Goal: Download file/media

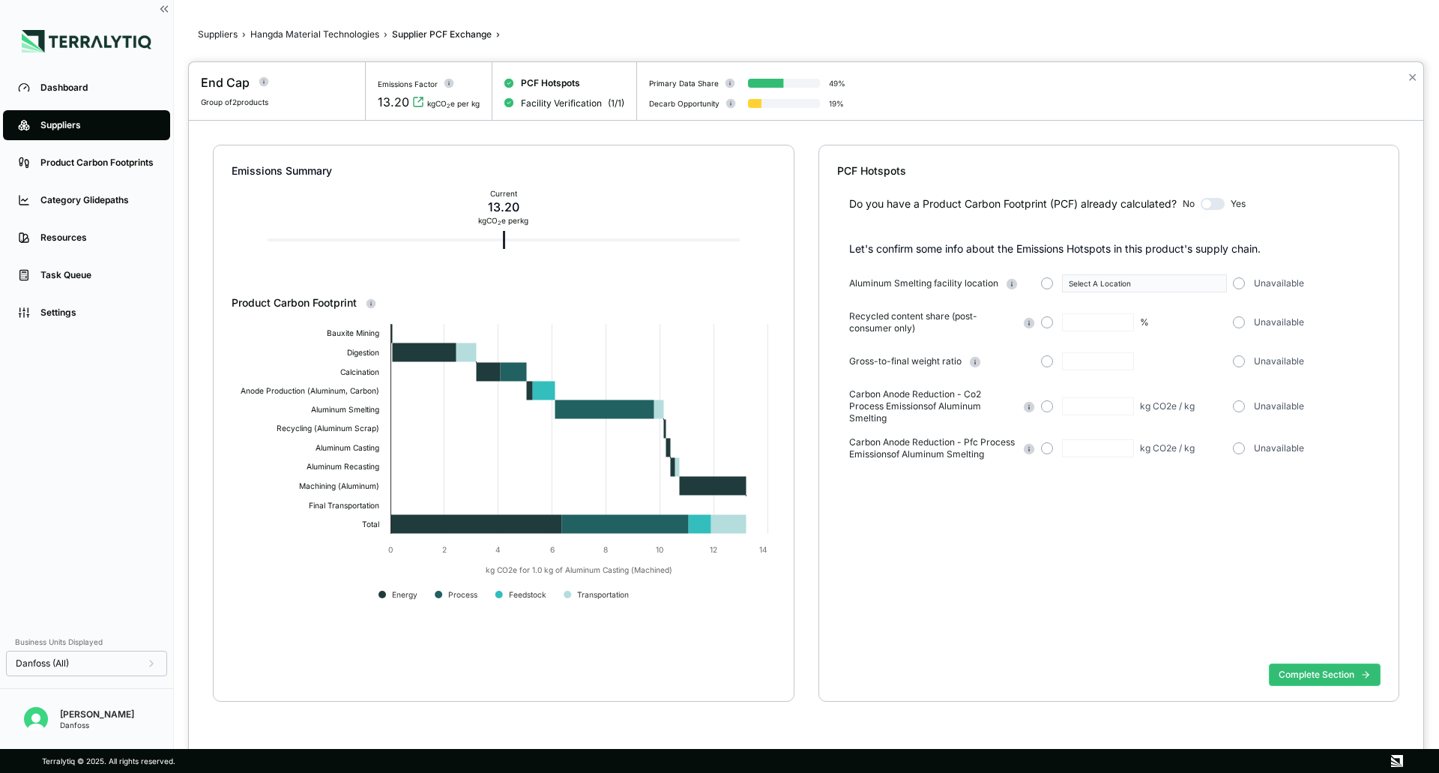
click at [44, 123] on div at bounding box center [719, 386] width 1439 height 773
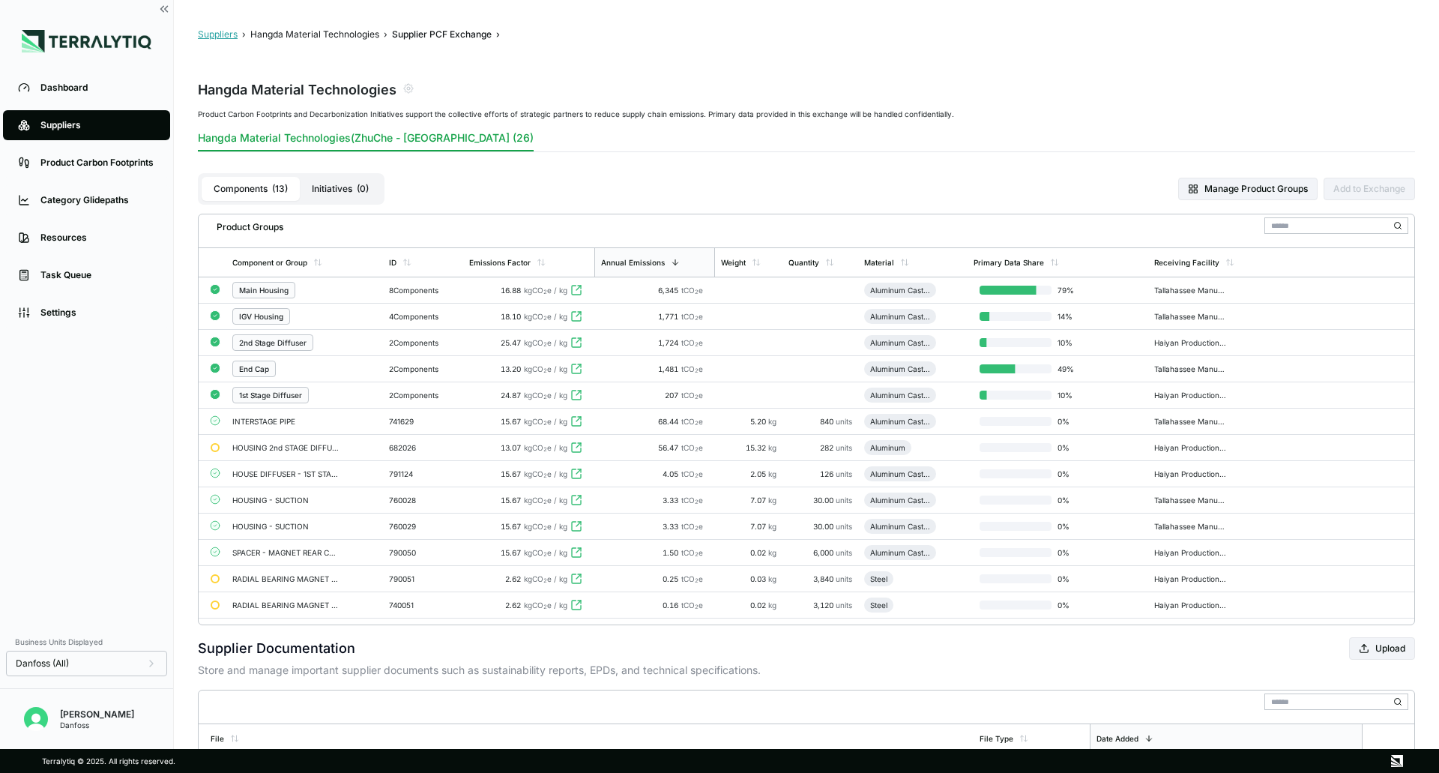
click at [218, 31] on button "Suppliers" at bounding box center [218, 34] width 40 height 12
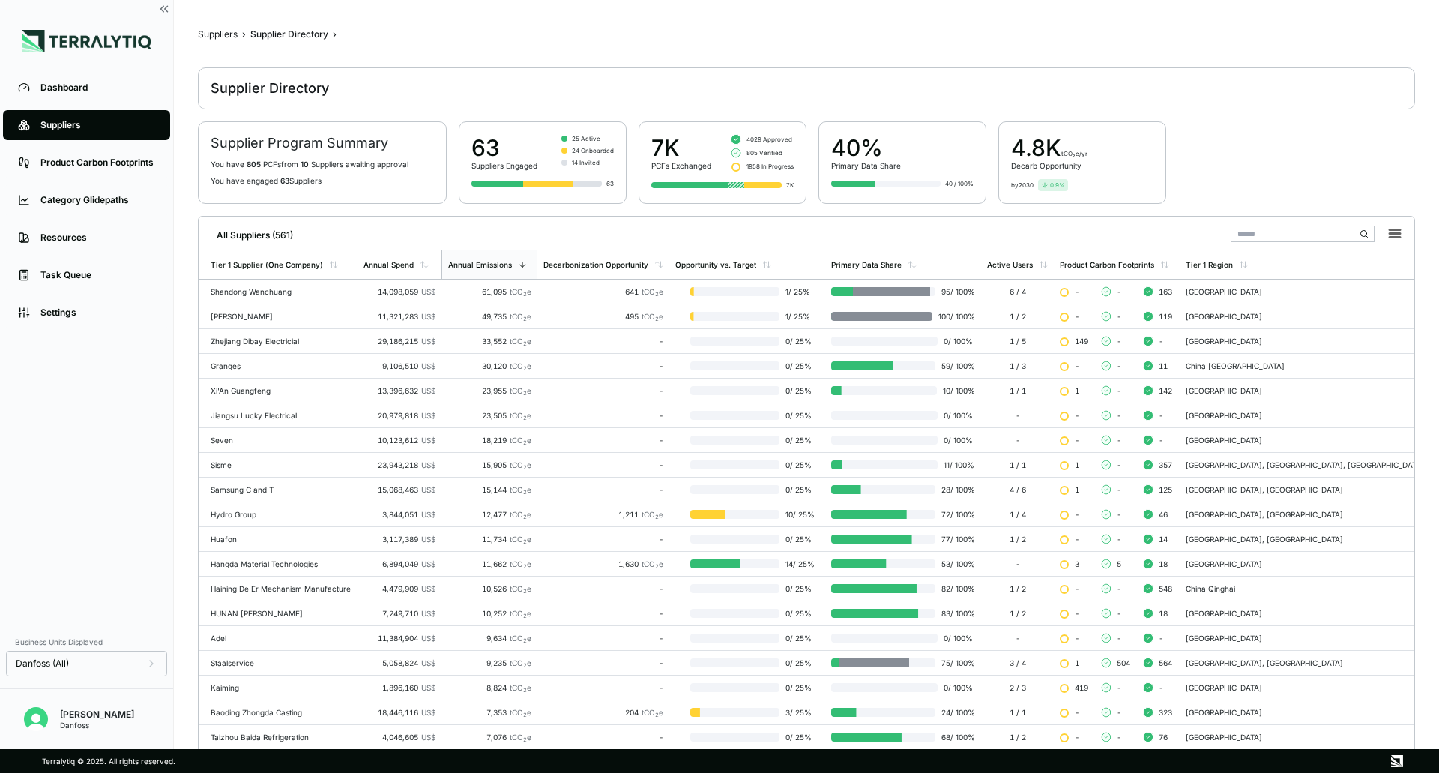
click at [1272, 232] on input "text" at bounding box center [1303, 234] width 144 height 16
click at [1262, 237] on input "text" at bounding box center [1303, 234] width 144 height 16
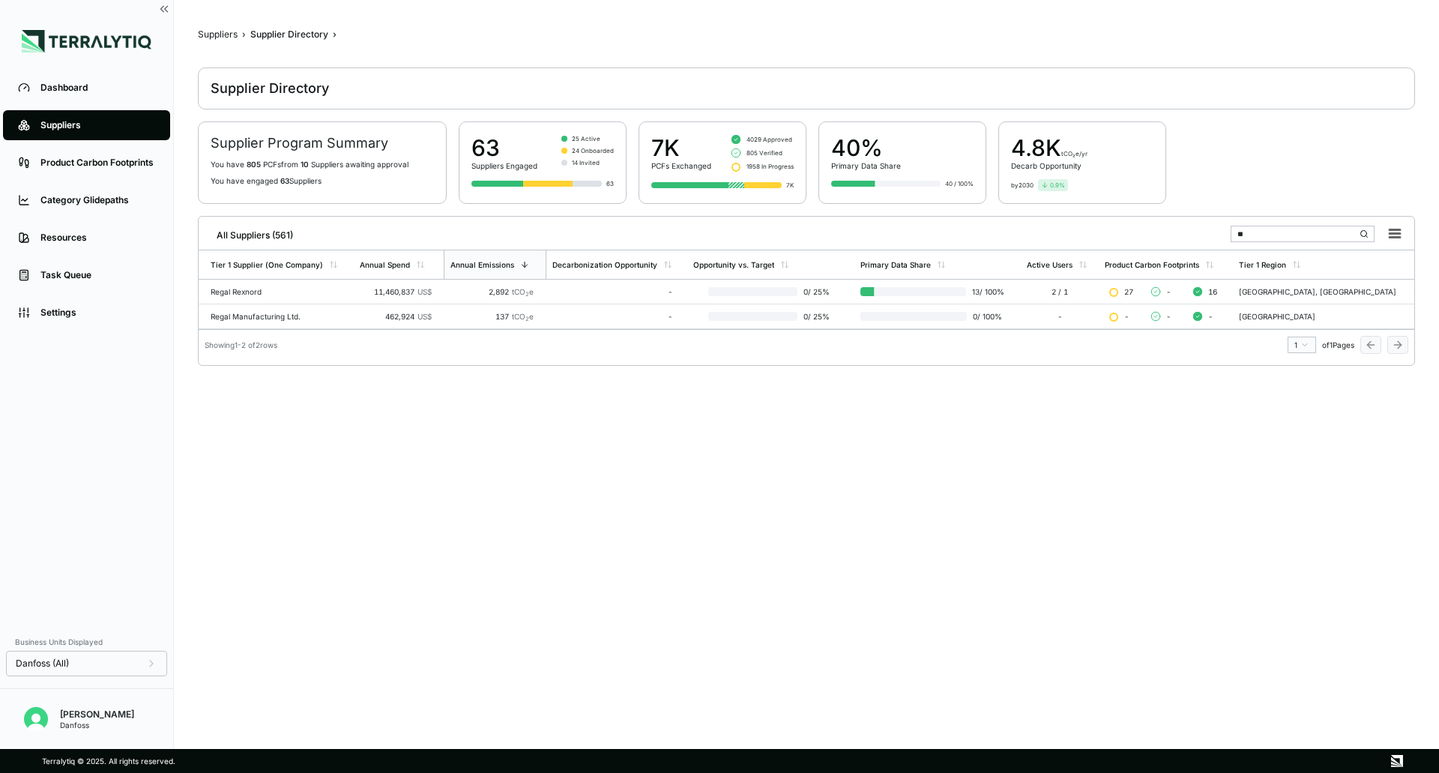
type input "*"
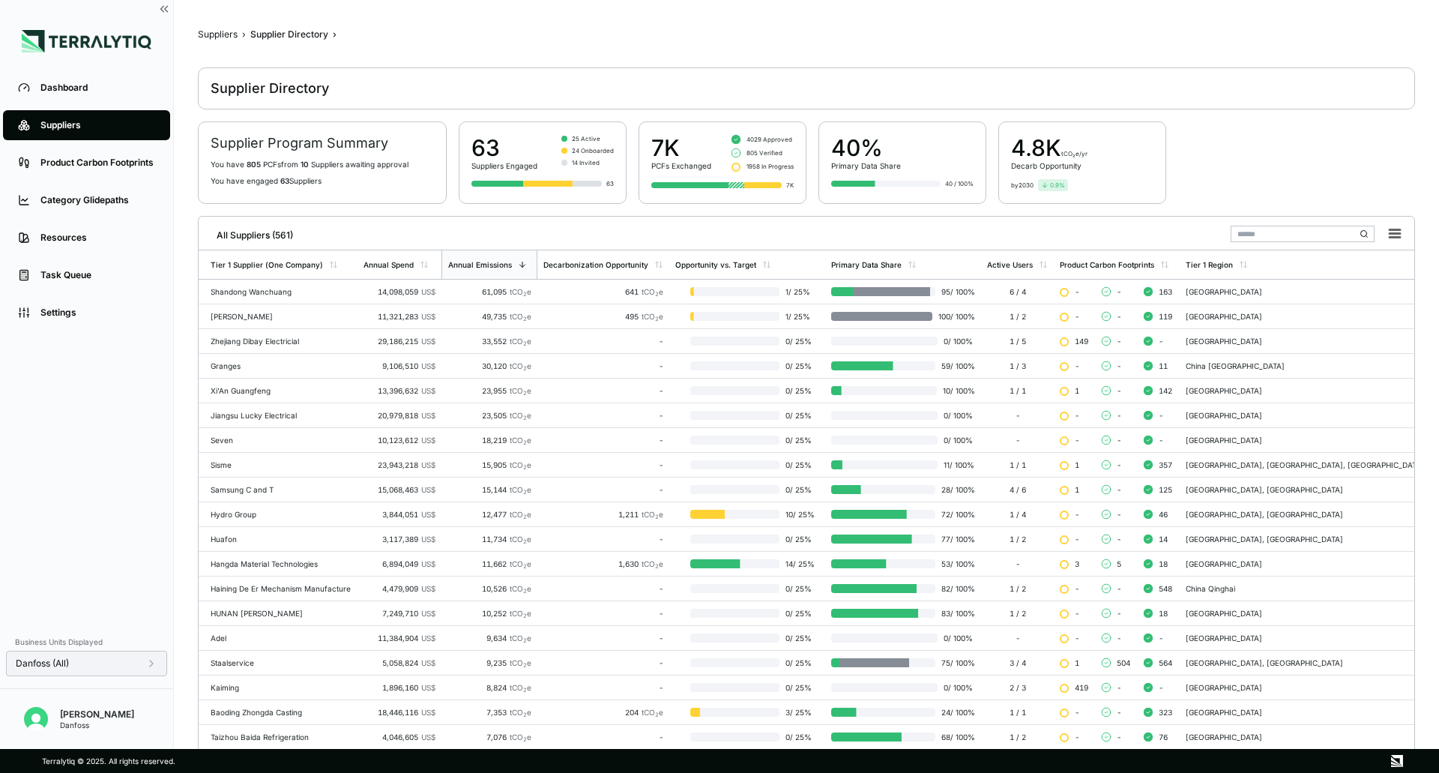
click at [161, 664] on div "Danfoss (All)" at bounding box center [86, 663] width 161 height 25
drag, startPoint x: 145, startPoint y: 660, endPoint x: 144, endPoint y: 667, distance: 7.5
click at [145, 660] on div "Danfoss (All)" at bounding box center [87, 663] width 142 height 12
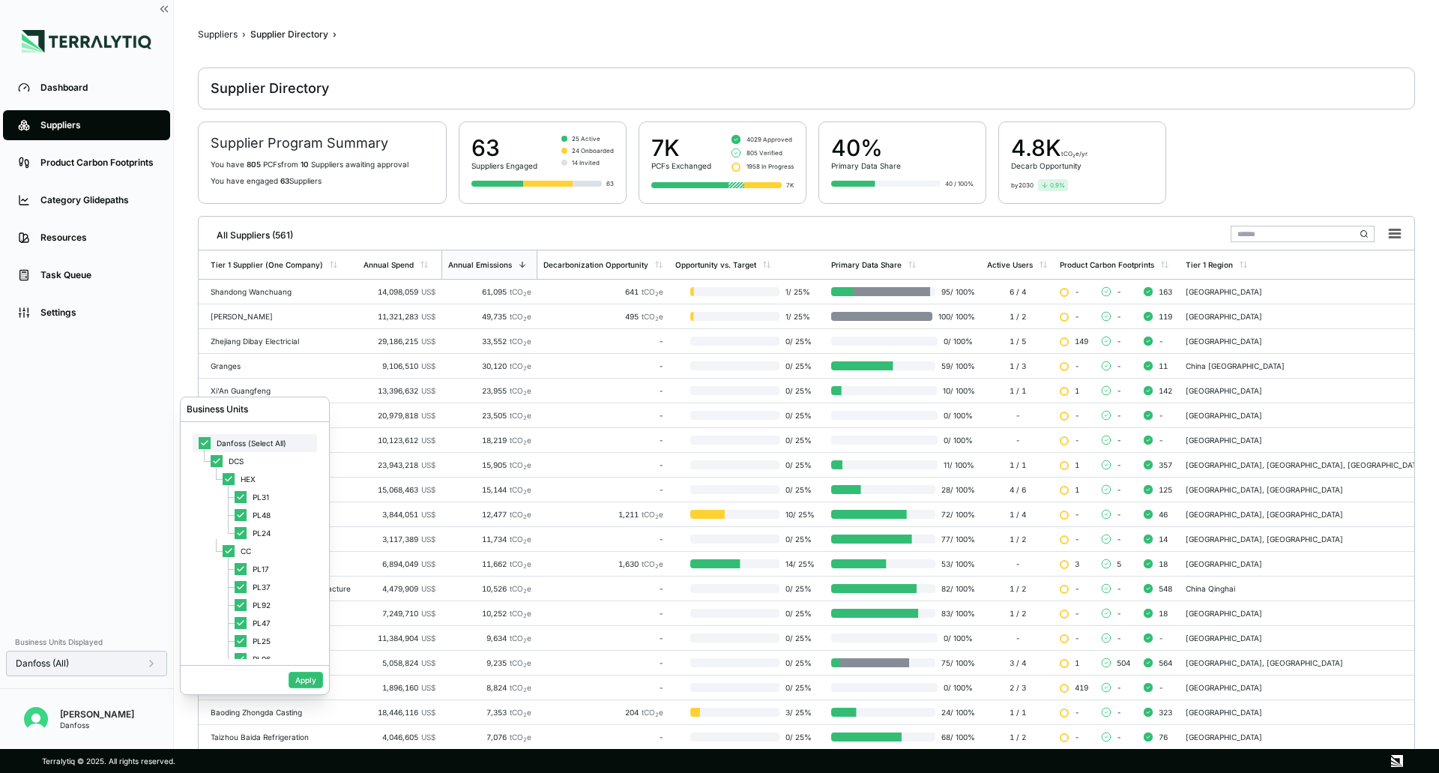
click at [222, 447] on span "Danfoss (Select All)" at bounding box center [252, 443] width 70 height 9
click at [244, 590] on div at bounding box center [241, 587] width 12 height 12
click at [298, 681] on button "Apply" at bounding box center [306, 680] width 34 height 16
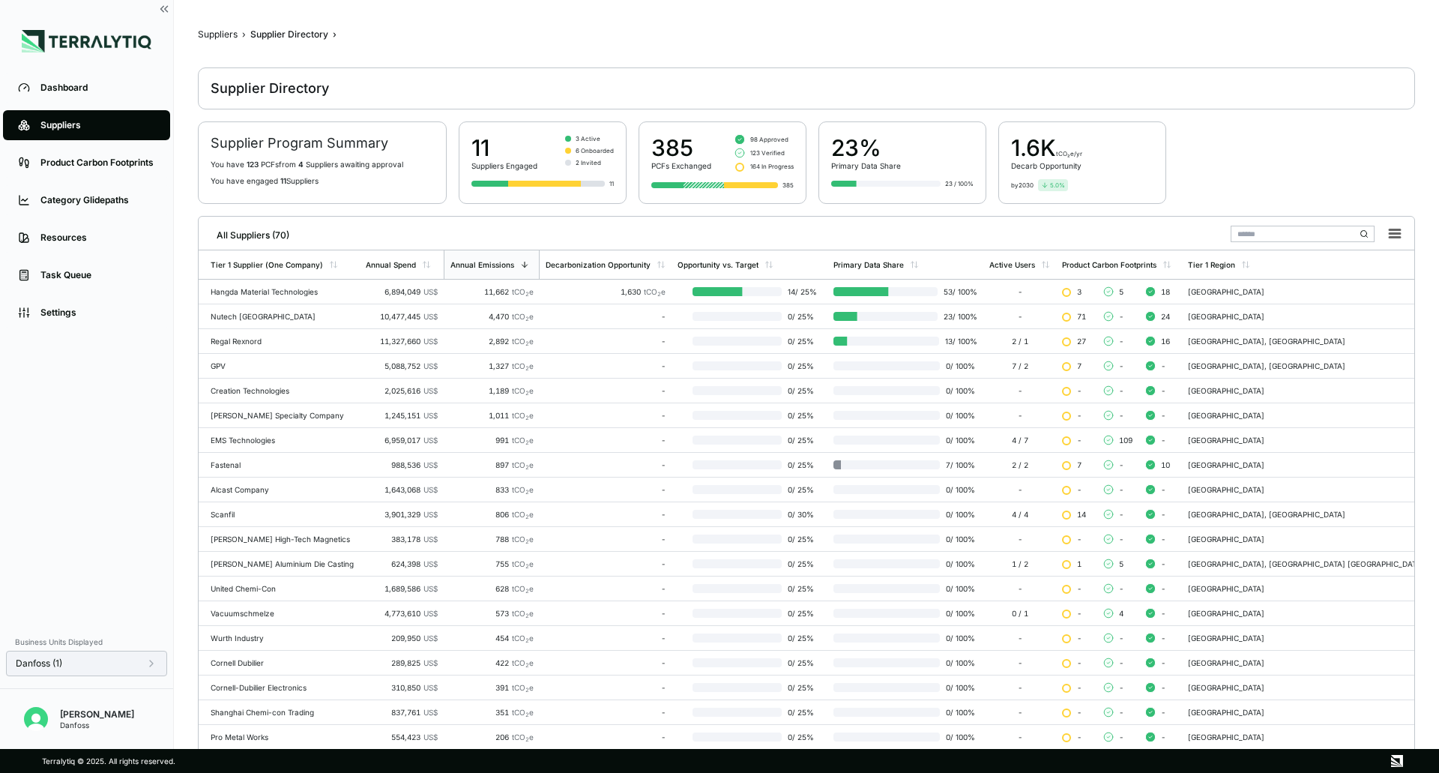
click at [1254, 235] on input "text" at bounding box center [1303, 234] width 144 height 16
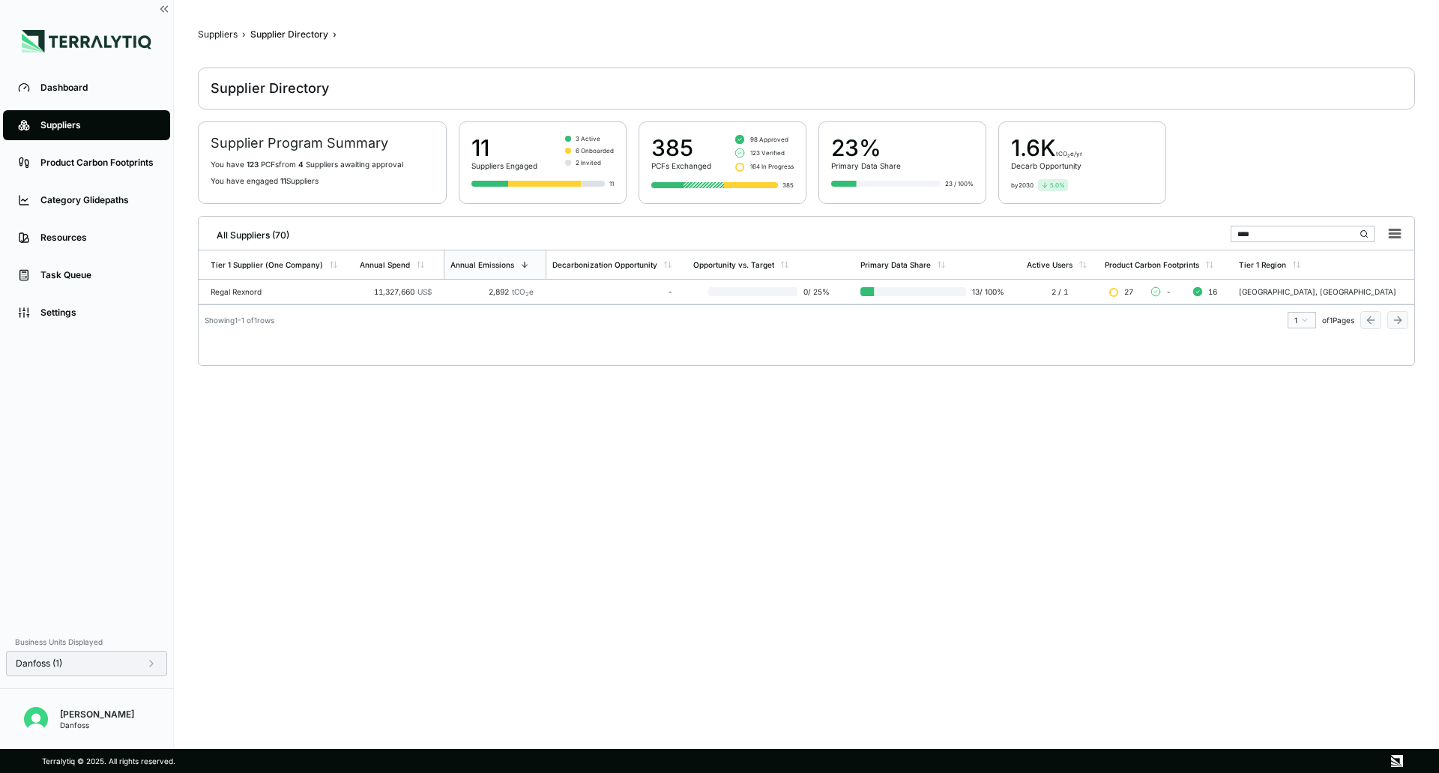
type input "****"
click at [147, 666] on icon at bounding box center [151, 663] width 12 height 12
click at [225, 439] on span "Danfoss (Select All)" at bounding box center [252, 443] width 70 height 9
click at [221, 439] on span "Danfoss (Select All)" at bounding box center [252, 443] width 70 height 9
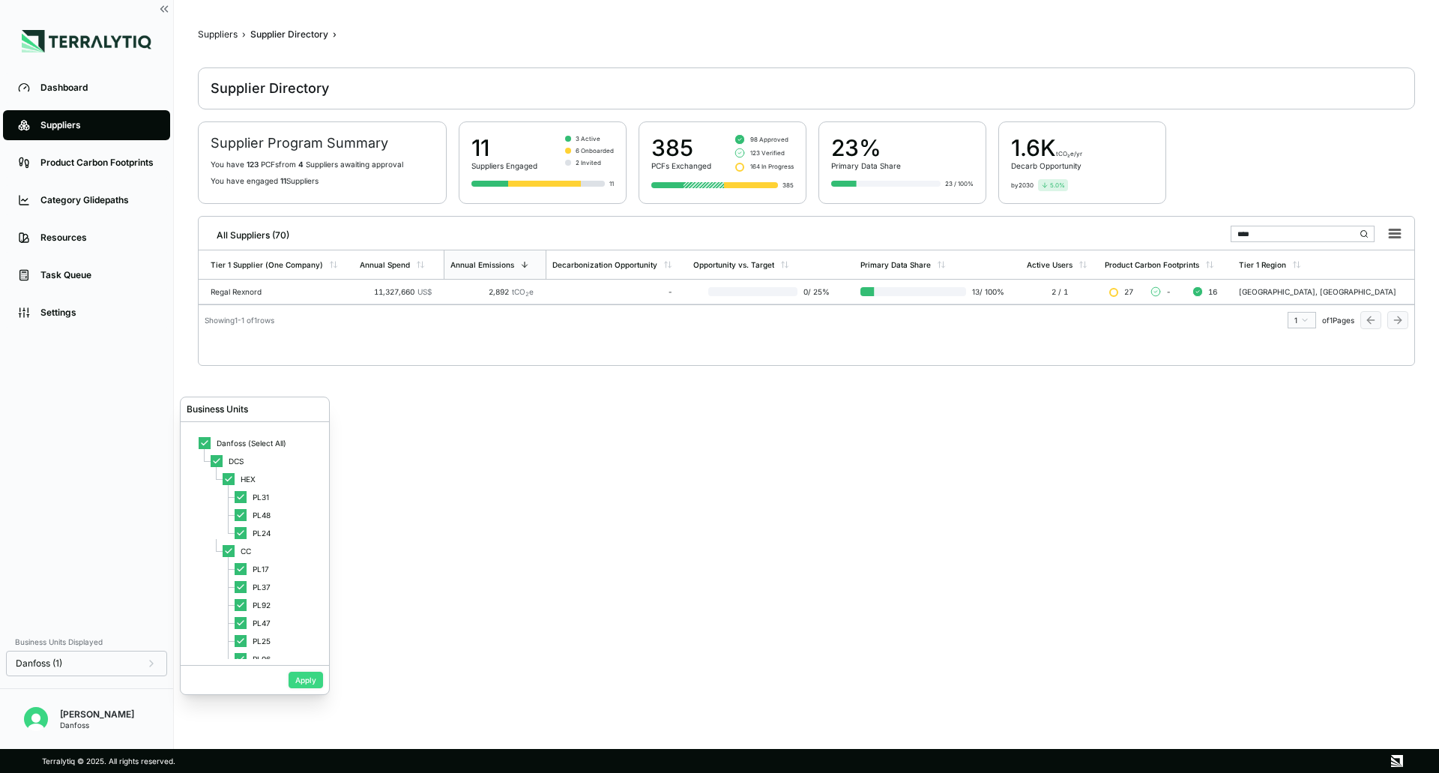
click at [303, 687] on button "Apply" at bounding box center [306, 680] width 34 height 16
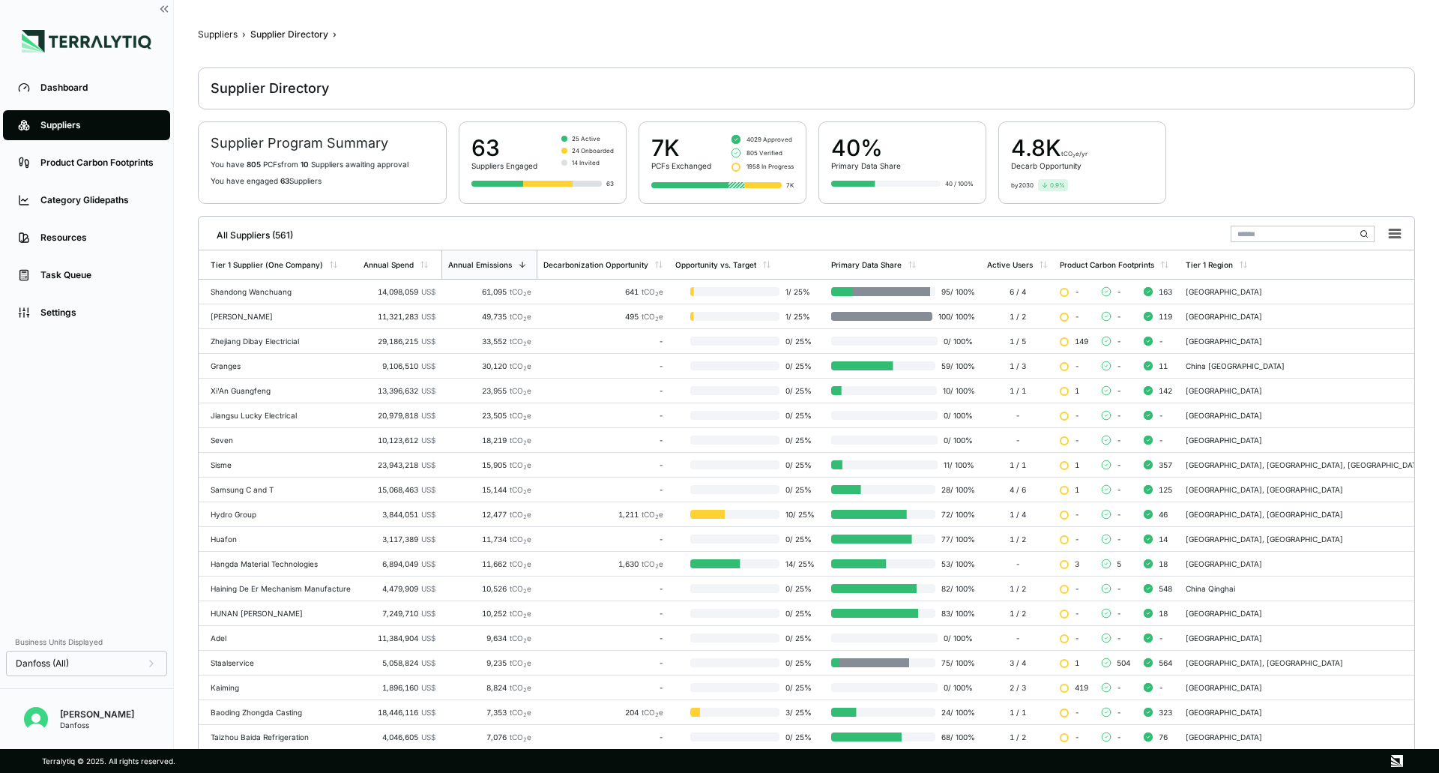
click at [1289, 239] on input "text" at bounding box center [1303, 234] width 144 height 16
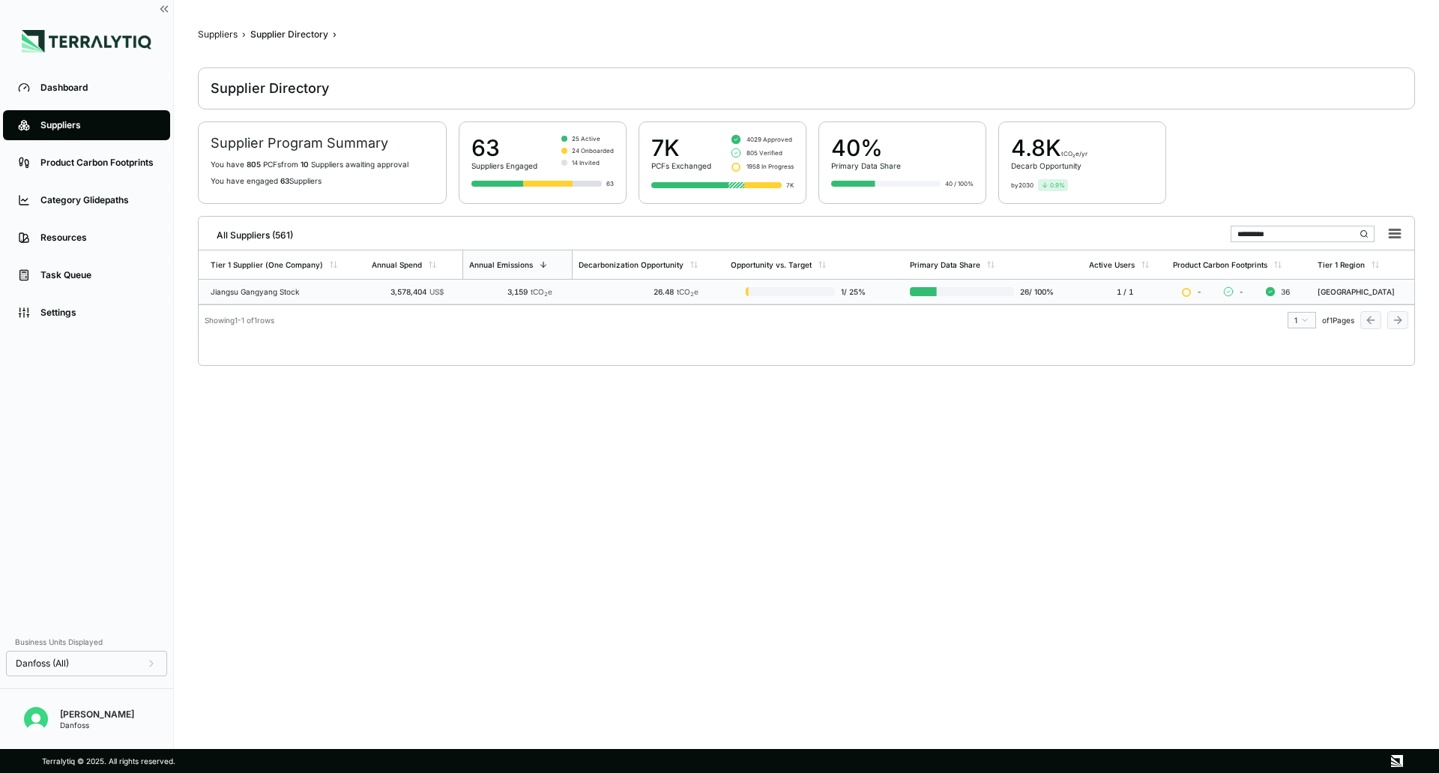
type input "*********"
click at [591, 295] on div "26.48 tCO 2 e" at bounding box center [639, 291] width 120 height 9
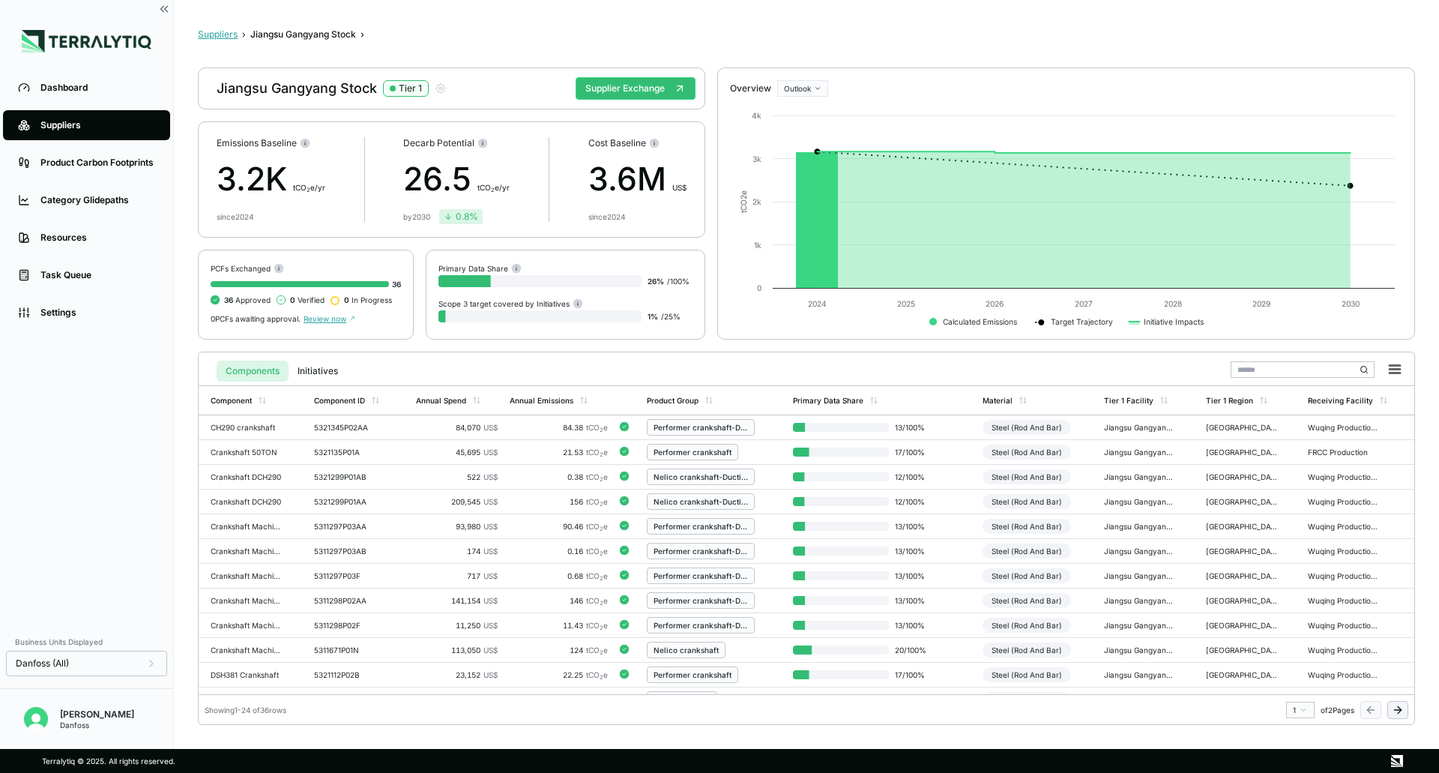
click at [204, 35] on button "Suppliers" at bounding box center [218, 34] width 40 height 12
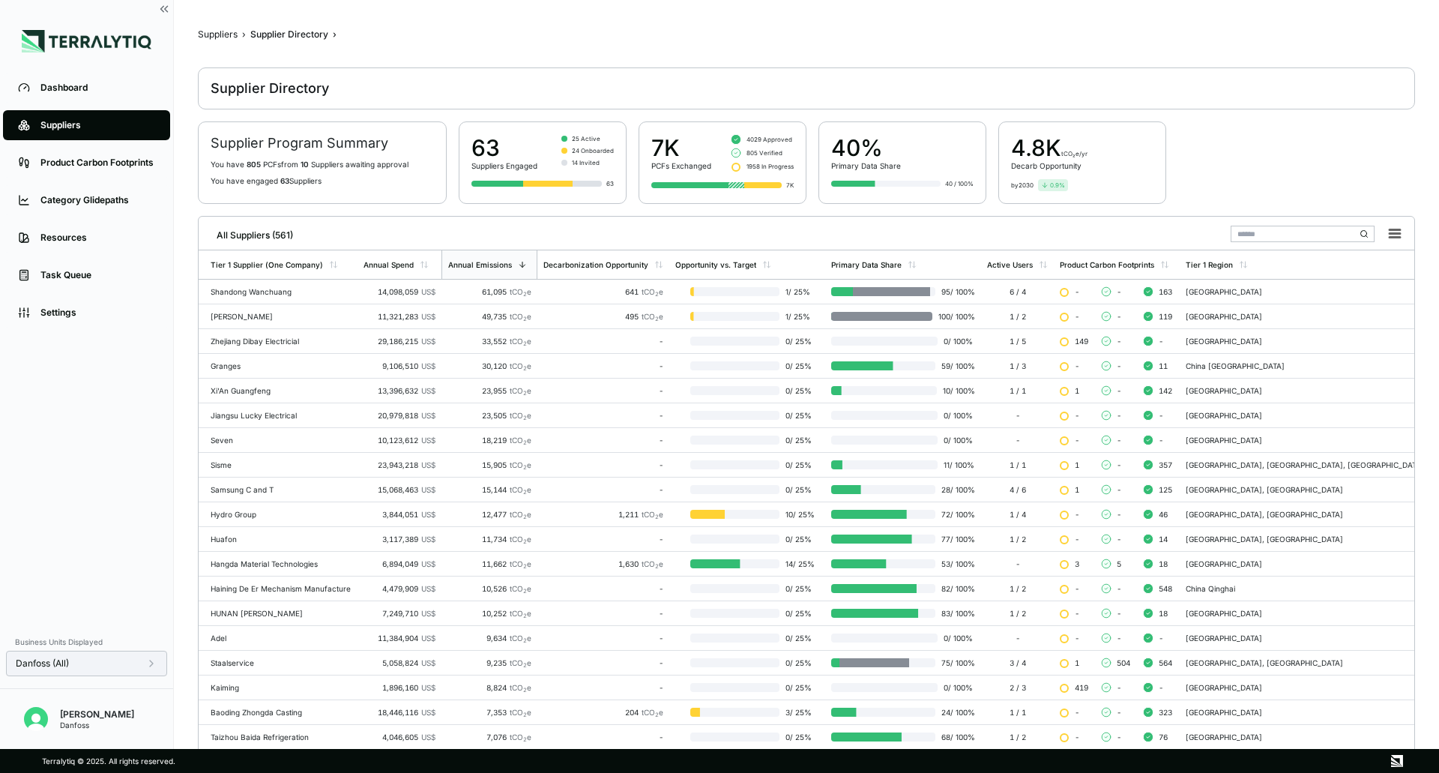
click at [155, 665] on icon at bounding box center [151, 663] width 12 height 12
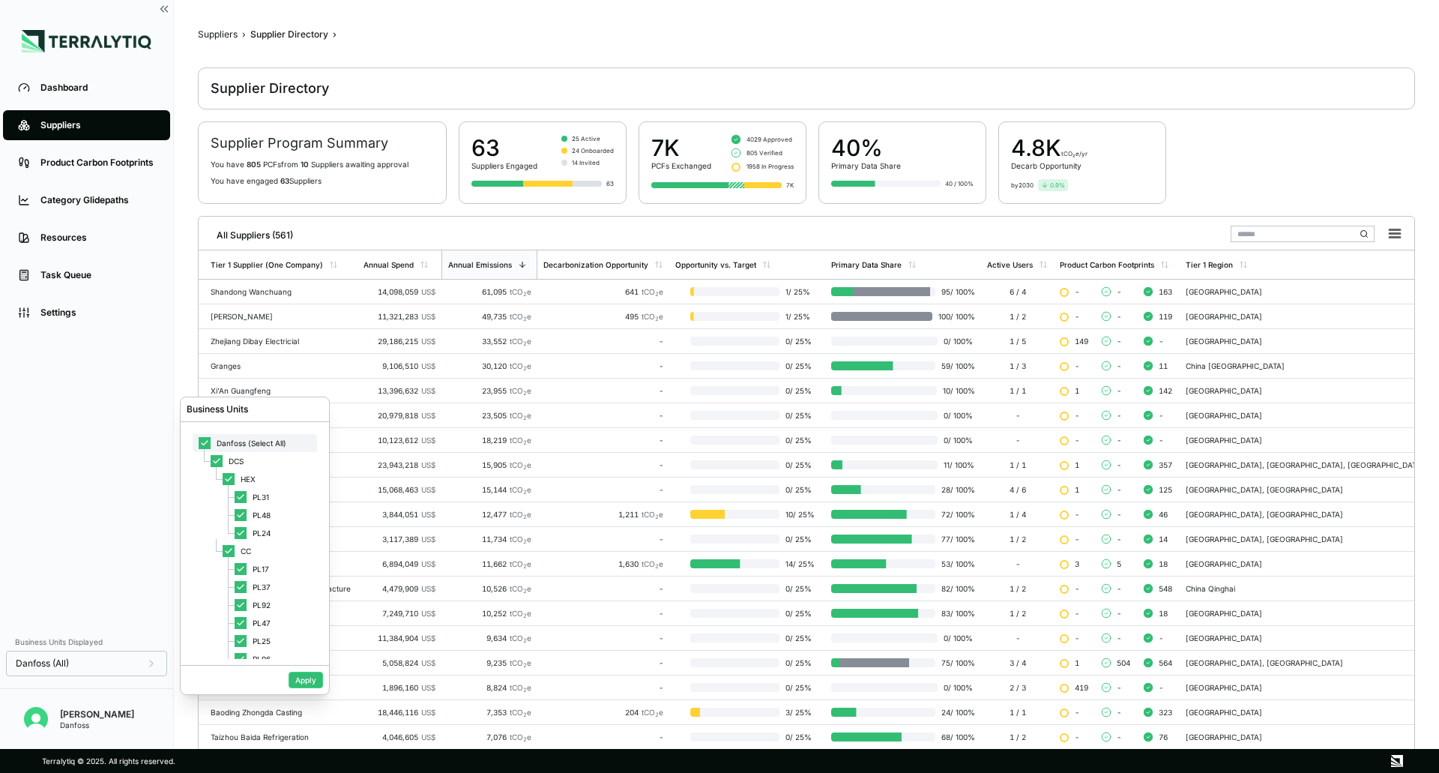
click at [253, 443] on span "Danfoss (Select All)" at bounding box center [252, 443] width 70 height 9
click at [237, 571] on div at bounding box center [241, 569] width 12 height 12
click at [305, 683] on button "Apply" at bounding box center [306, 680] width 34 height 16
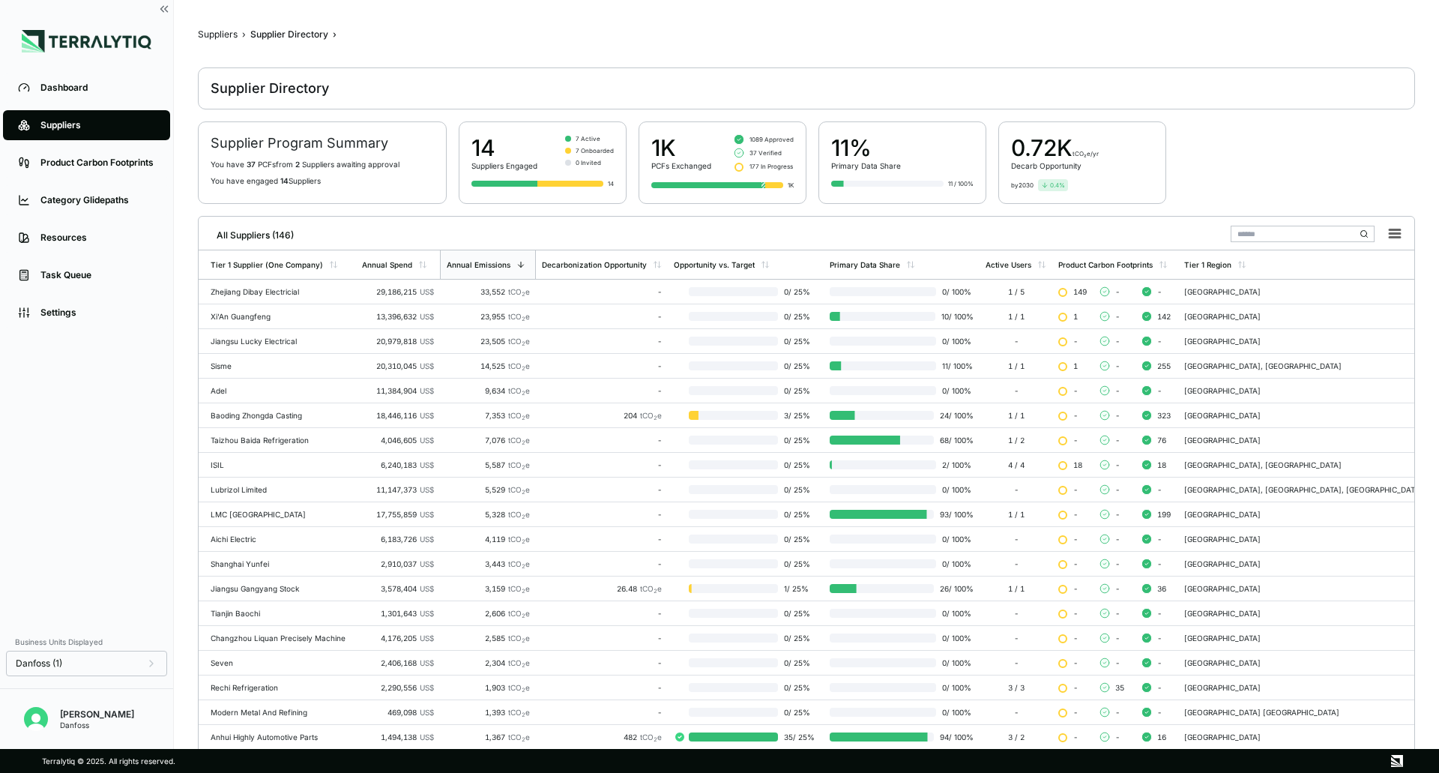
click at [1252, 232] on input "text" at bounding box center [1303, 234] width 144 height 16
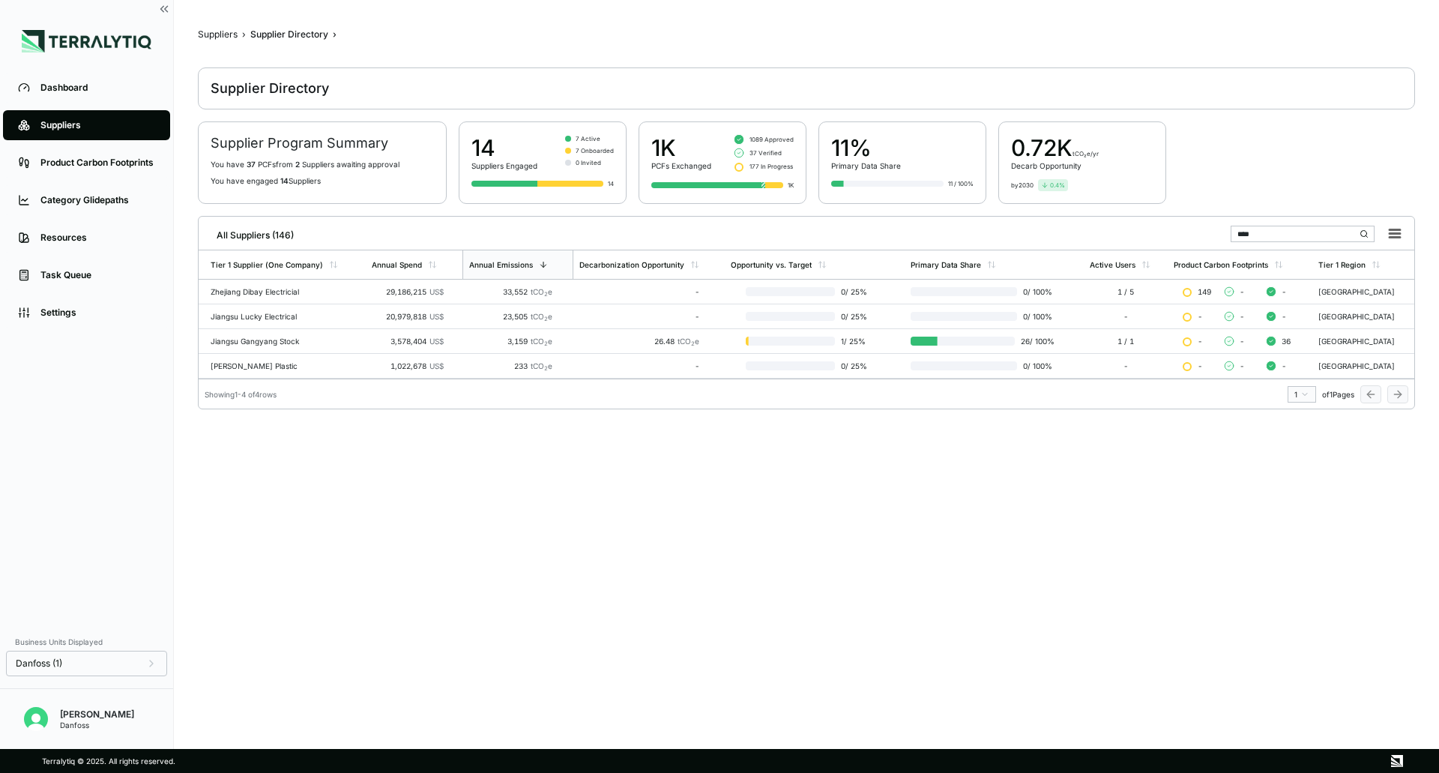
type input "****"
click at [154, 664] on icon at bounding box center [151, 663] width 12 height 12
click at [239, 439] on span "Danfoss (Select All)" at bounding box center [252, 443] width 70 height 9
click at [274, 440] on span "Danfoss (Select All)" at bounding box center [252, 443] width 70 height 9
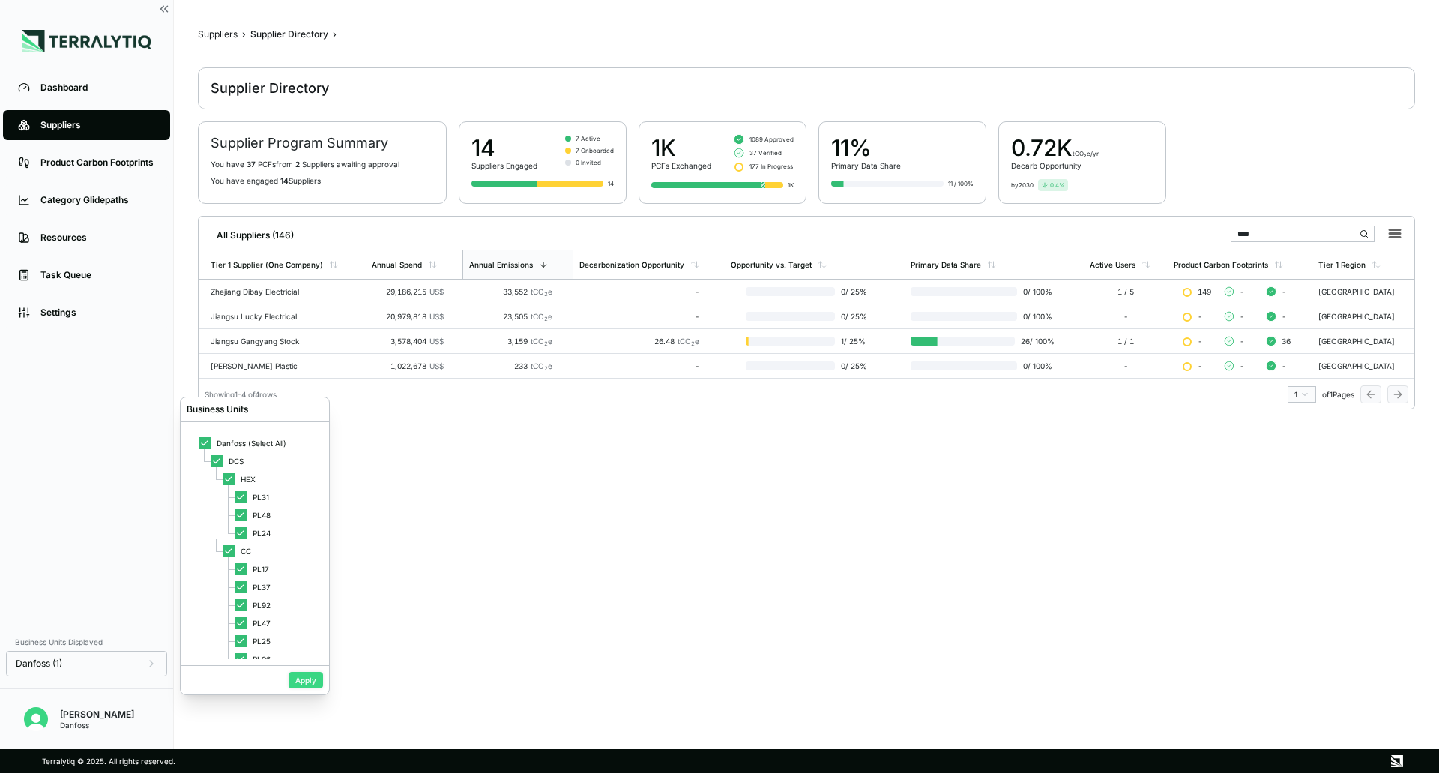
click at [304, 678] on button "Apply" at bounding box center [306, 680] width 34 height 16
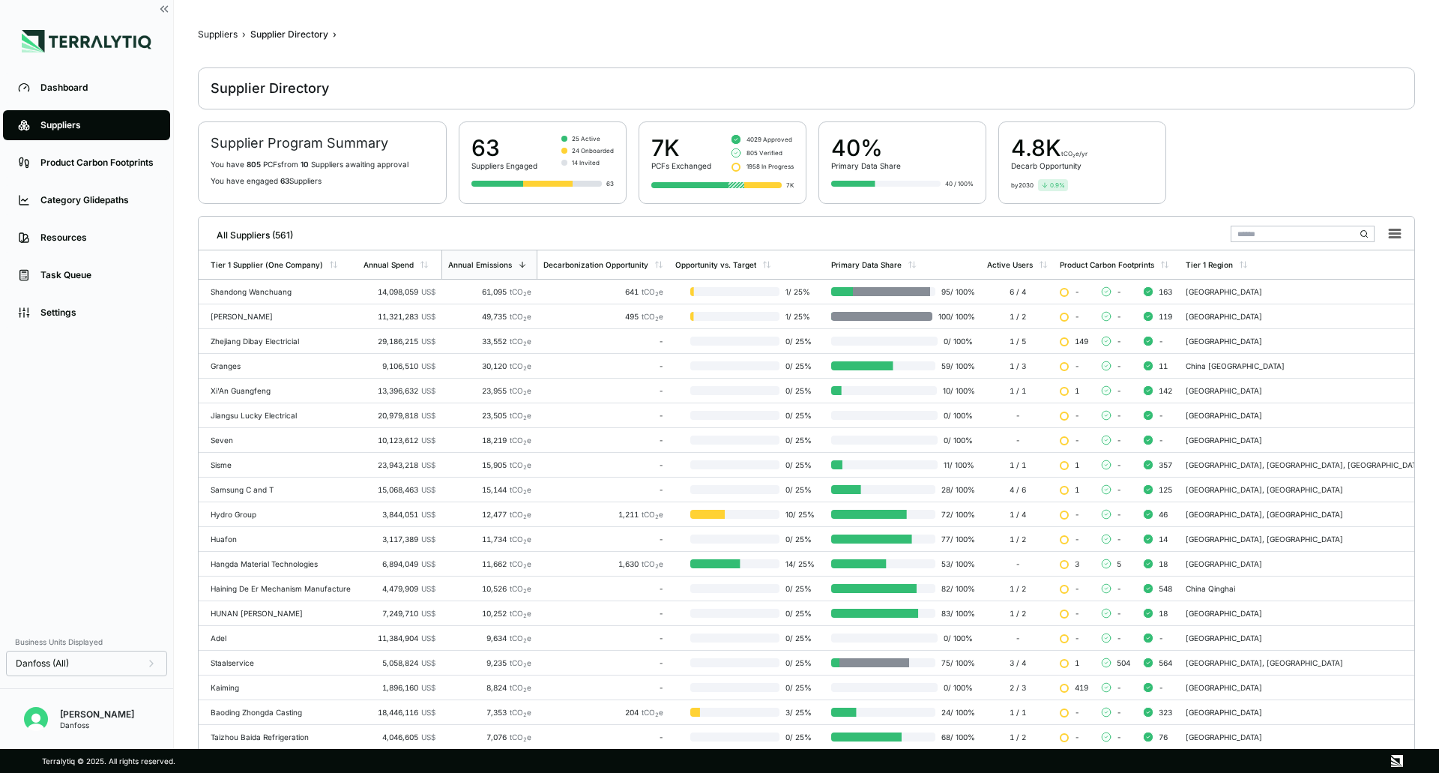
click at [1286, 238] on input "text" at bounding box center [1303, 234] width 144 height 16
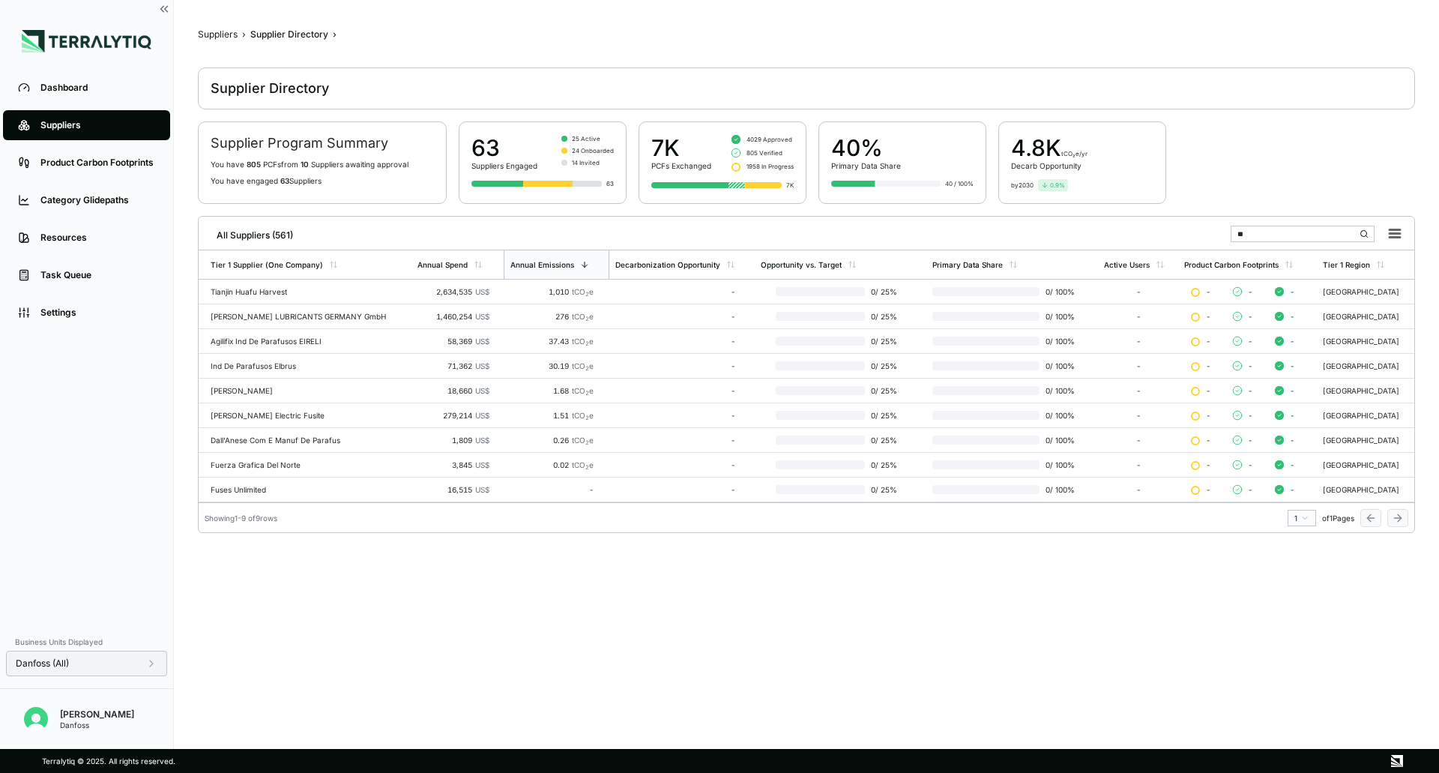
type input "**"
click at [151, 661] on icon at bounding box center [151, 663] width 12 height 12
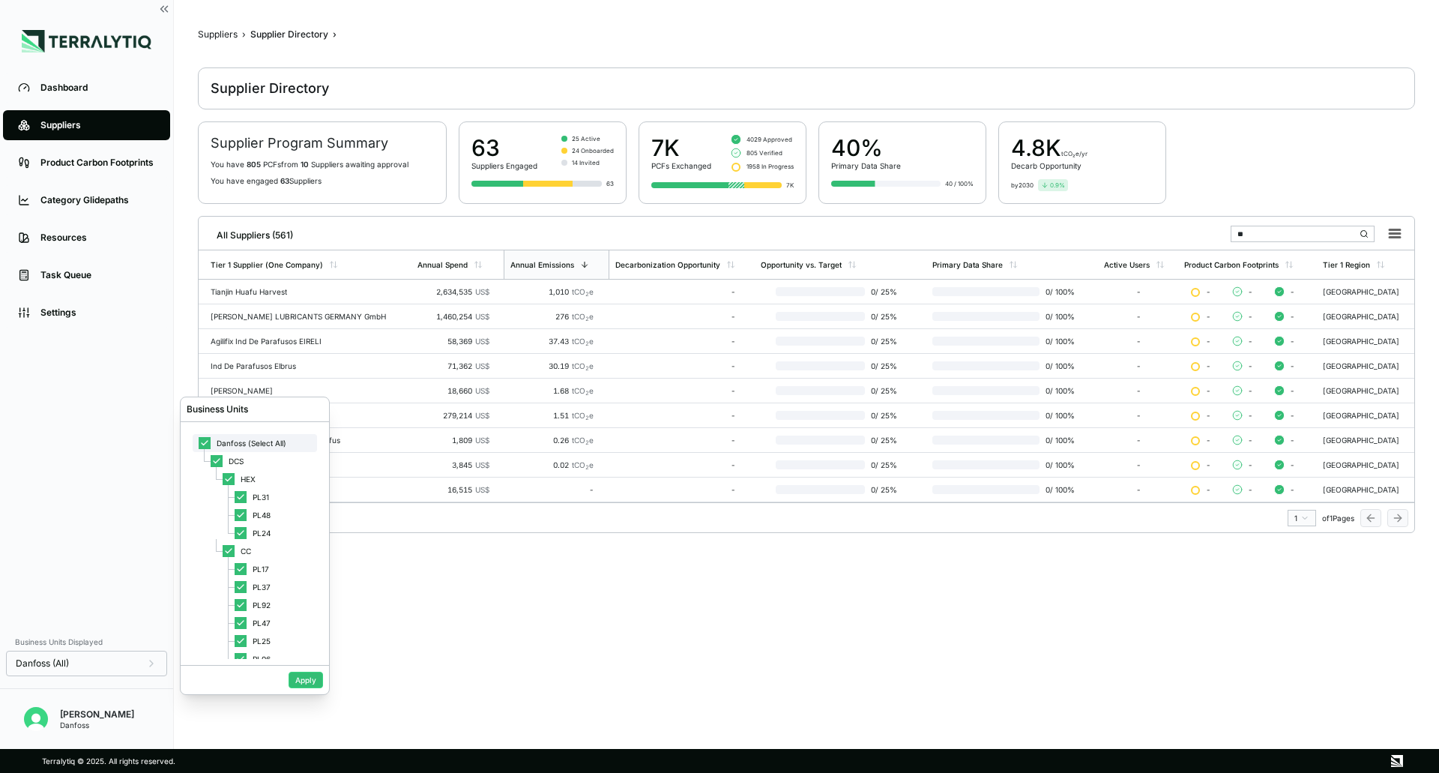
click at [237, 439] on span "Danfoss (Select All)" at bounding box center [252, 443] width 70 height 9
click at [261, 606] on span "PL92" at bounding box center [262, 604] width 18 height 9
click at [308, 683] on button "Apply" at bounding box center [306, 680] width 34 height 16
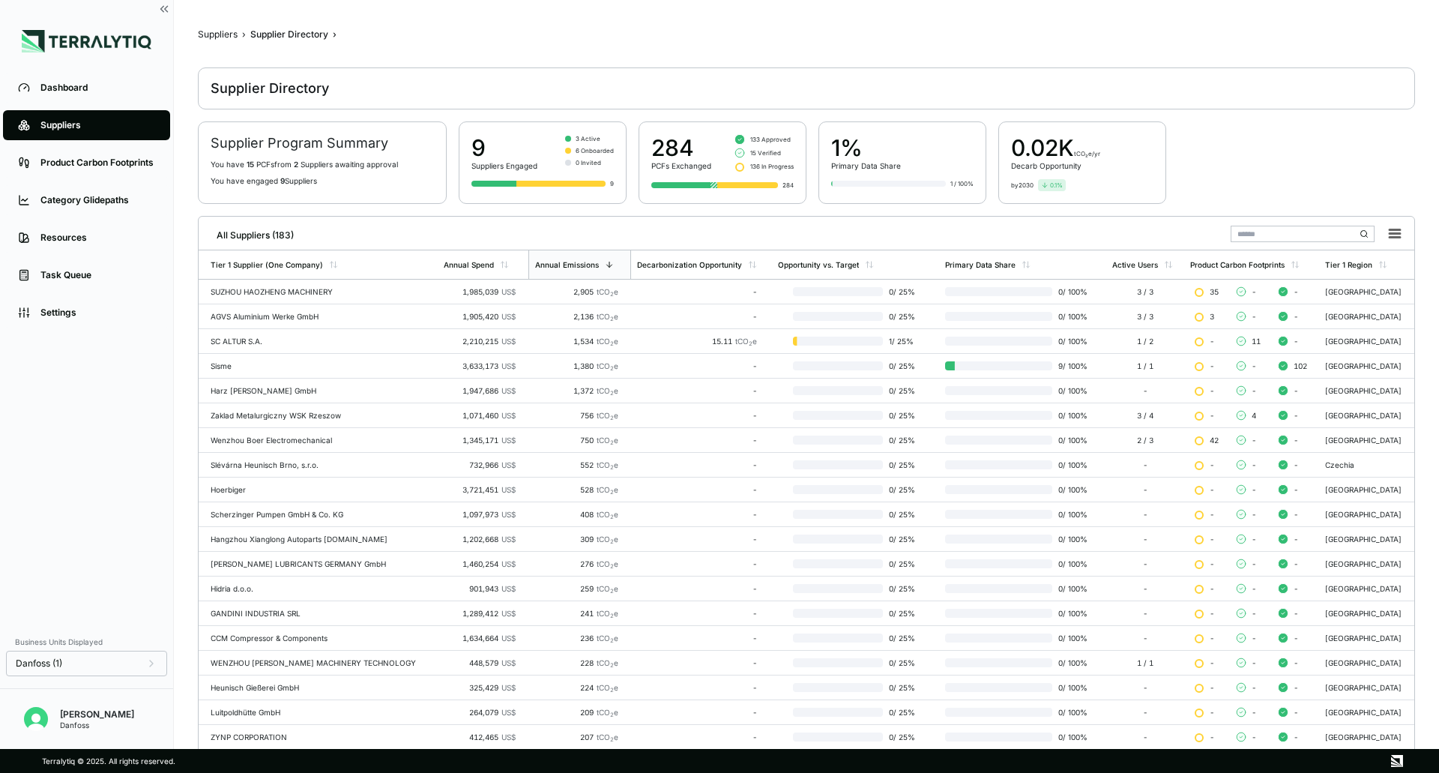
click at [1273, 229] on input "text" at bounding box center [1303, 234] width 144 height 16
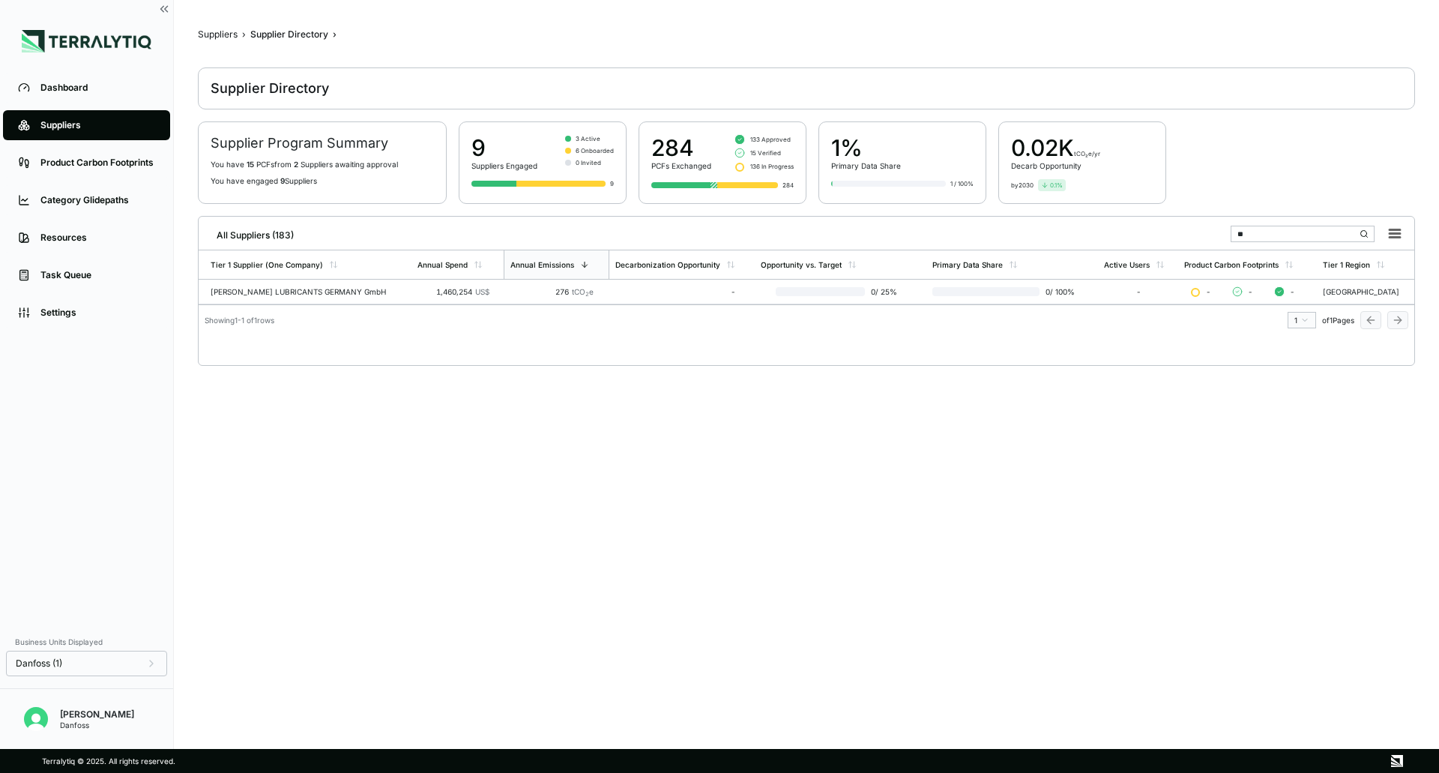
type input "**"
click at [1051, 486] on main "Suppliers › Supplier Directory › Supplier Directory Supplier Program Summary Yo…" at bounding box center [806, 378] width 1217 height 701
click at [155, 653] on div "Danfoss (1)" at bounding box center [86, 663] width 161 height 25
click at [147, 657] on icon at bounding box center [151, 663] width 12 height 12
click at [223, 436] on div "Danfoss (Select All)" at bounding box center [255, 443] width 124 height 18
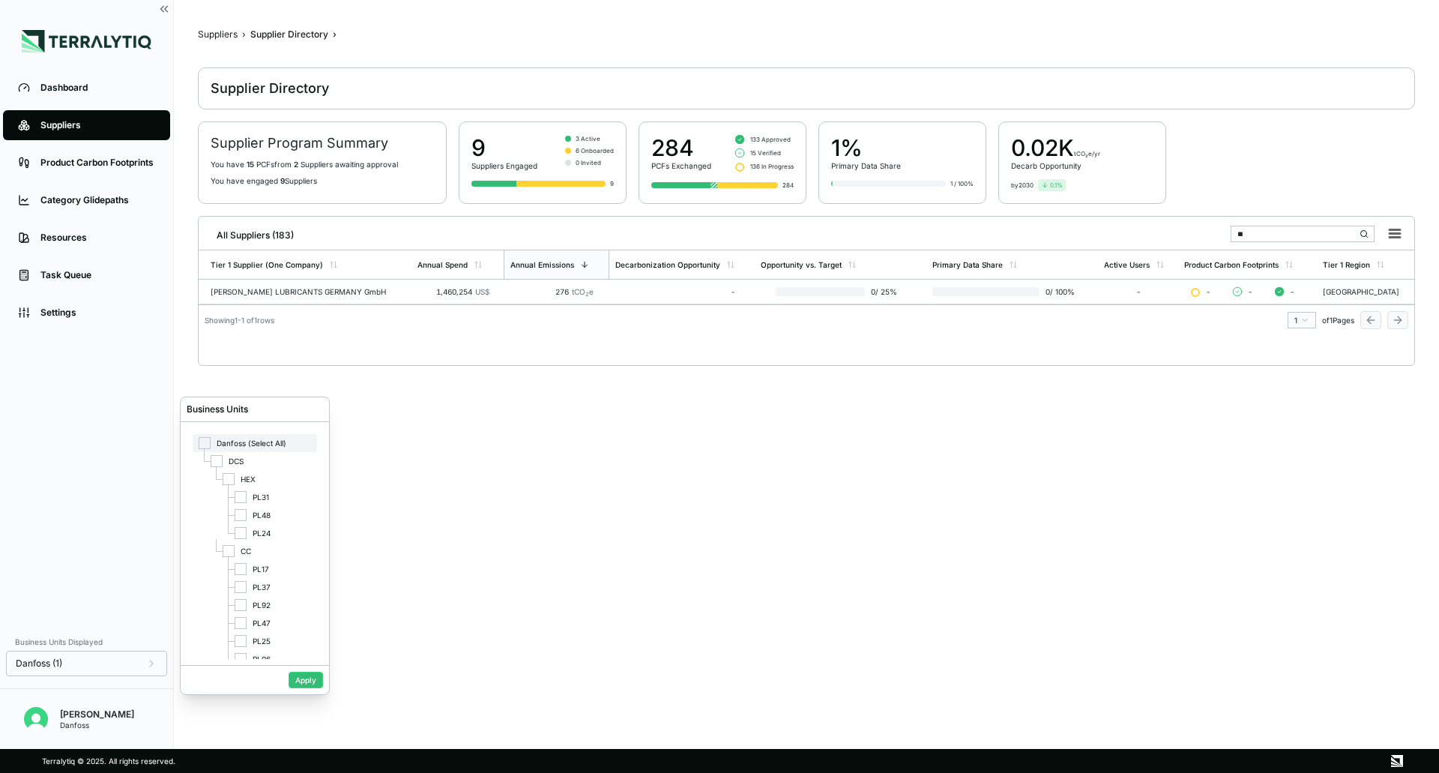
click at [268, 442] on span "Danfoss (Select All)" at bounding box center [252, 443] width 70 height 9
click at [307, 672] on button "Apply" at bounding box center [306, 680] width 34 height 16
click at [307, 679] on button "Apply" at bounding box center [306, 680] width 34 height 16
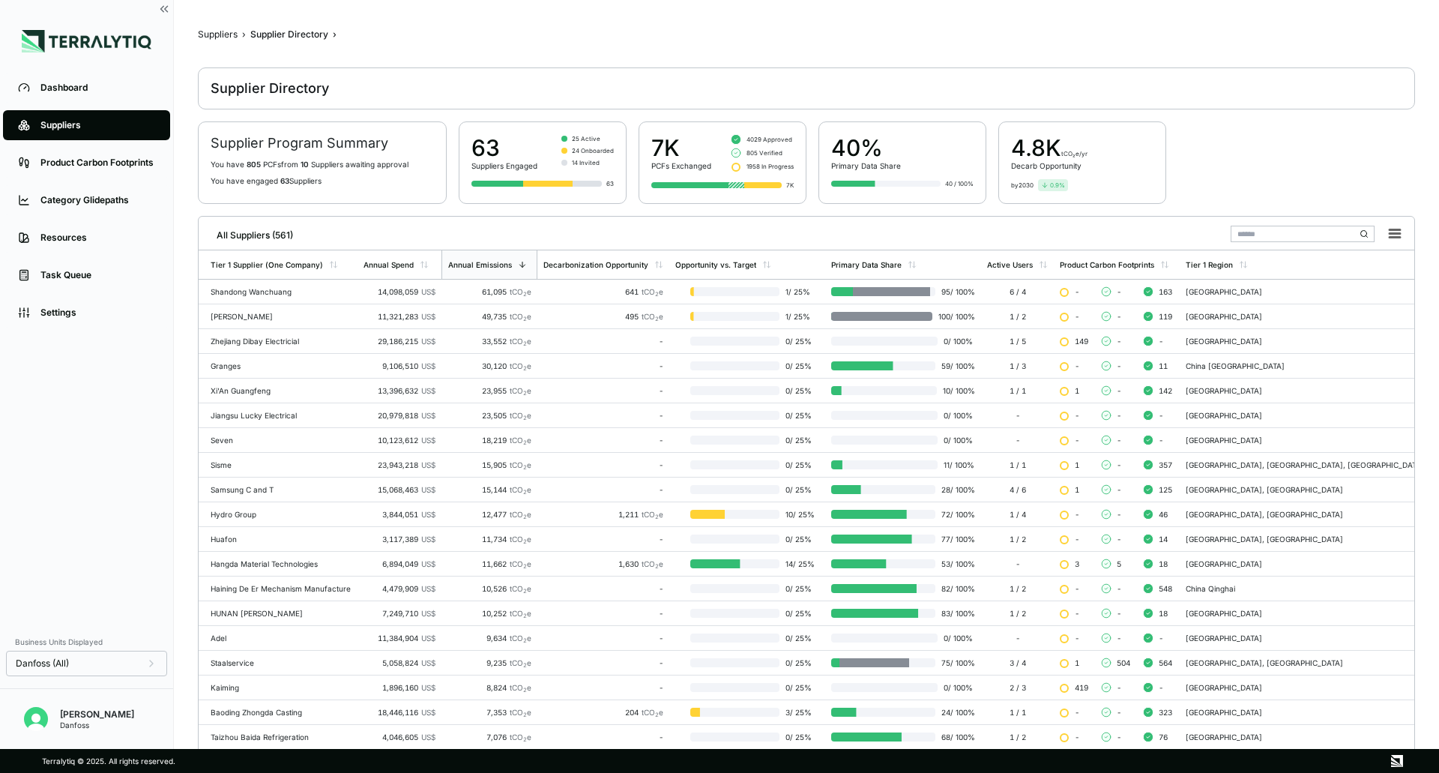
click at [1305, 232] on input "text" at bounding box center [1303, 234] width 144 height 16
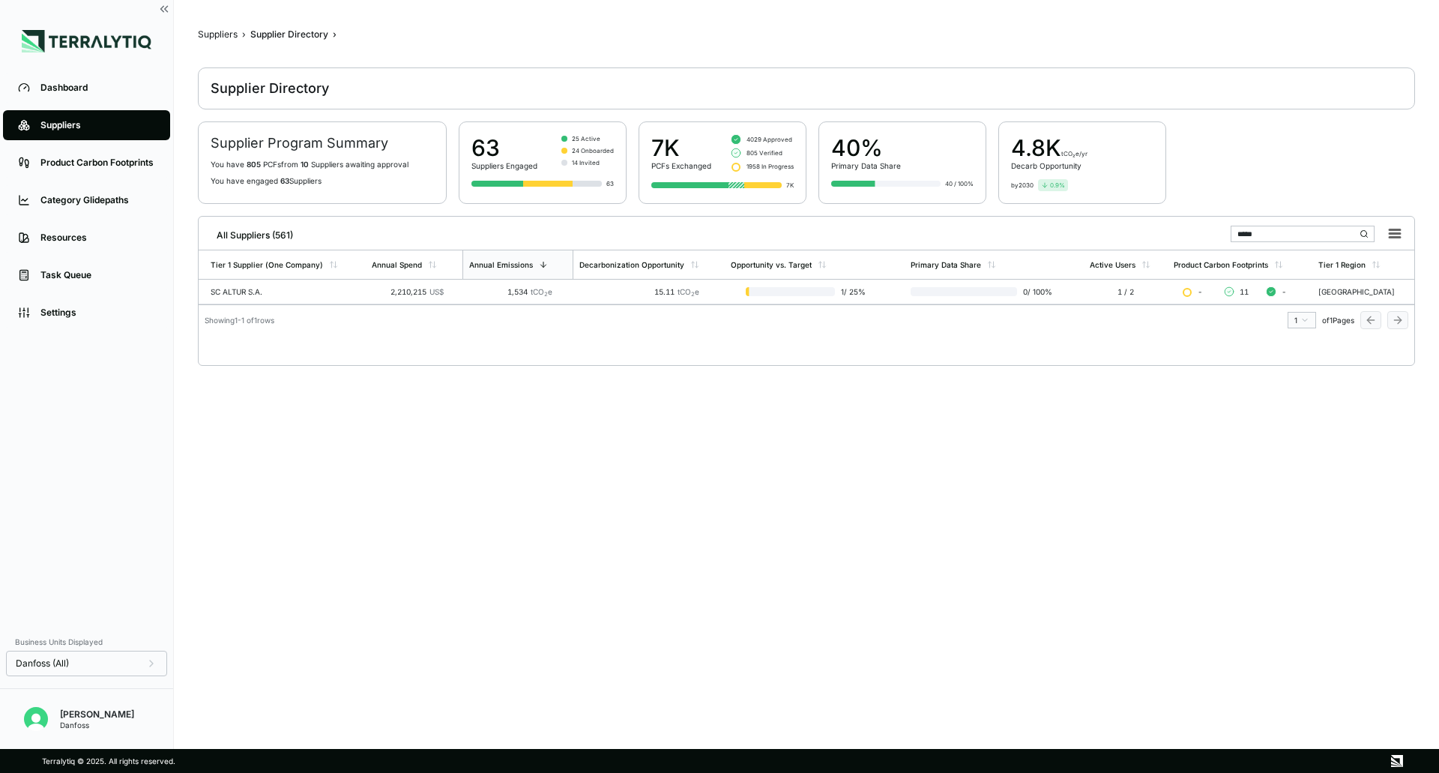
type input "*****"
click at [149, 677] on div "Business Units Displayed Danfoss (All) [PERSON_NAME]" at bounding box center [86, 688] width 173 height 122
click at [149, 668] on icon at bounding box center [151, 663] width 12 height 12
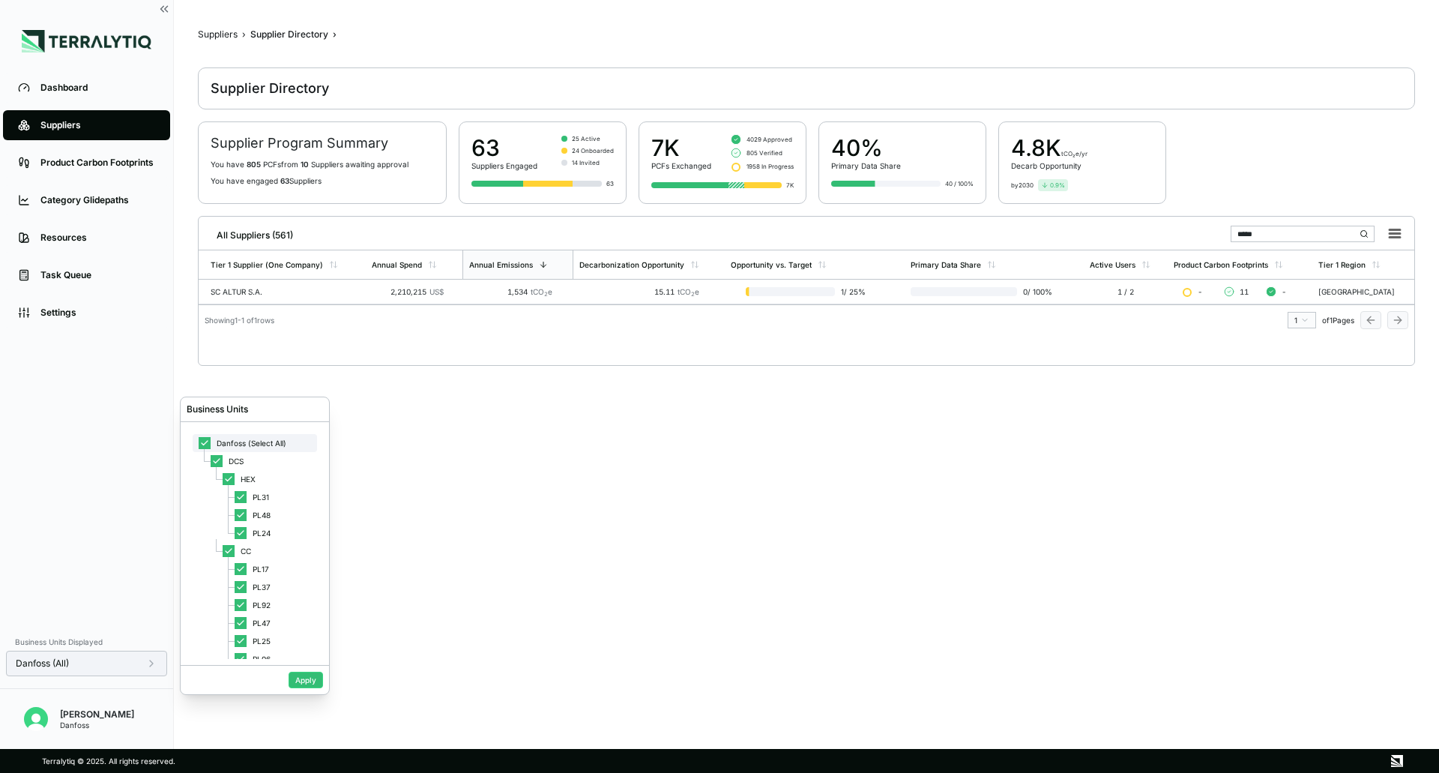
click at [239, 442] on span "Danfoss (Select All)" at bounding box center [252, 443] width 70 height 9
click at [347, 289] on div "SC ALTUR S.A." at bounding box center [285, 291] width 149 height 9
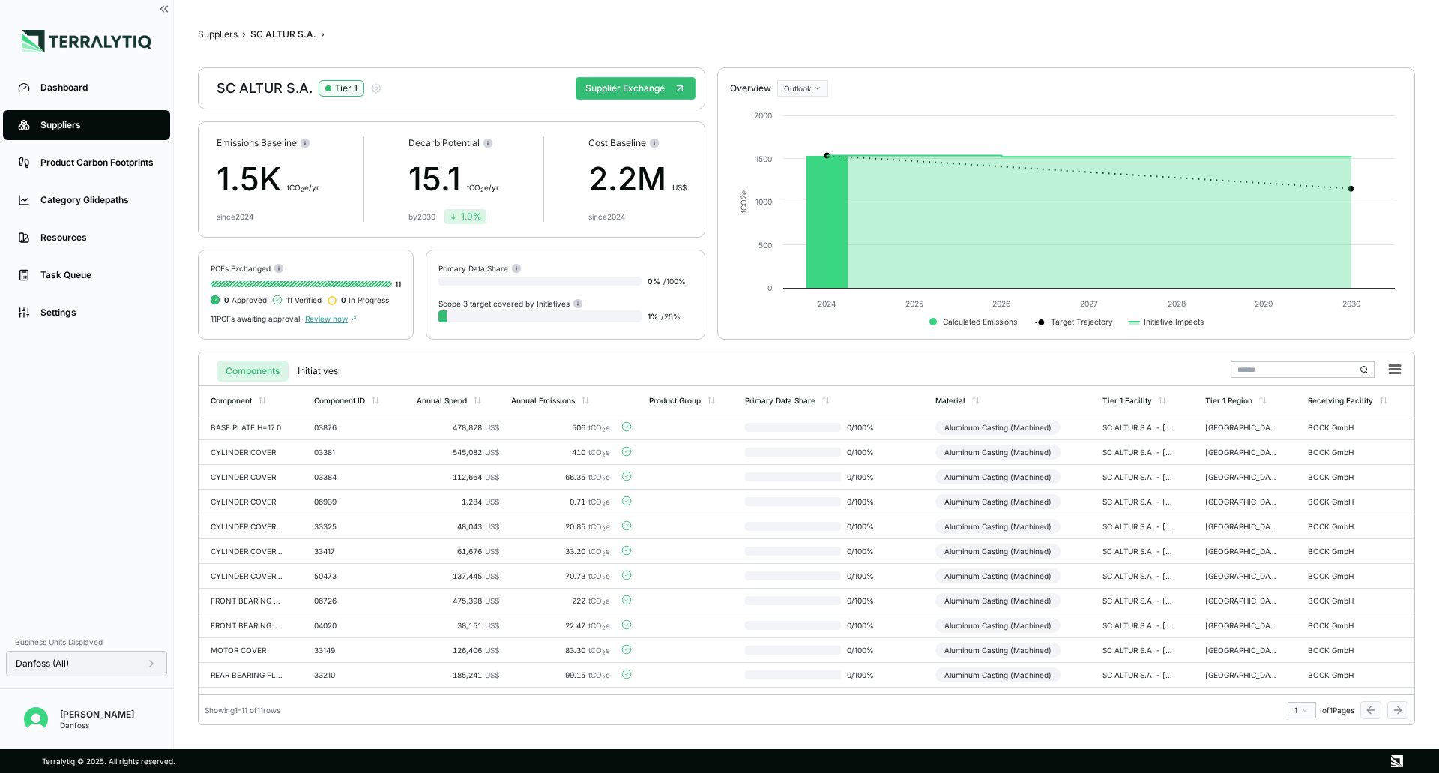
click at [153, 658] on icon at bounding box center [151, 663] width 12 height 12
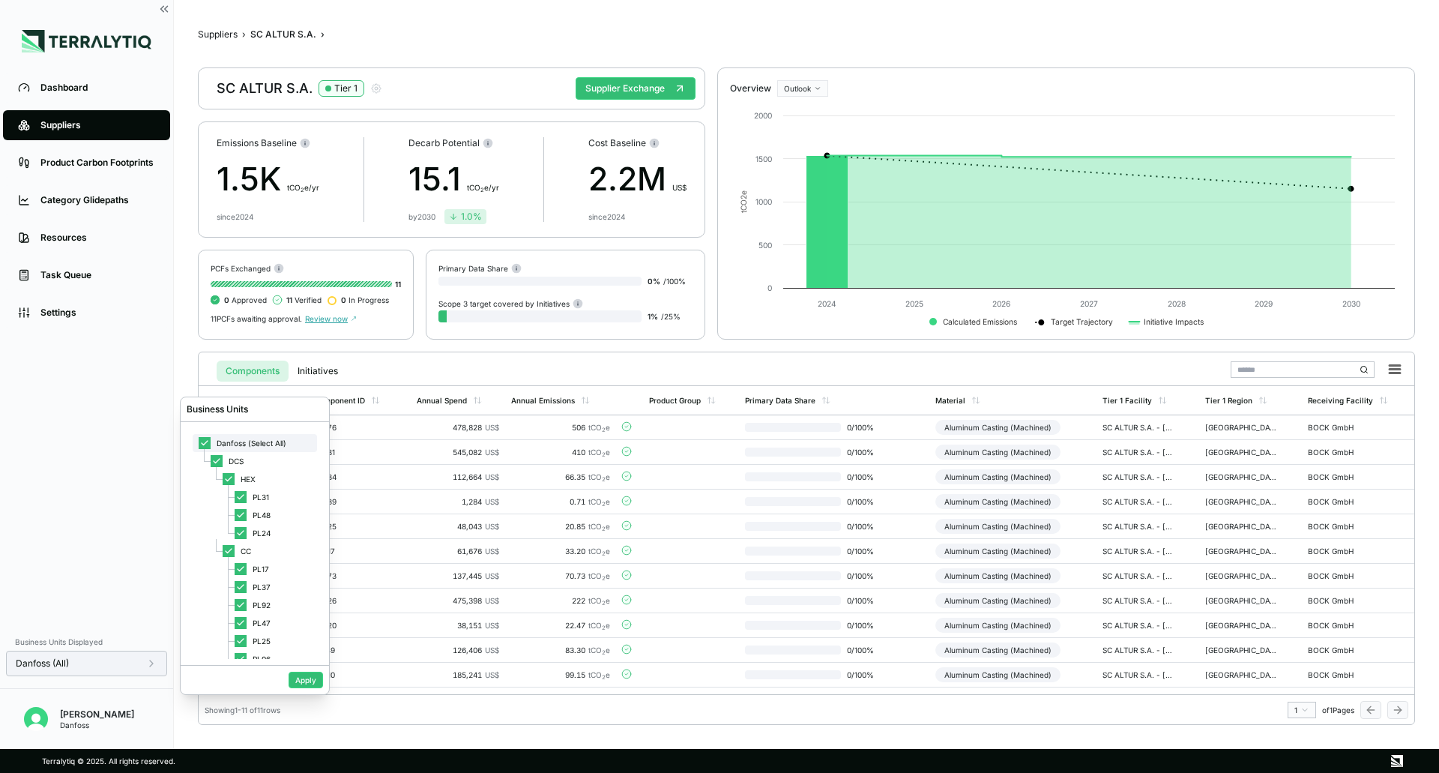
click at [248, 445] on span "Danfoss (Select All)" at bounding box center [252, 443] width 70 height 9
click at [260, 566] on span "PL17" at bounding box center [261, 568] width 16 height 9
click at [299, 684] on button "Apply" at bounding box center [306, 680] width 34 height 16
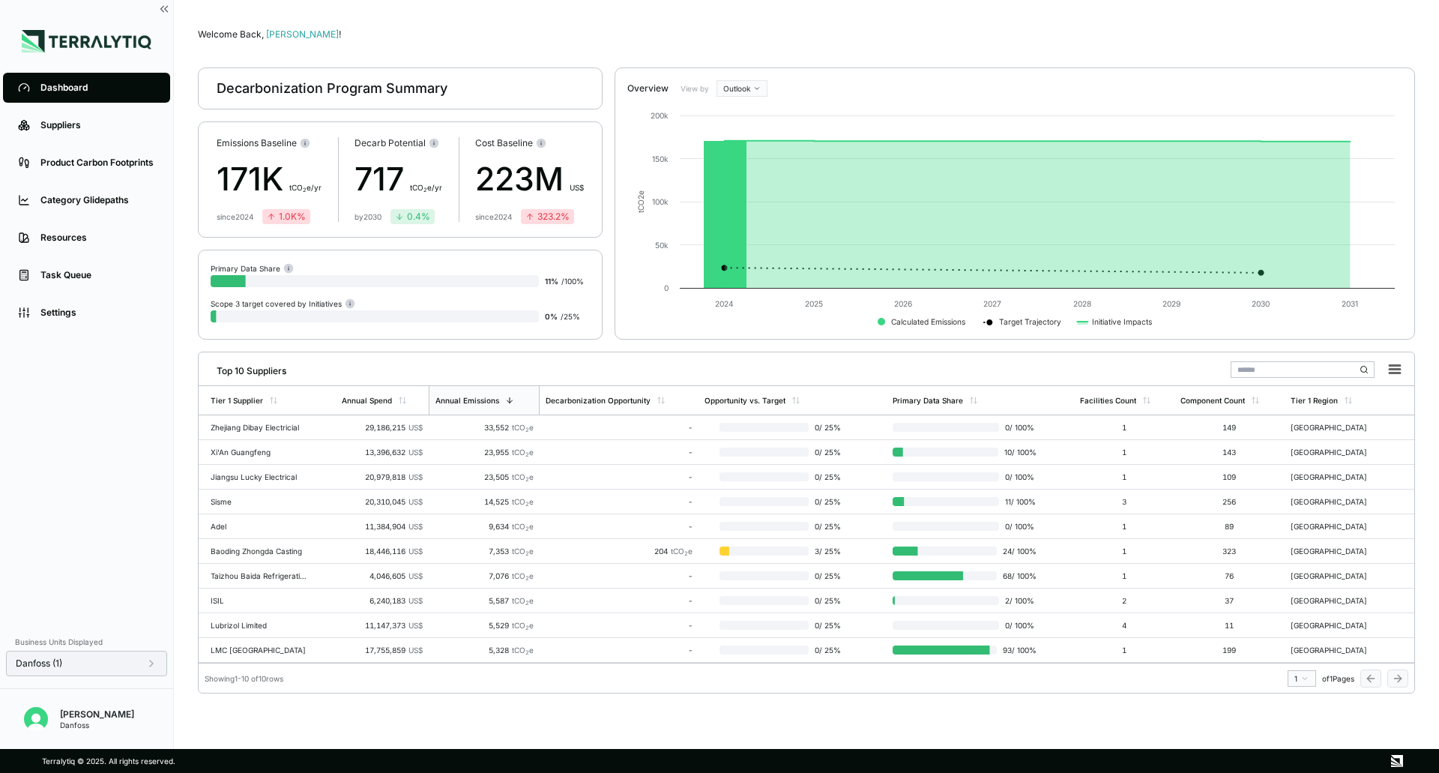
click at [1288, 368] on input "text" at bounding box center [1303, 369] width 144 height 16
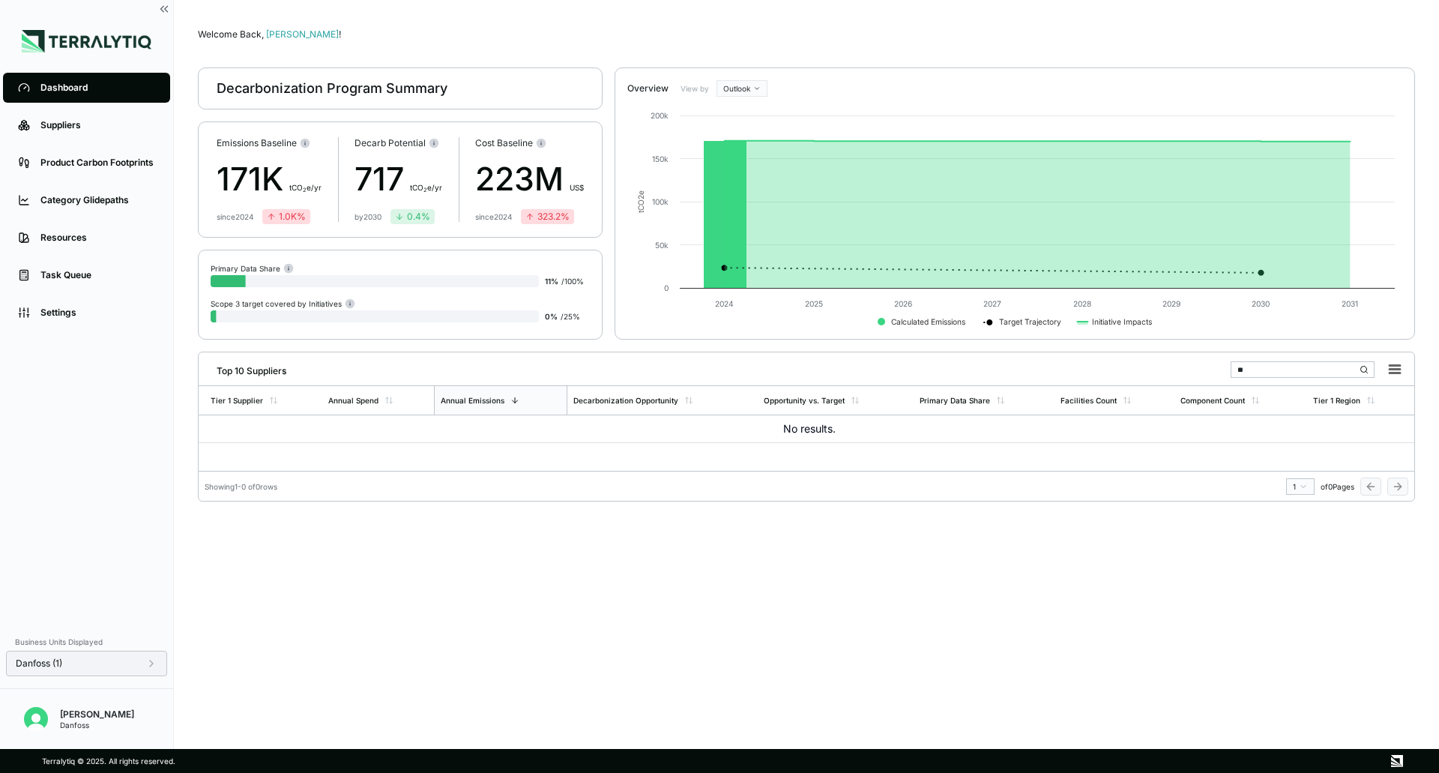
type input "*"
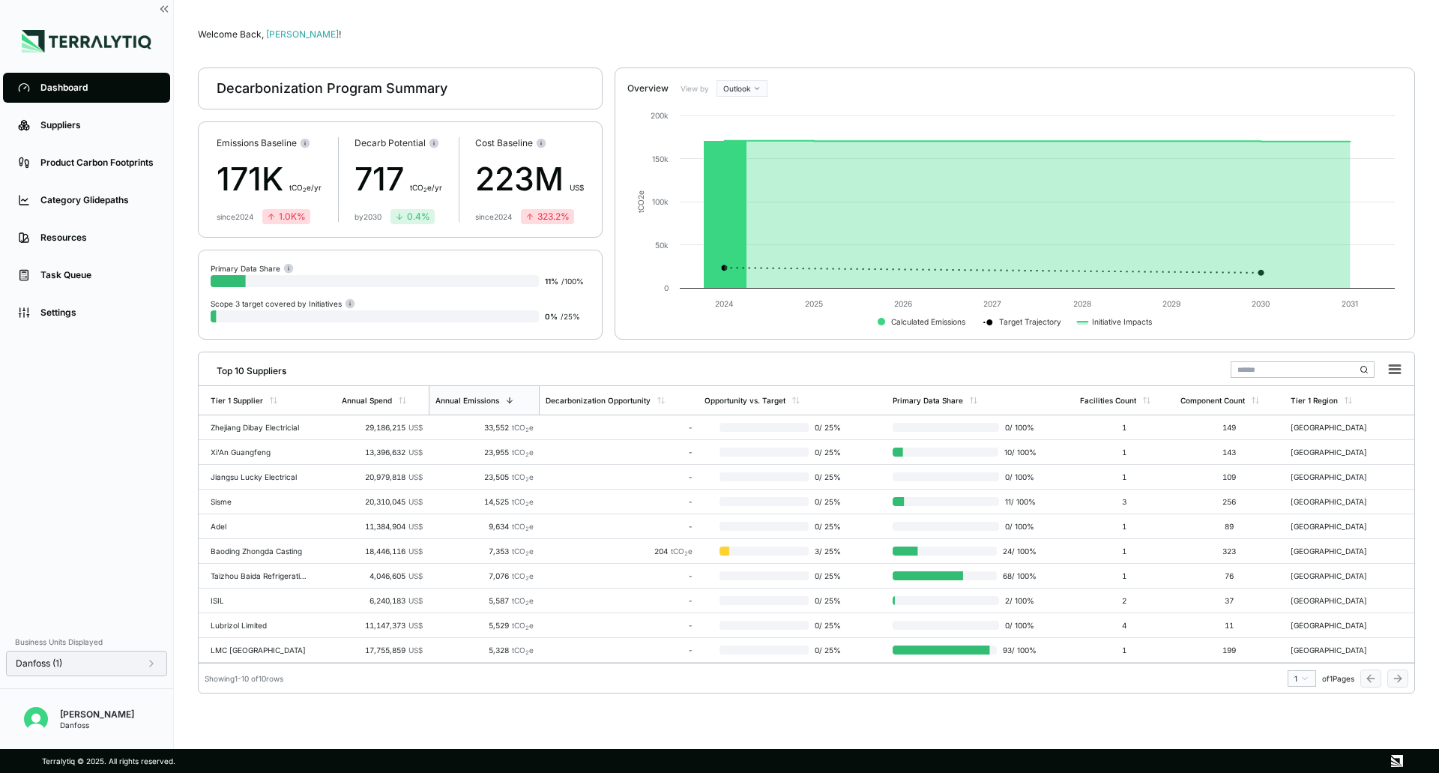
click at [157, 666] on icon at bounding box center [151, 663] width 12 height 12
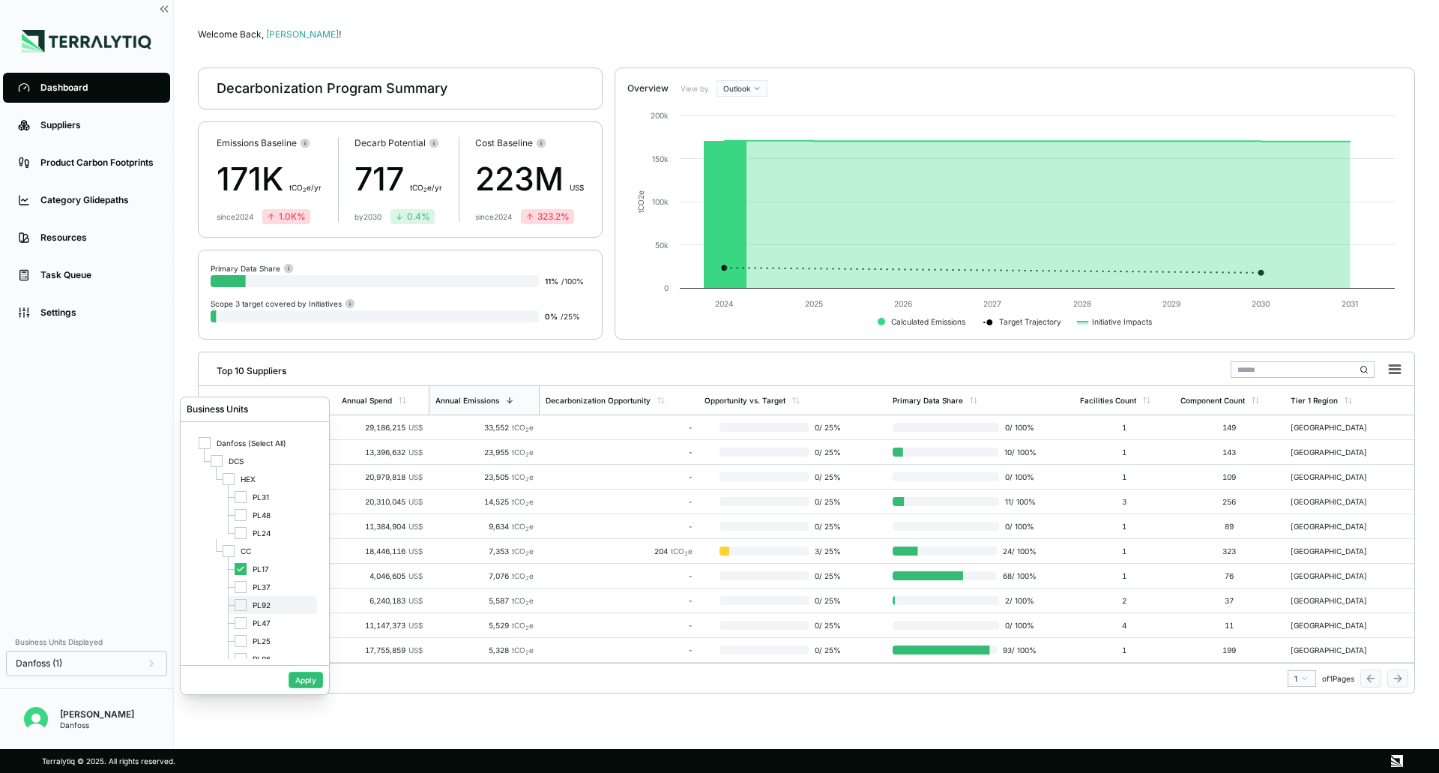
click at [253, 605] on span "PL92" at bounding box center [262, 604] width 18 height 9
click at [254, 569] on span "PL17" at bounding box center [261, 568] width 16 height 9
click at [306, 679] on button "Apply" at bounding box center [306, 680] width 34 height 16
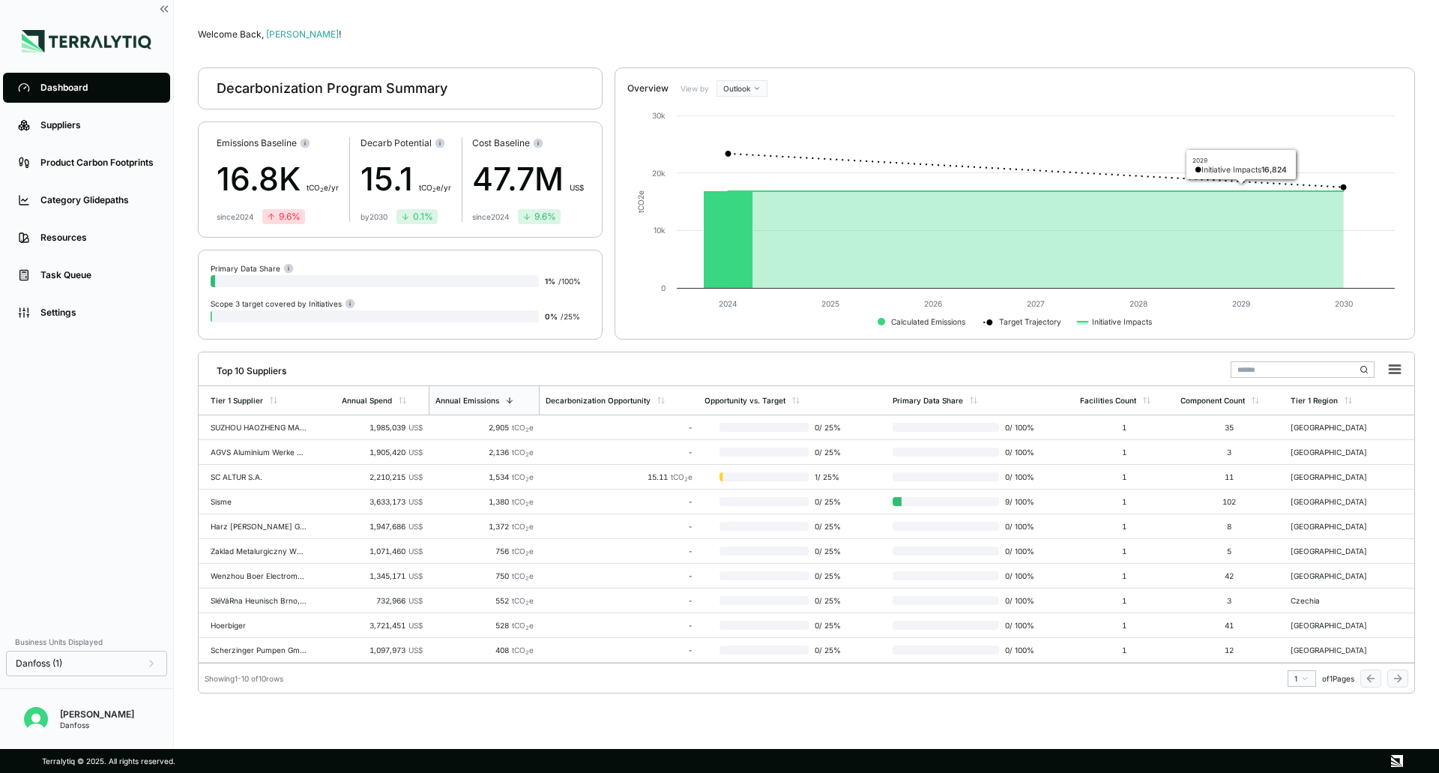
click at [1292, 364] on input "text" at bounding box center [1303, 369] width 144 height 16
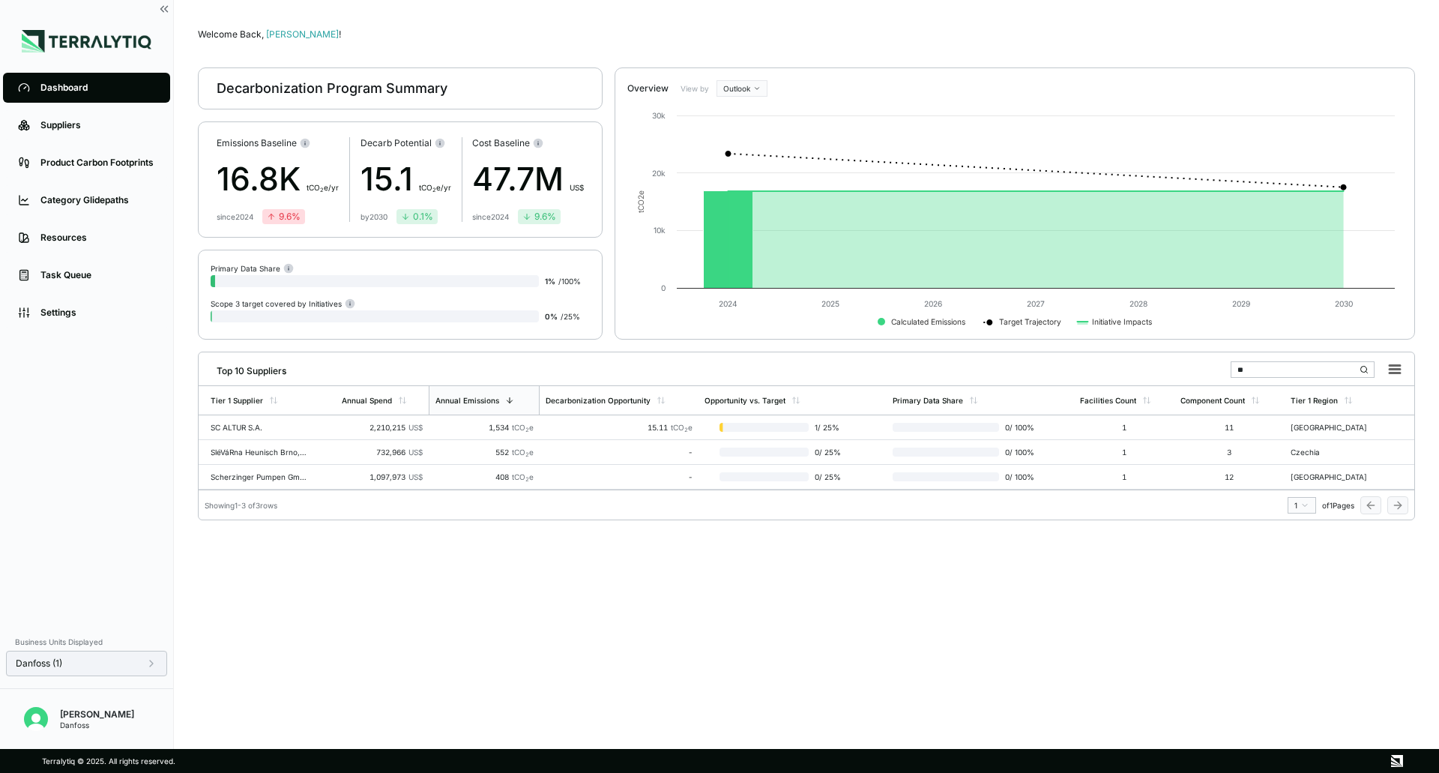
type input "**"
click at [146, 660] on icon at bounding box center [151, 663] width 12 height 12
click at [765, 675] on div "Welcome Back, [PERSON_NAME] ! Decarbonization Program Summary Emissions Baselin…" at bounding box center [806, 374] width 1217 height 701
click at [155, 667] on icon at bounding box center [151, 663] width 12 height 12
click at [892, 599] on div "Welcome Back, [PERSON_NAME] ! Decarbonization Program Summary Emissions Baselin…" at bounding box center [806, 374] width 1217 height 701
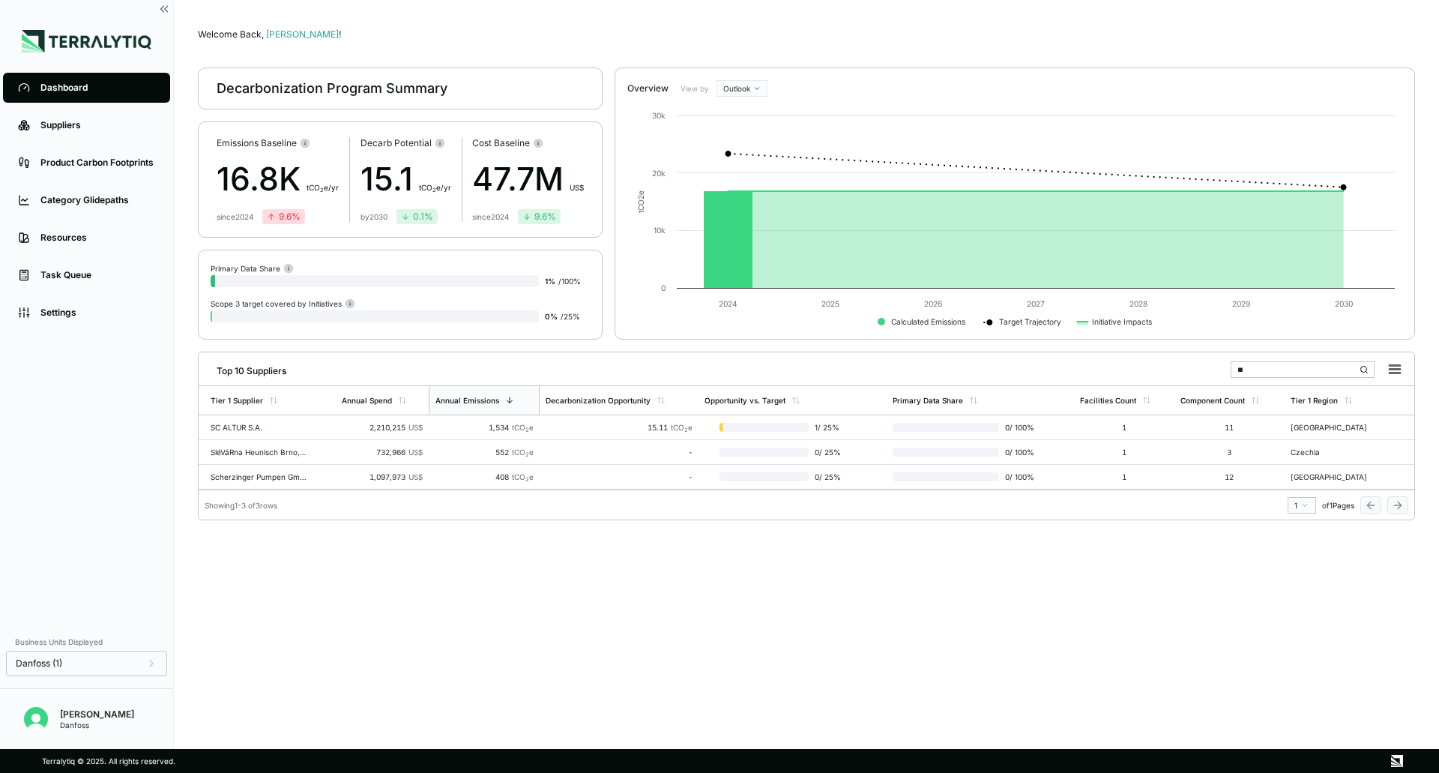
drag, startPoint x: 1274, startPoint y: 373, endPoint x: 1194, endPoint y: 370, distance: 80.2
click at [1194, 370] on div "Top 10 Suppliers **" at bounding box center [807, 367] width 1204 height 31
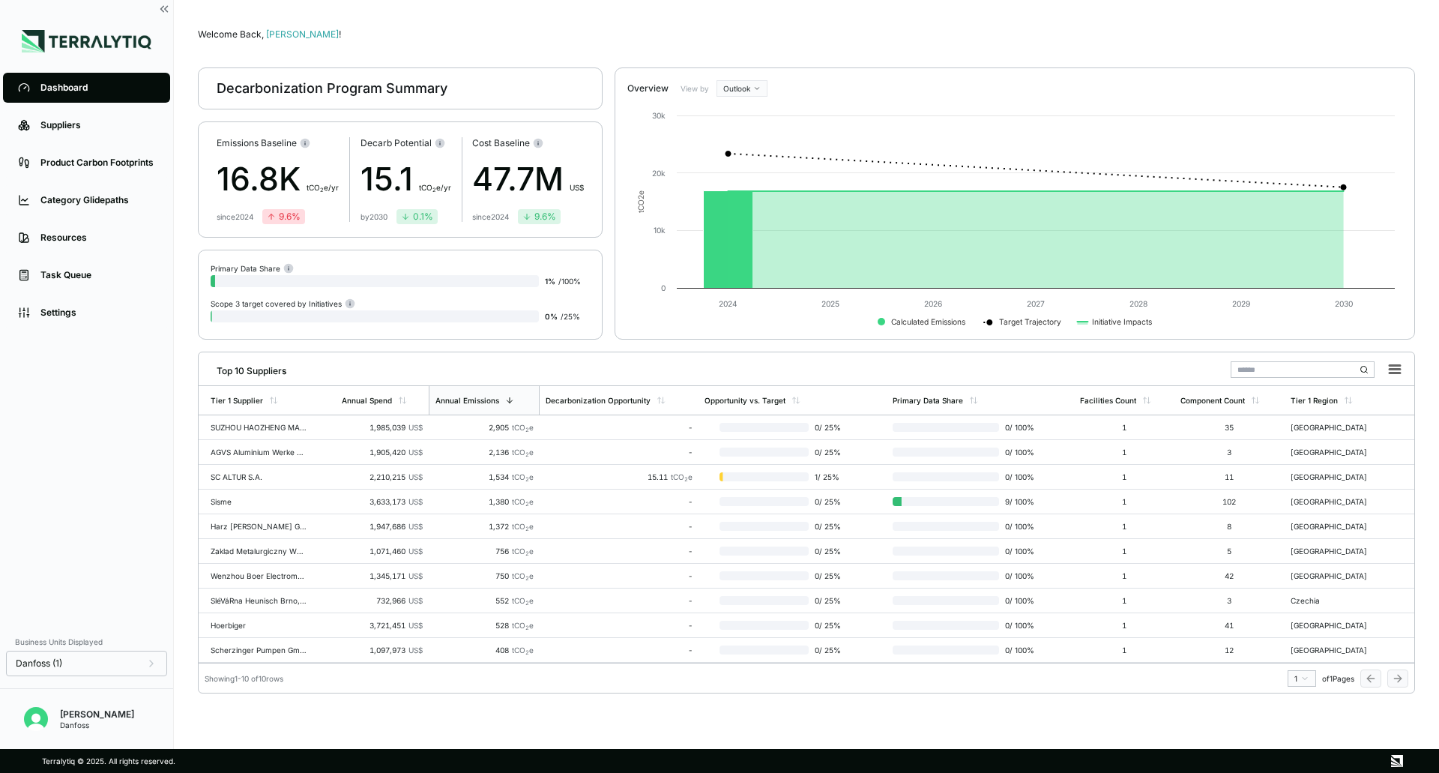
click at [1008, 364] on div "Top 10 Suppliers" at bounding box center [807, 367] width 1204 height 31
click at [1307, 673] on html "Dashboard Suppliers Product Carbon Footprints Category Glidepaths Resources Tas…" at bounding box center [719, 386] width 1439 height 773
click at [1307, 674] on html "Dashboard Suppliers Product Carbon Footprints Category Glidepaths Resources Tas…" at bounding box center [719, 386] width 1439 height 773
click at [153, 669] on icon at bounding box center [151, 663] width 12 height 12
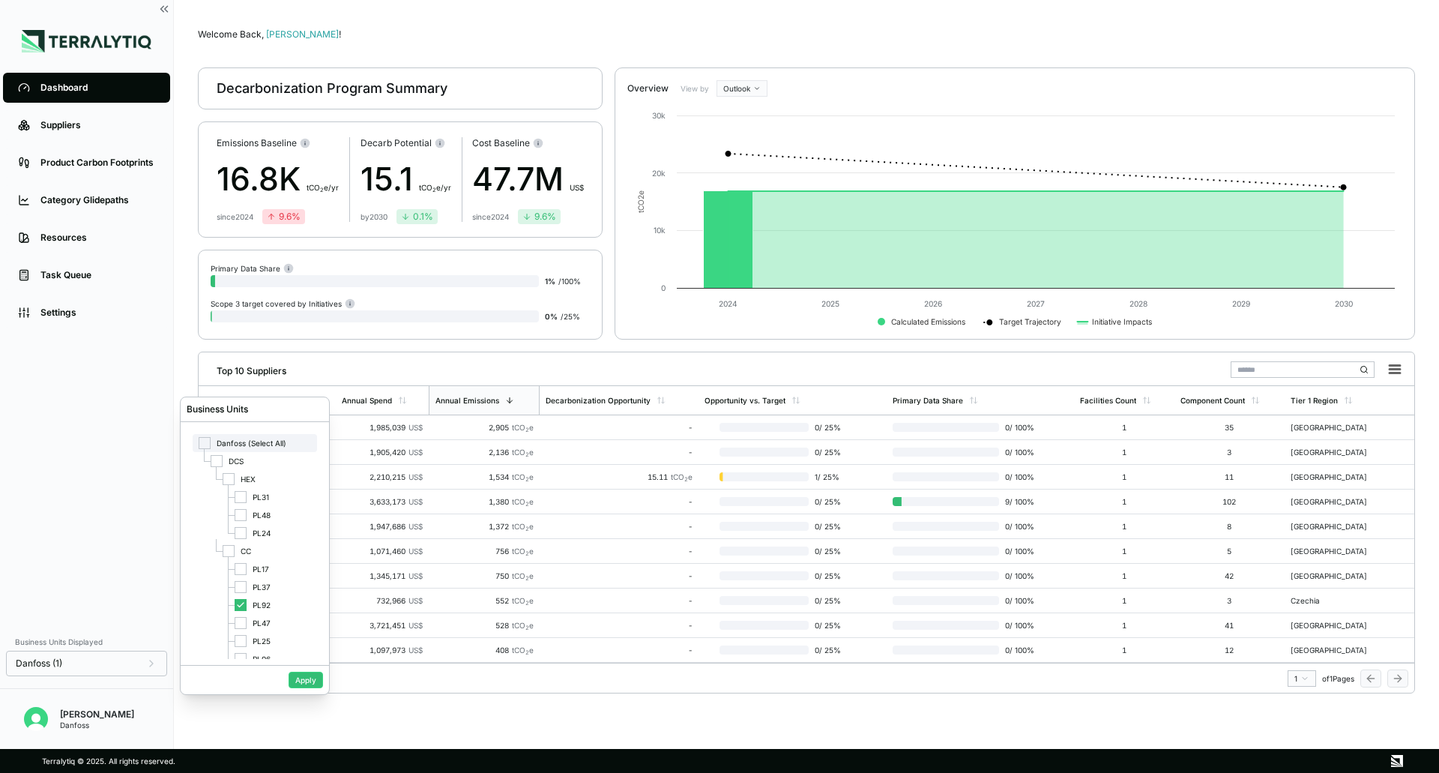
click at [247, 439] on span "Danfoss (Select All)" at bounding box center [252, 443] width 70 height 9
click at [275, 439] on span "Danfoss (Select All)" at bounding box center [252, 443] width 70 height 9
click at [301, 684] on button "Apply" at bounding box center [306, 680] width 34 height 16
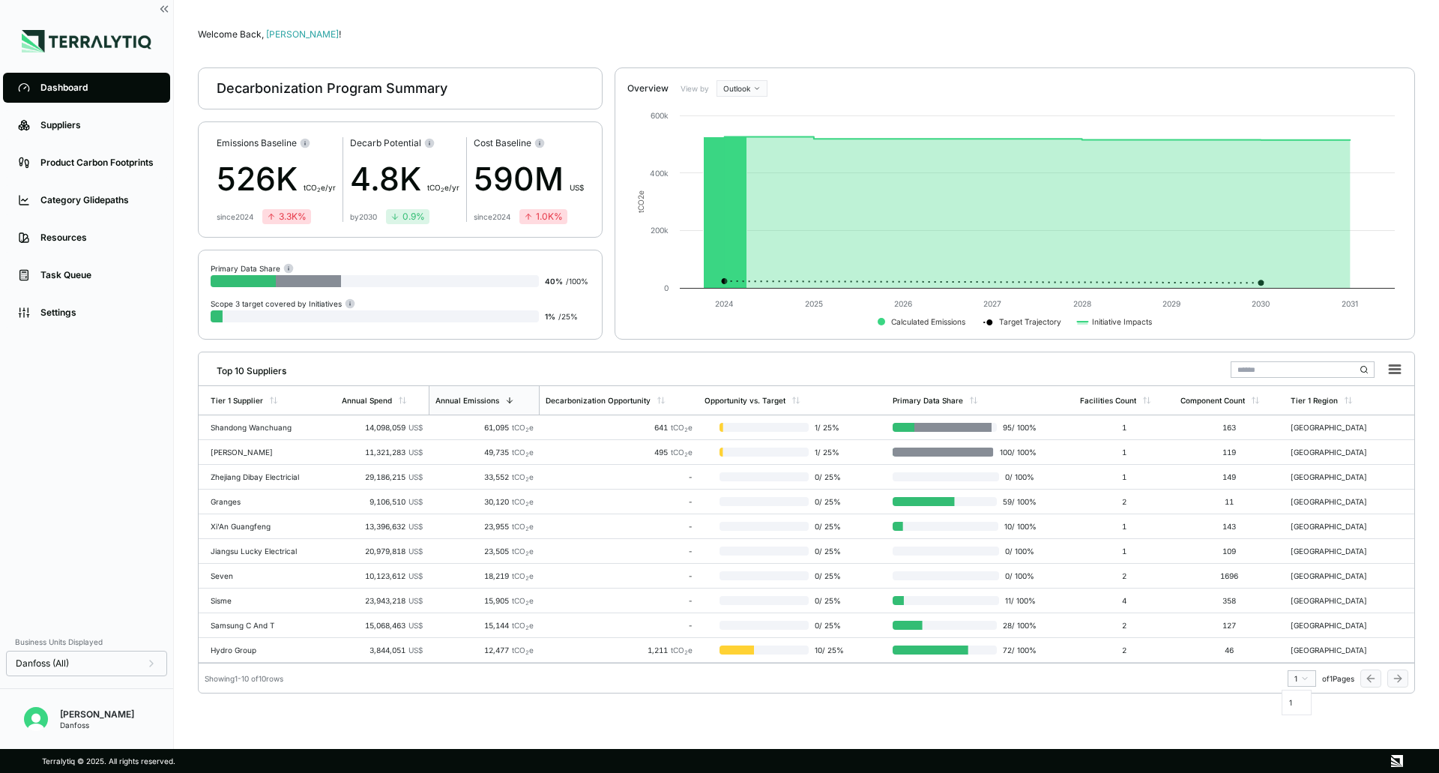
click at [1298, 685] on html "Dashboard Suppliers Product Carbon Footprints Category Glidepaths Resources Tas…" at bounding box center [719, 386] width 1439 height 773
click at [1301, 677] on html "Dashboard Suppliers Product Carbon Footprints Category Glidepaths Resources Tas…" at bounding box center [719, 386] width 1439 height 773
click at [47, 118] on link "Suppliers" at bounding box center [86, 125] width 167 height 30
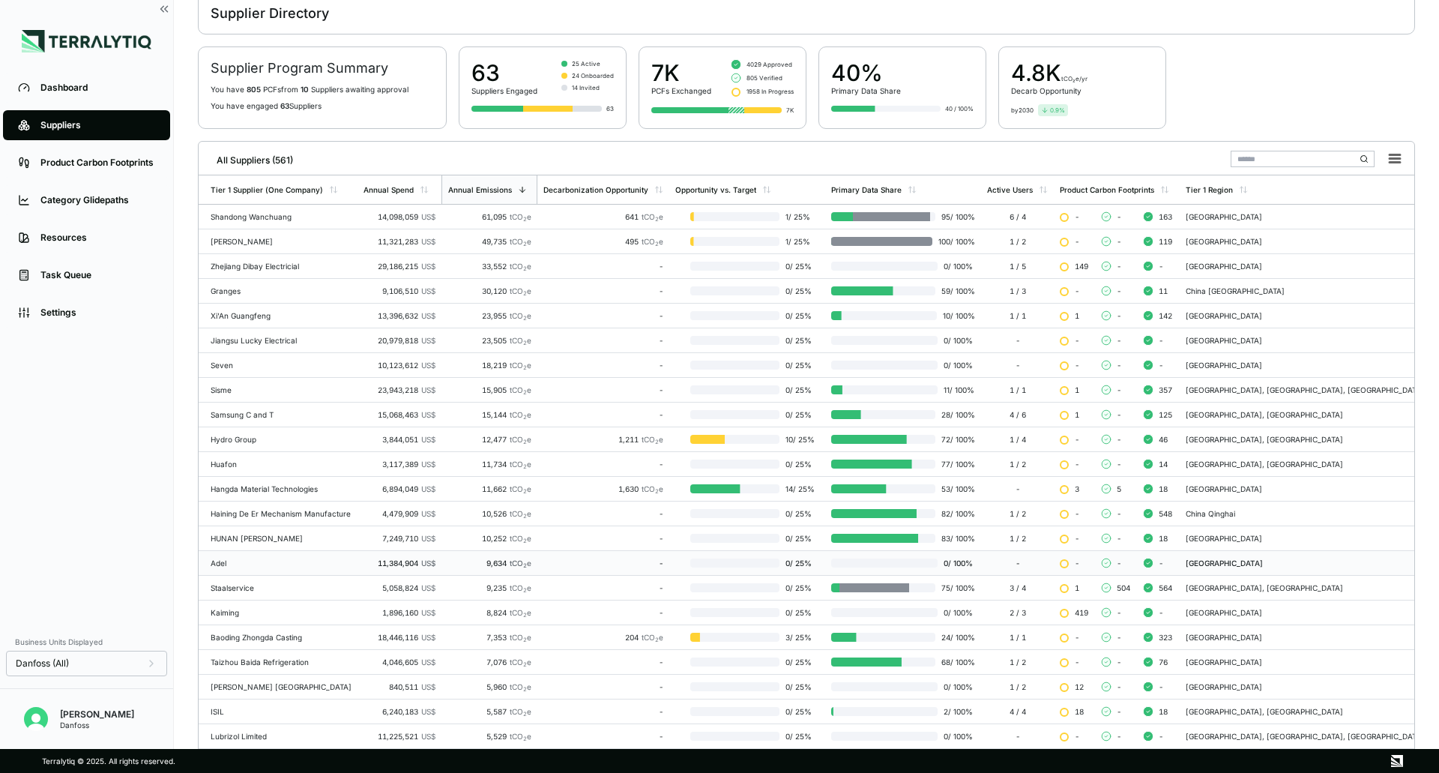
scroll to position [155, 0]
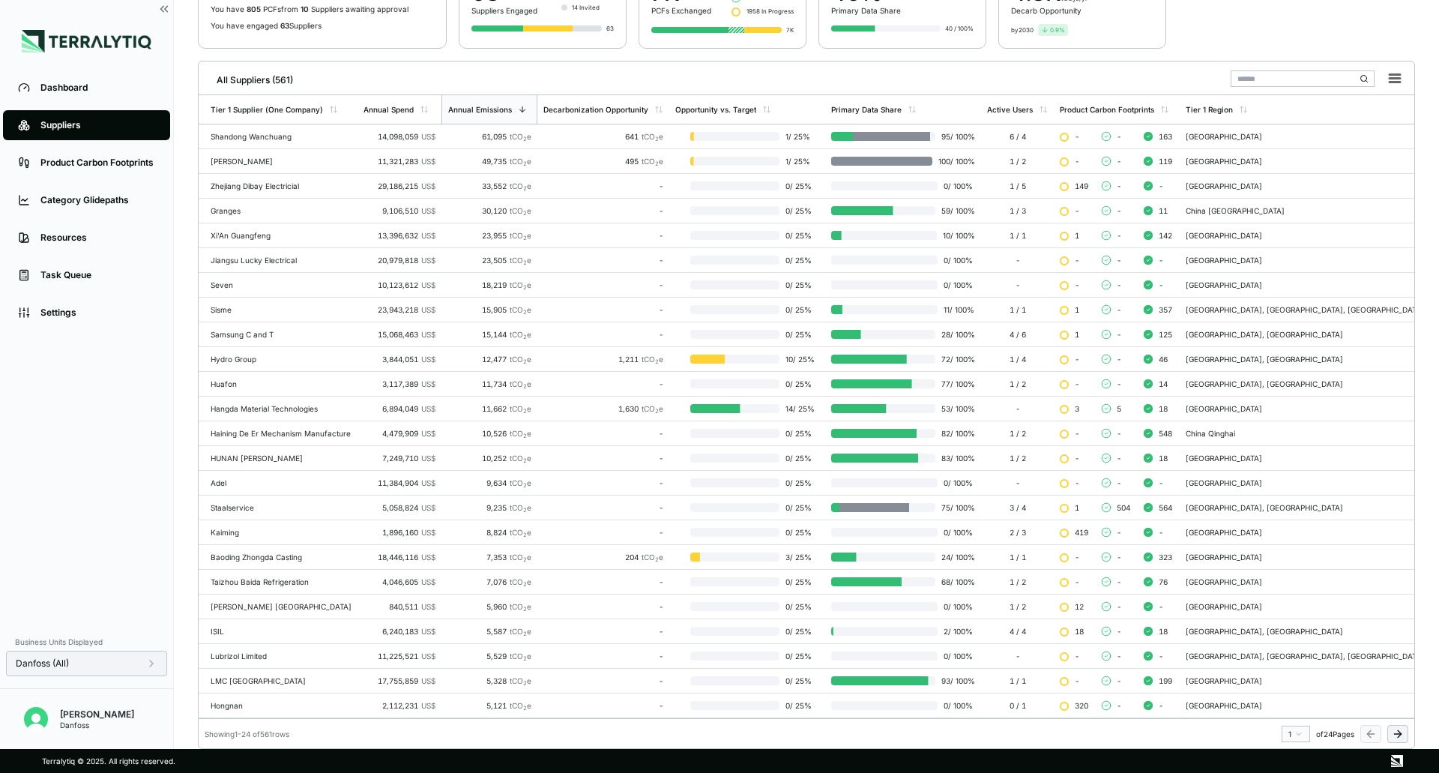
click at [153, 660] on icon at bounding box center [151, 663] width 12 height 12
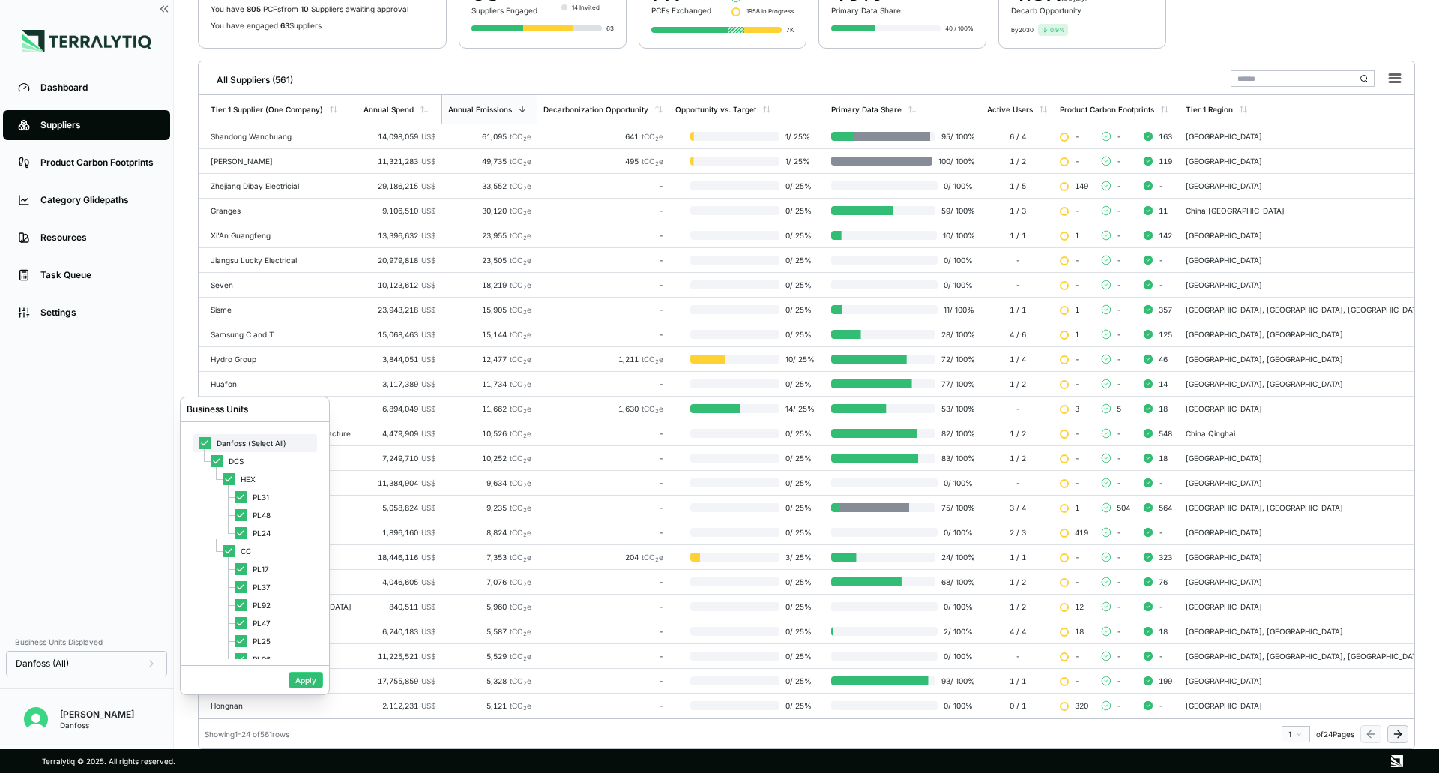
click at [241, 443] on span "Danfoss (Select All)" at bounding box center [252, 443] width 70 height 9
click at [239, 573] on div at bounding box center [241, 569] width 12 height 12
click at [296, 680] on button "Apply" at bounding box center [306, 680] width 34 height 16
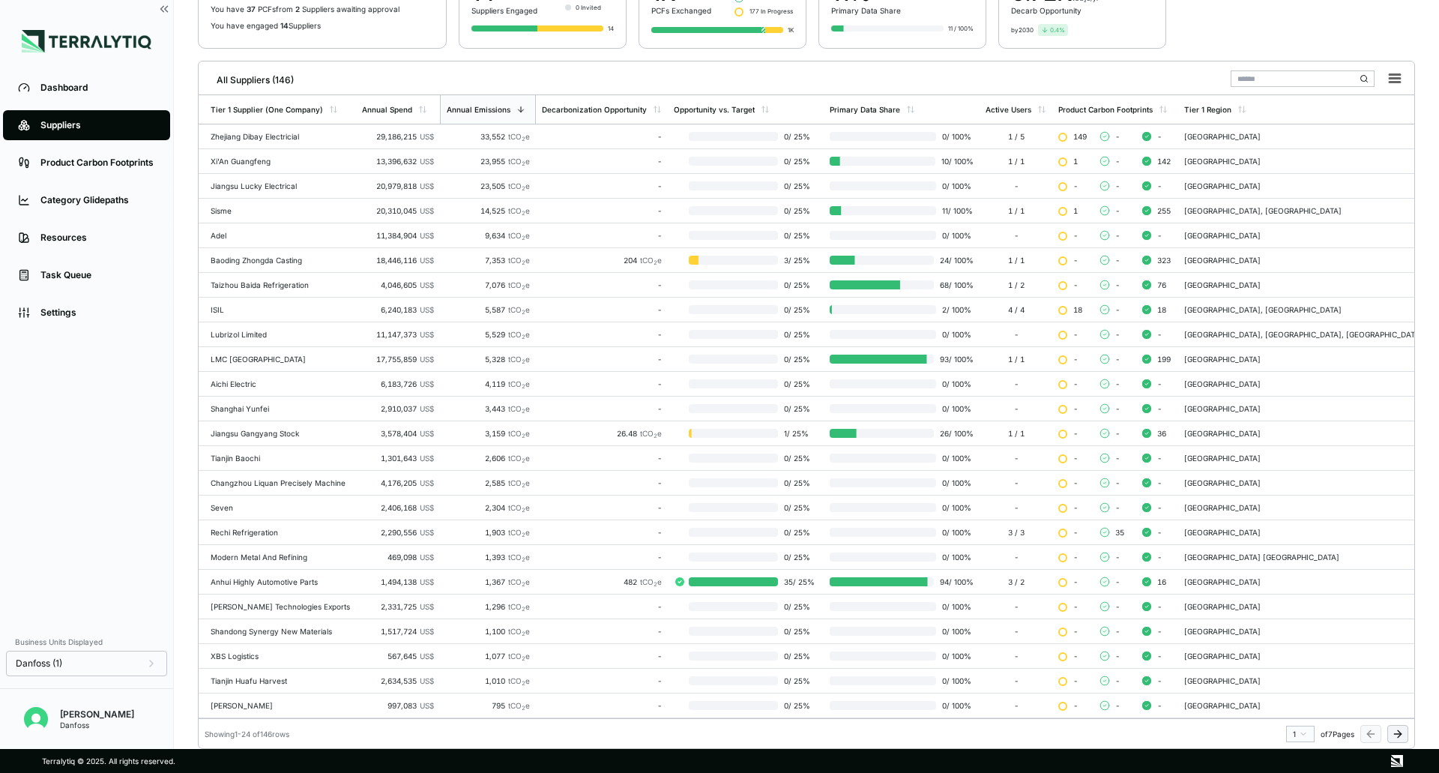
scroll to position [0, 0]
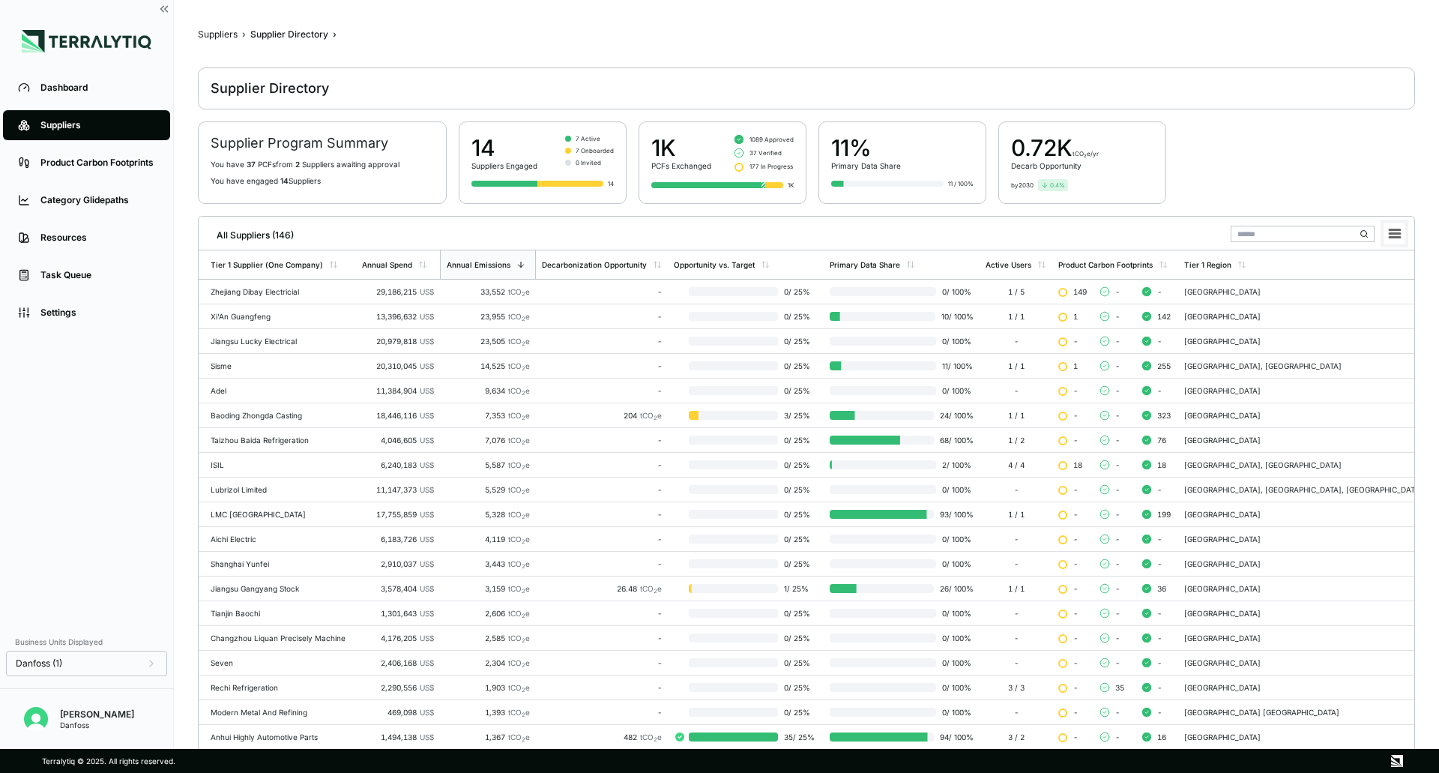
click at [1394, 235] on icon at bounding box center [1395, 233] width 10 height 7
click at [1373, 279] on li "Download XLSX" at bounding box center [1361, 278] width 84 height 15
click at [166, 663] on div "Danfoss (1)" at bounding box center [86, 663] width 161 height 25
click at [159, 663] on div "Danfoss (1)" at bounding box center [86, 663] width 161 height 25
click at [151, 669] on div "Danfoss (1)" at bounding box center [86, 663] width 161 height 25
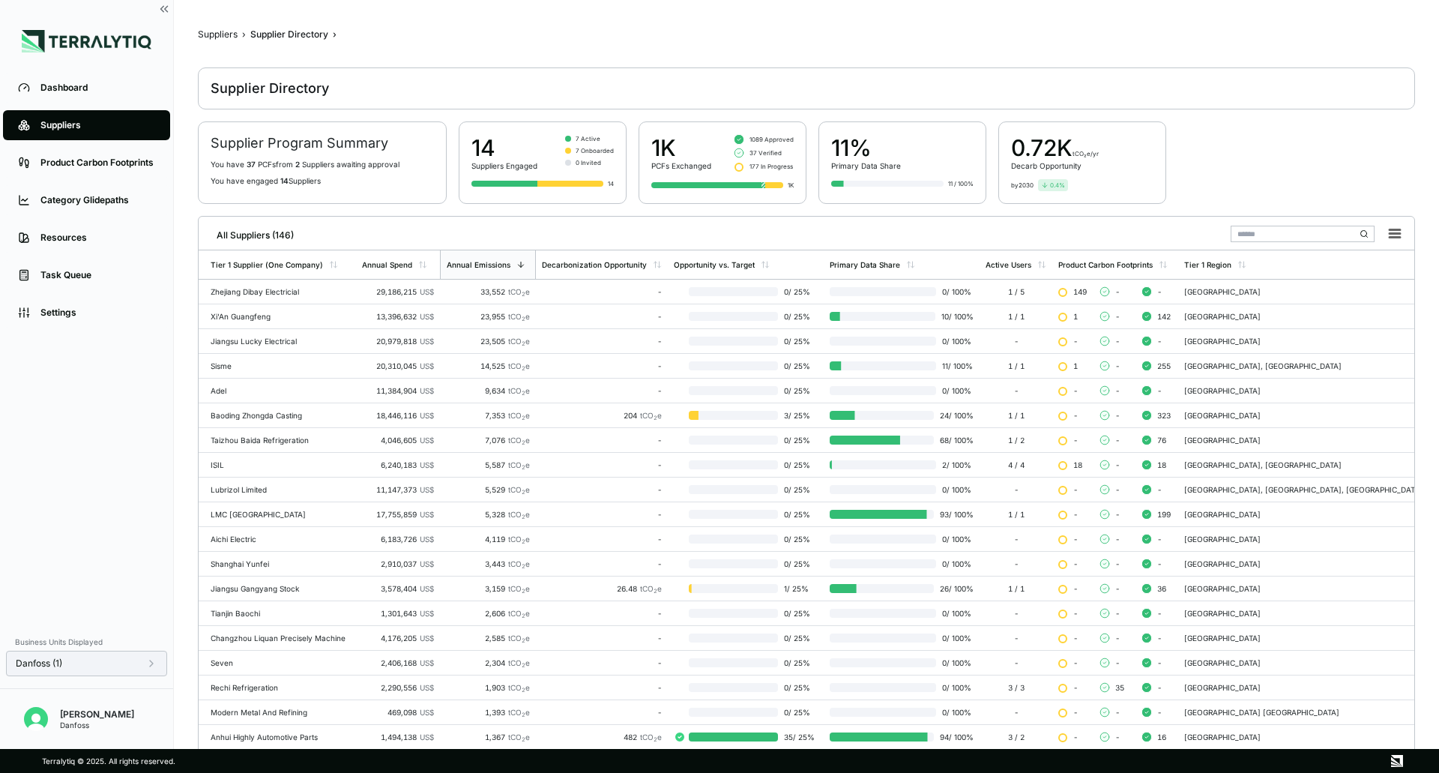
click at [151, 664] on icon at bounding box center [151, 663] width 12 height 12
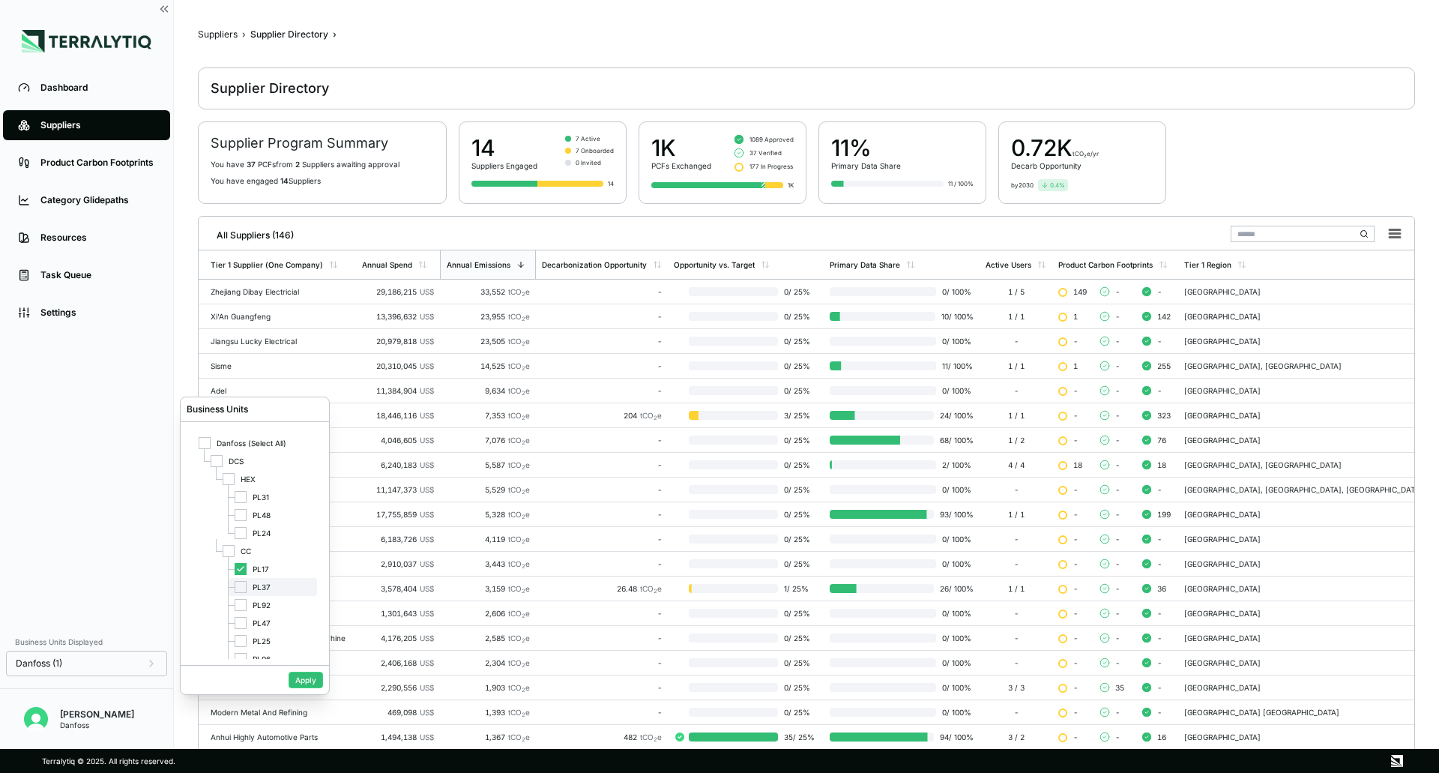
click at [241, 582] on div at bounding box center [241, 587] width 12 height 12
click at [238, 561] on div "PL17" at bounding box center [273, 569] width 88 height 18
click at [298, 677] on button "Apply" at bounding box center [306, 680] width 34 height 16
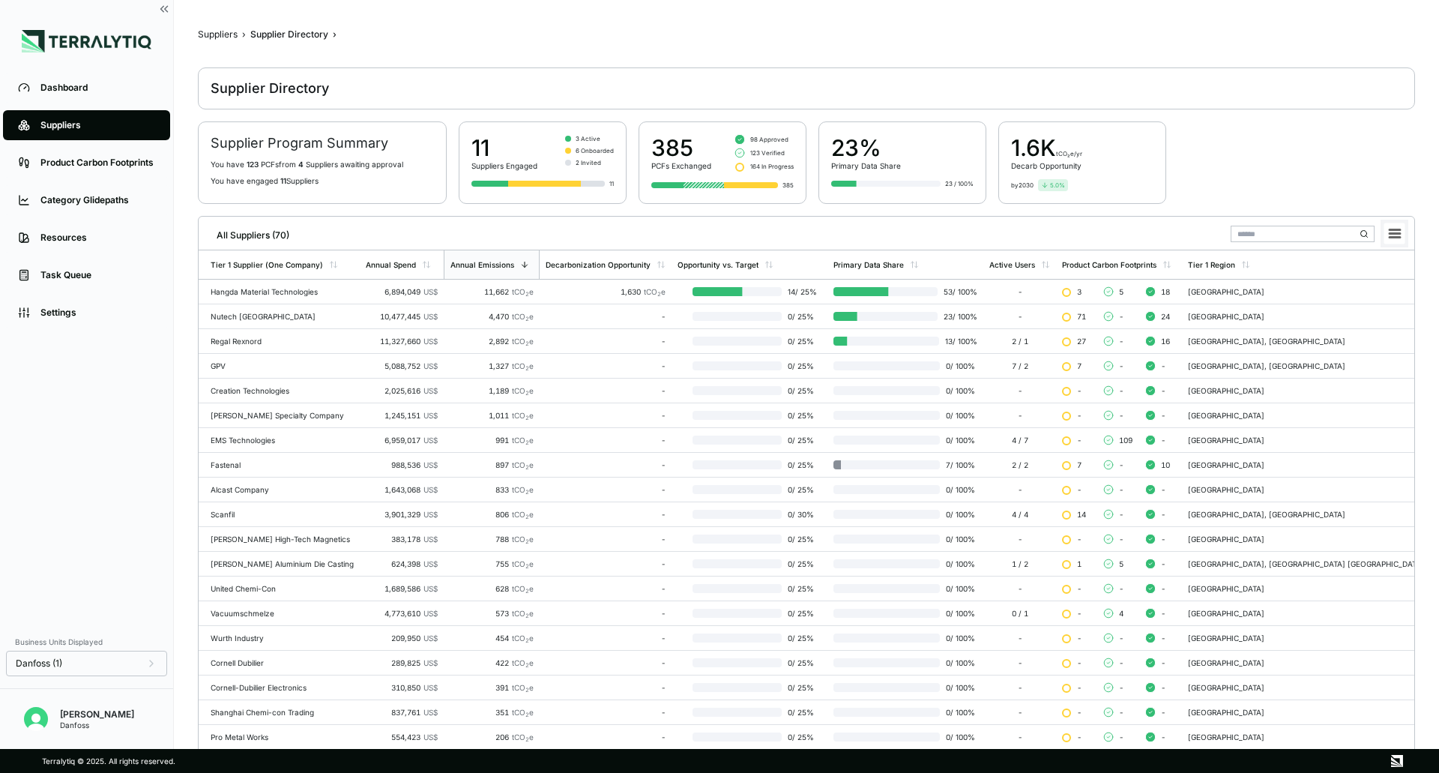
click at [1402, 235] on rect at bounding box center [1394, 233] width 21 height 21
click at [1374, 277] on li "Download XLSX" at bounding box center [1361, 278] width 84 height 15
click at [157, 662] on div "Danfoss (1)" at bounding box center [86, 663] width 161 height 25
click at [152, 664] on icon at bounding box center [151, 663] width 3 height 6
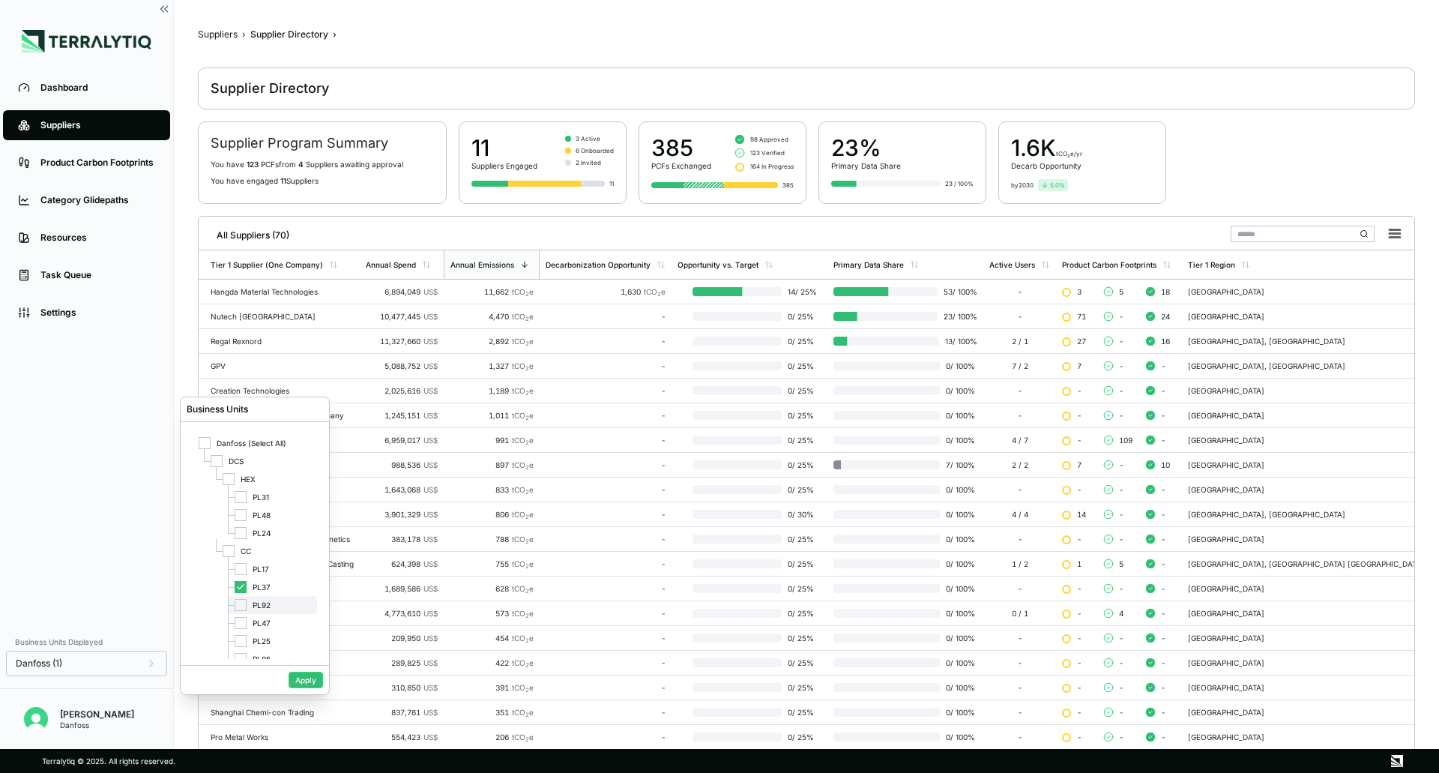
click at [242, 607] on div at bounding box center [241, 605] width 12 height 12
click at [241, 582] on icon at bounding box center [240, 586] width 9 height 9
click at [313, 683] on button "Apply" at bounding box center [306, 680] width 34 height 16
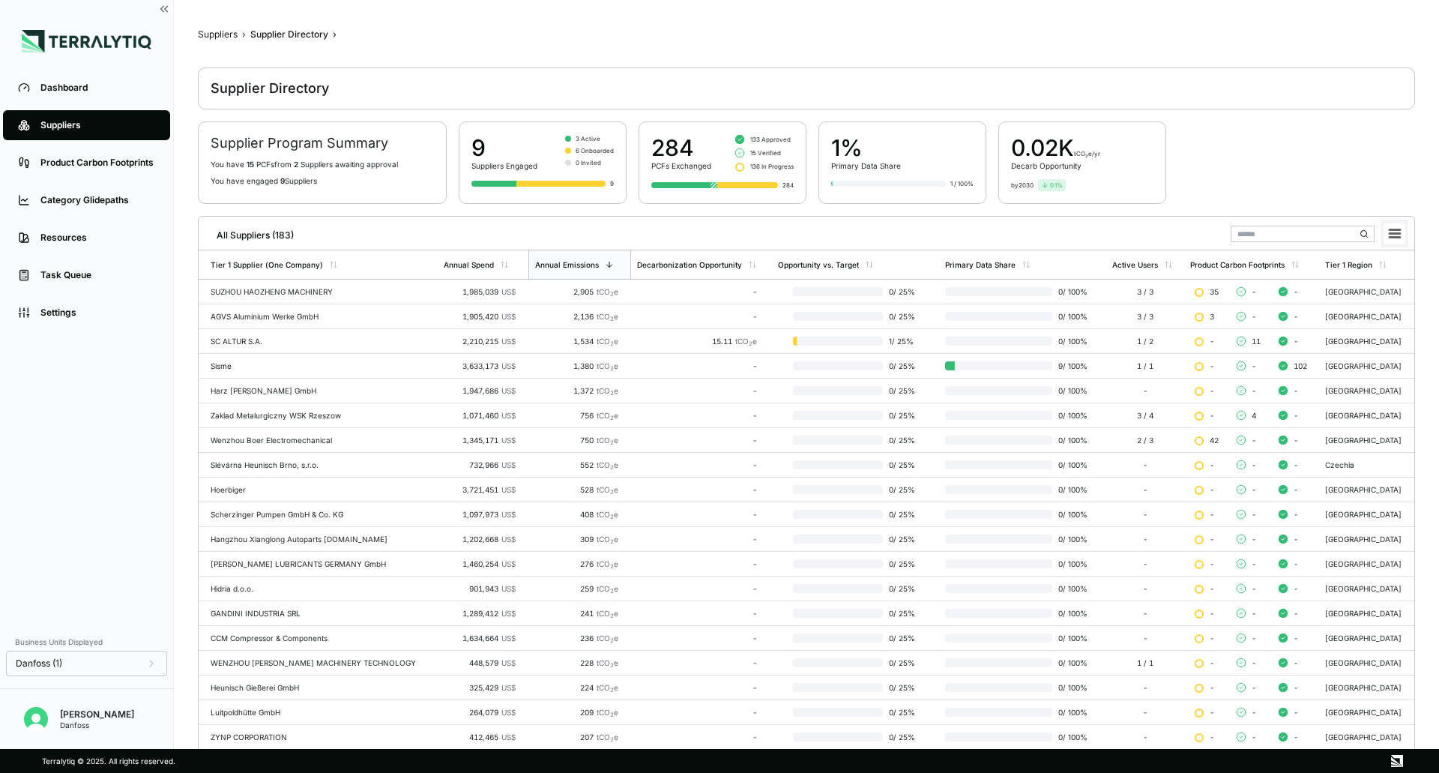
click at [1396, 235] on rect at bounding box center [1394, 233] width 21 height 21
click at [1378, 275] on li "Download XLSX" at bounding box center [1361, 278] width 84 height 15
click at [151, 662] on icon at bounding box center [151, 663] width 3 height 6
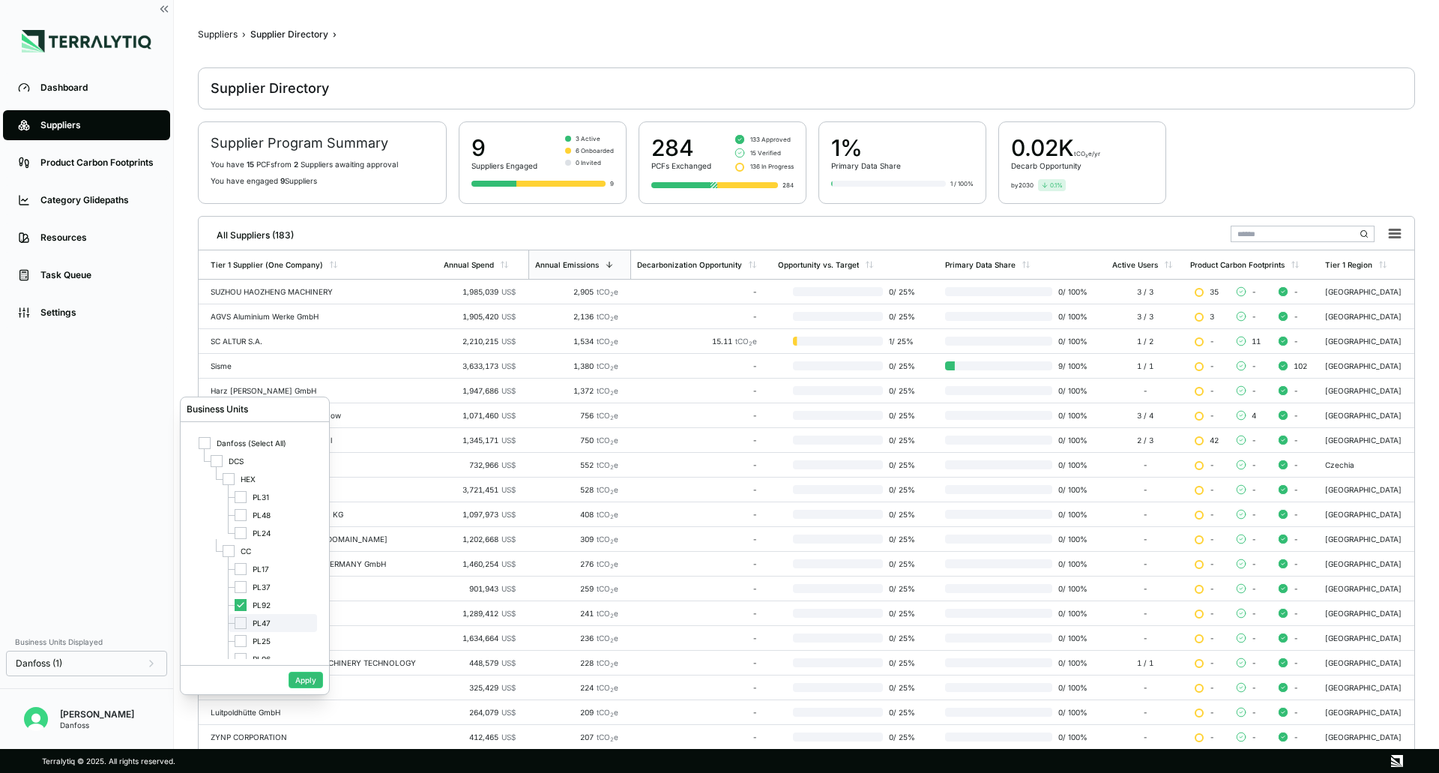
click at [264, 623] on span "PL47" at bounding box center [262, 622] width 18 height 9
click at [264, 609] on div "PL92" at bounding box center [273, 605] width 88 height 18
click at [313, 676] on button "Apply" at bounding box center [306, 680] width 34 height 16
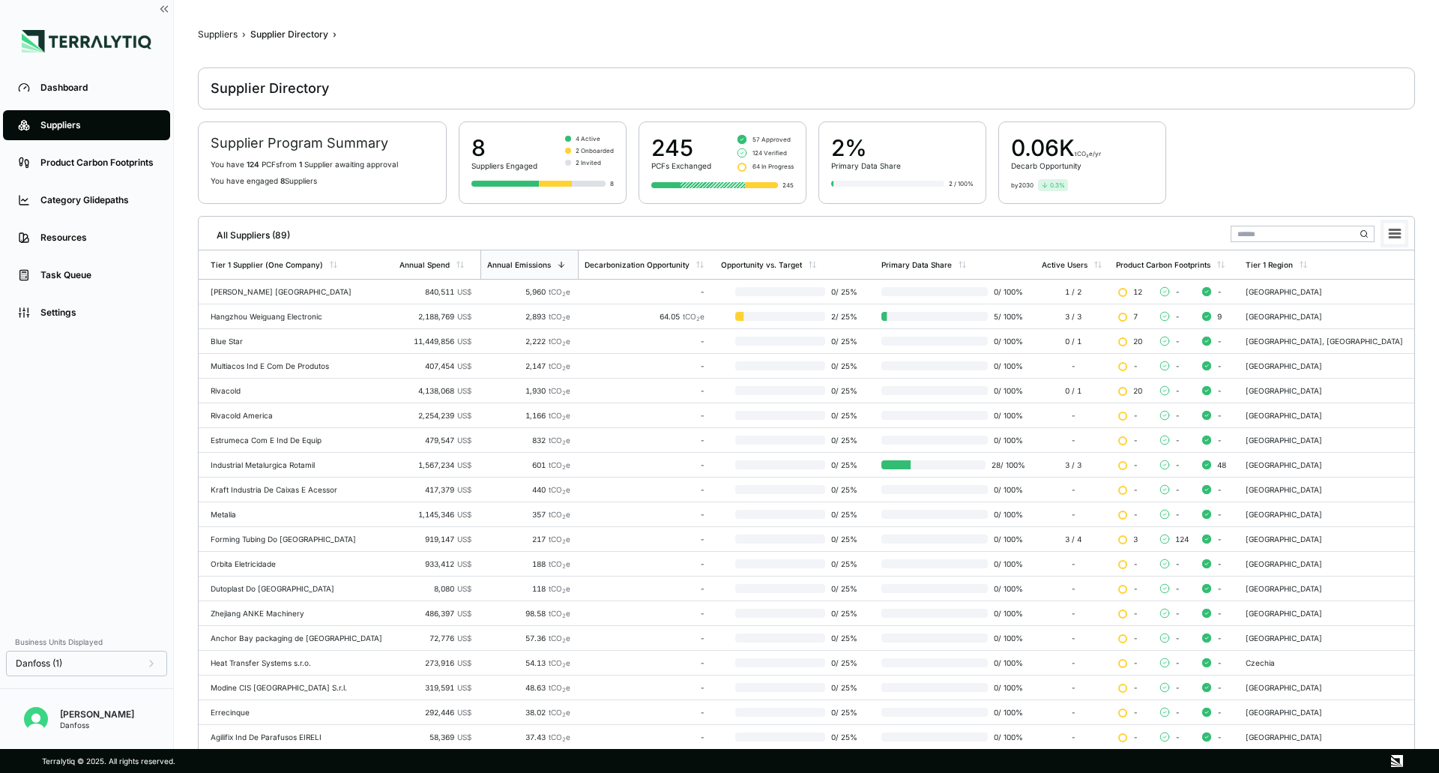
click at [1388, 231] on rect at bounding box center [1394, 233] width 21 height 21
click at [1362, 281] on li "Download XLSX" at bounding box center [1361, 278] width 84 height 15
click at [160, 663] on div "Danfoss (1)" at bounding box center [86, 663] width 161 height 25
click at [149, 667] on icon at bounding box center [151, 663] width 12 height 12
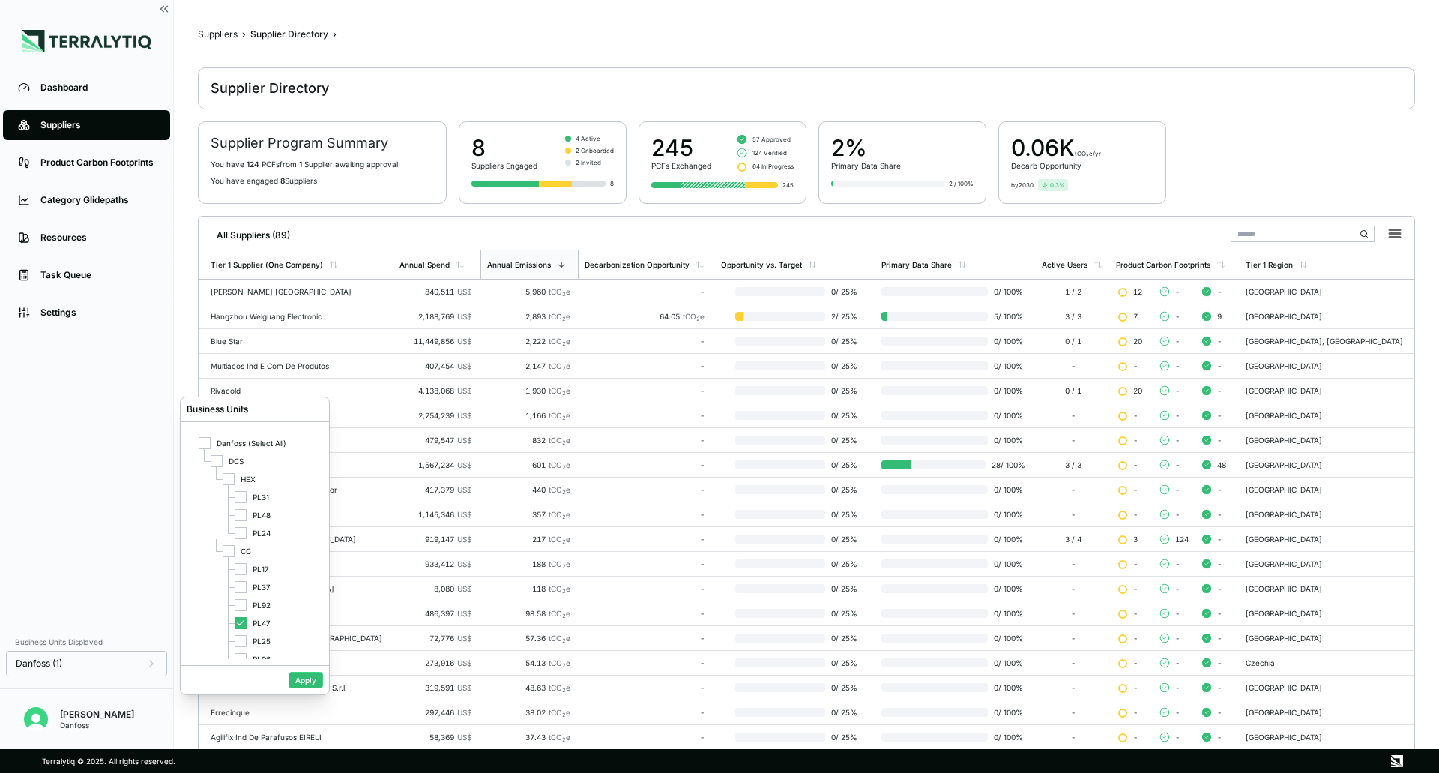
click at [154, 585] on div "Dashboard Suppliers Product Carbon Footprints Category Glidepaths Resources Tas…" at bounding box center [86, 348] width 173 height 558
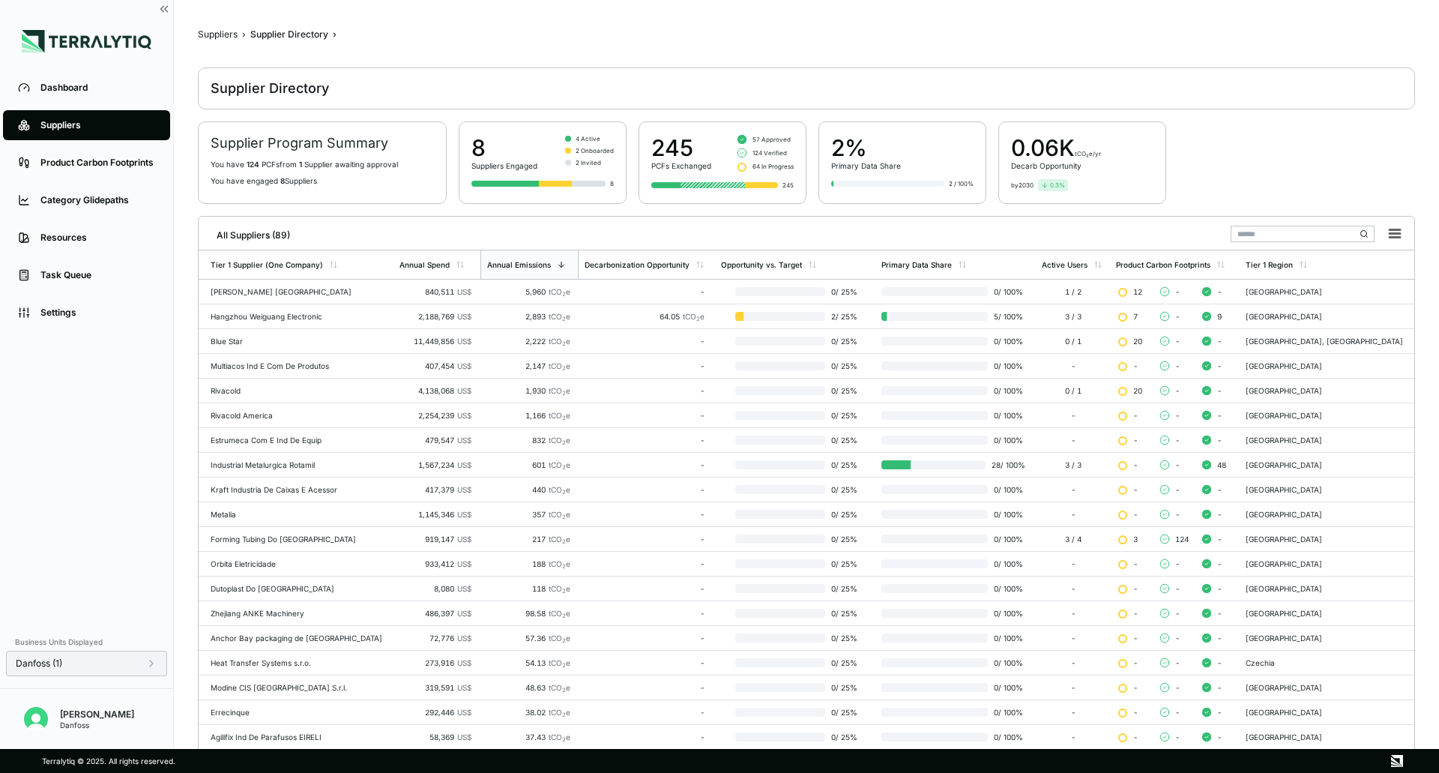
click at [152, 663] on icon at bounding box center [151, 663] width 3 height 6
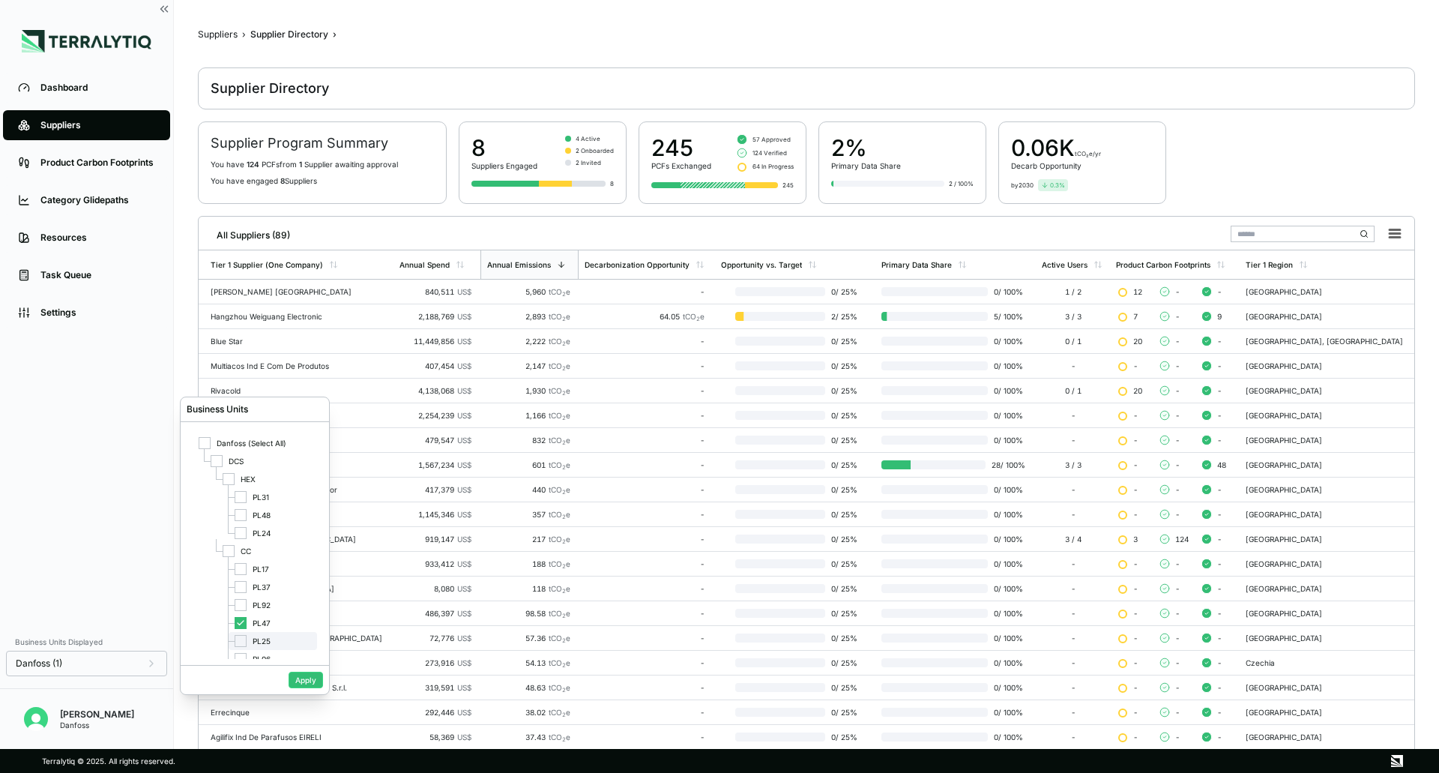
click at [242, 640] on div at bounding box center [241, 641] width 12 height 12
click at [242, 619] on icon at bounding box center [240, 622] width 9 height 9
click at [316, 681] on button "Apply" at bounding box center [306, 680] width 34 height 16
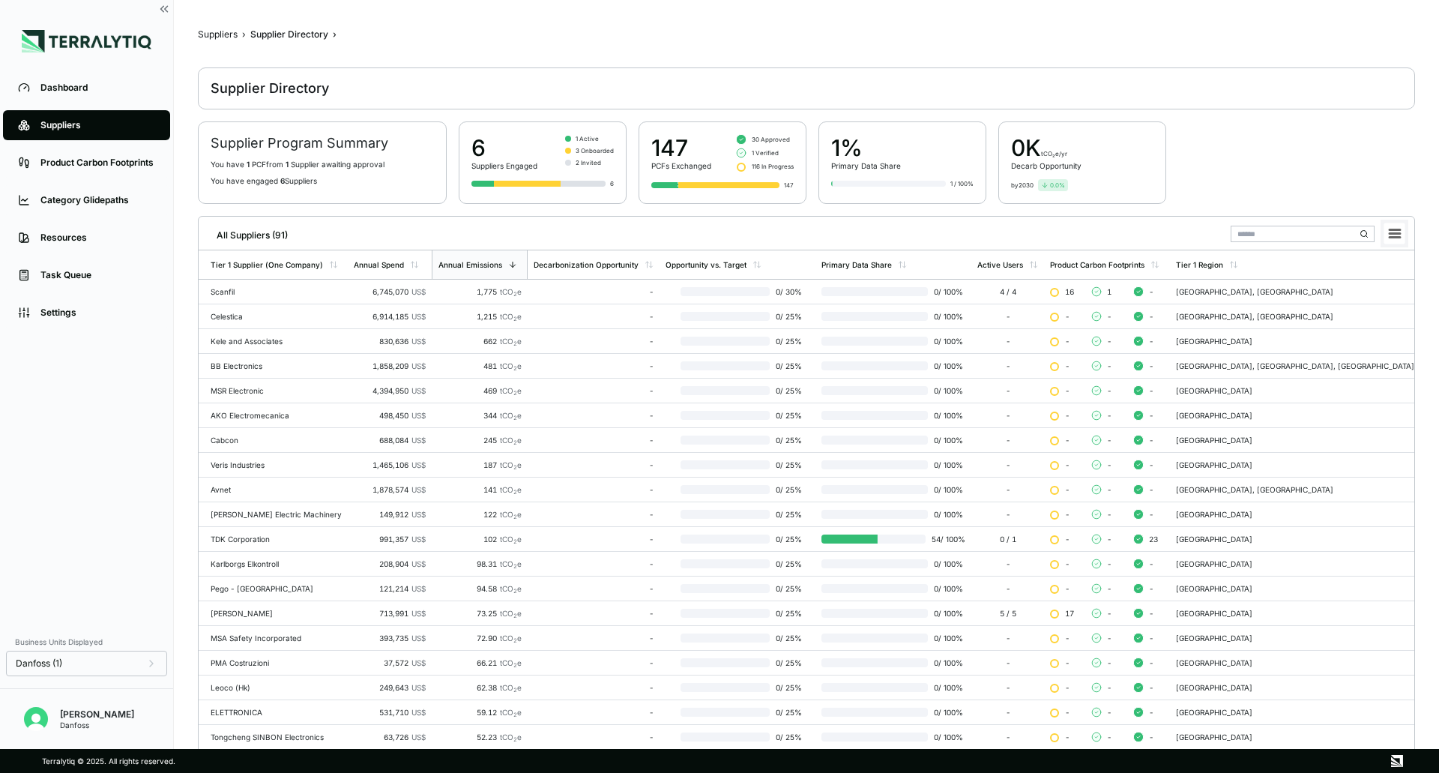
click at [1395, 236] on icon at bounding box center [1395, 233] width 10 height 7
click at [1367, 283] on li "Download XLSX" at bounding box center [1361, 278] width 84 height 15
click at [149, 665] on icon at bounding box center [151, 663] width 12 height 12
click at [244, 644] on div at bounding box center [241, 644] width 12 height 12
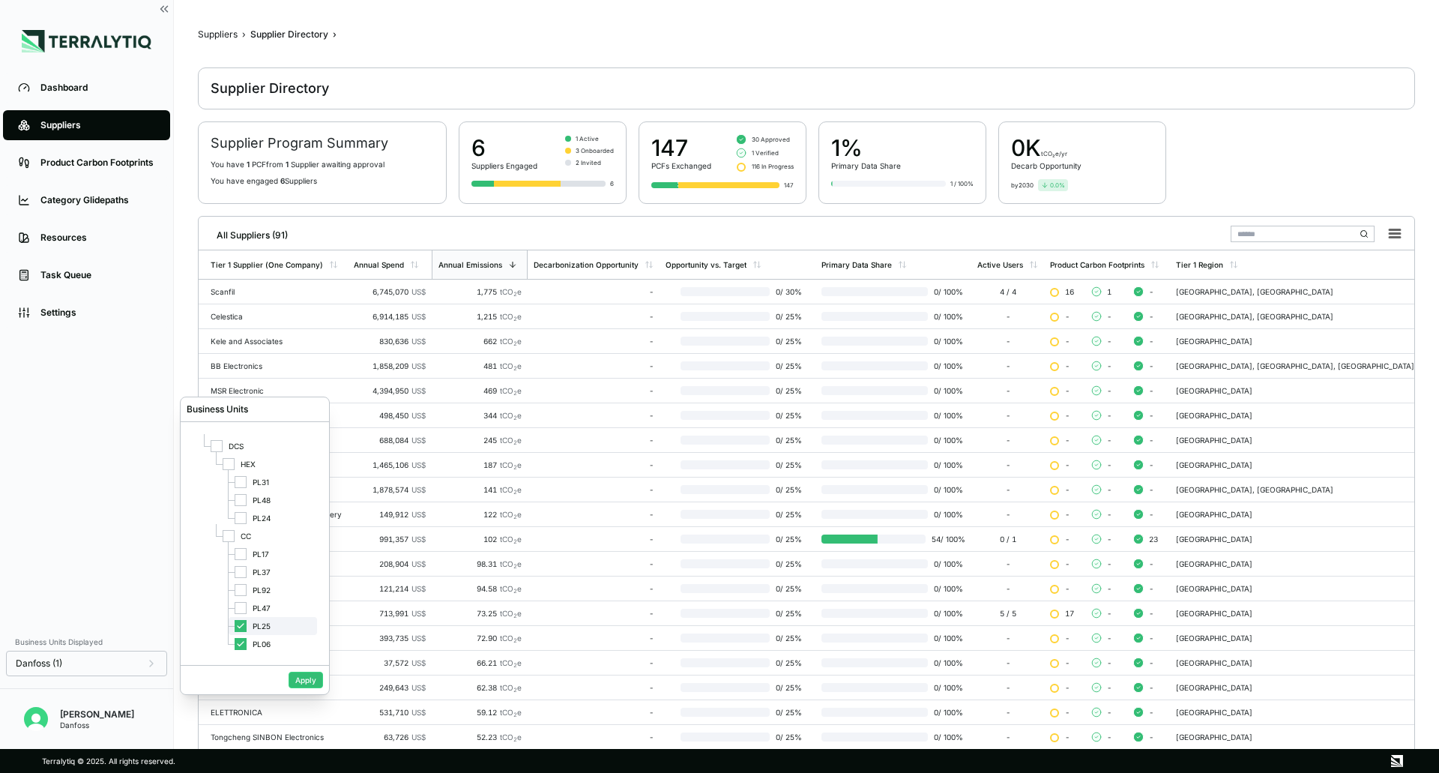
click at [240, 624] on icon at bounding box center [240, 625] width 9 height 9
click at [309, 682] on button "Apply" at bounding box center [306, 680] width 34 height 16
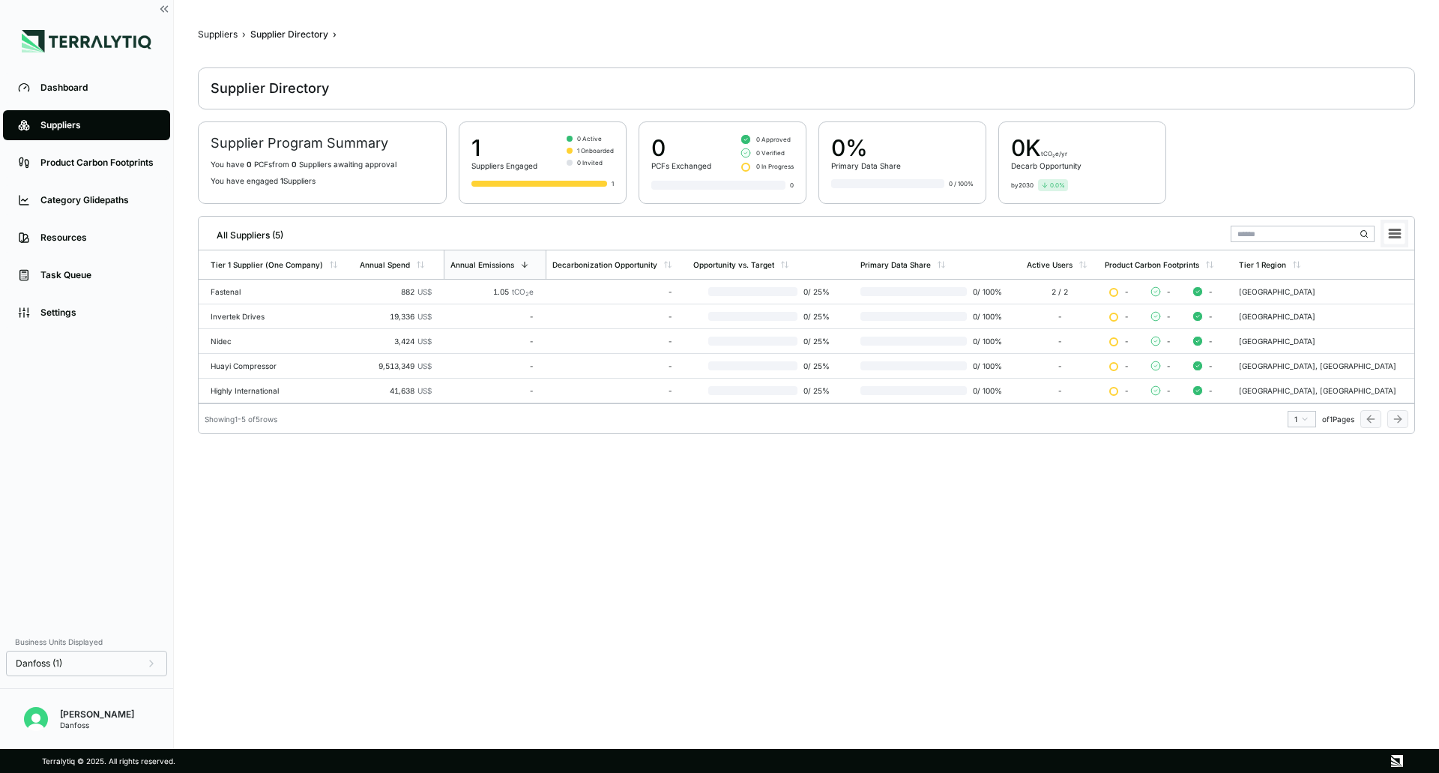
click at [1390, 237] on icon at bounding box center [1395, 233] width 10 height 7
click at [1360, 279] on li "Download XLSX" at bounding box center [1361, 278] width 84 height 15
click at [585, 585] on main "Suppliers › Supplier Directory › Supplier Directory Supplier Program Summary Yo…" at bounding box center [806, 378] width 1217 height 701
click at [155, 667] on icon at bounding box center [151, 663] width 12 height 12
click at [240, 654] on icon at bounding box center [240, 658] width 9 height 9
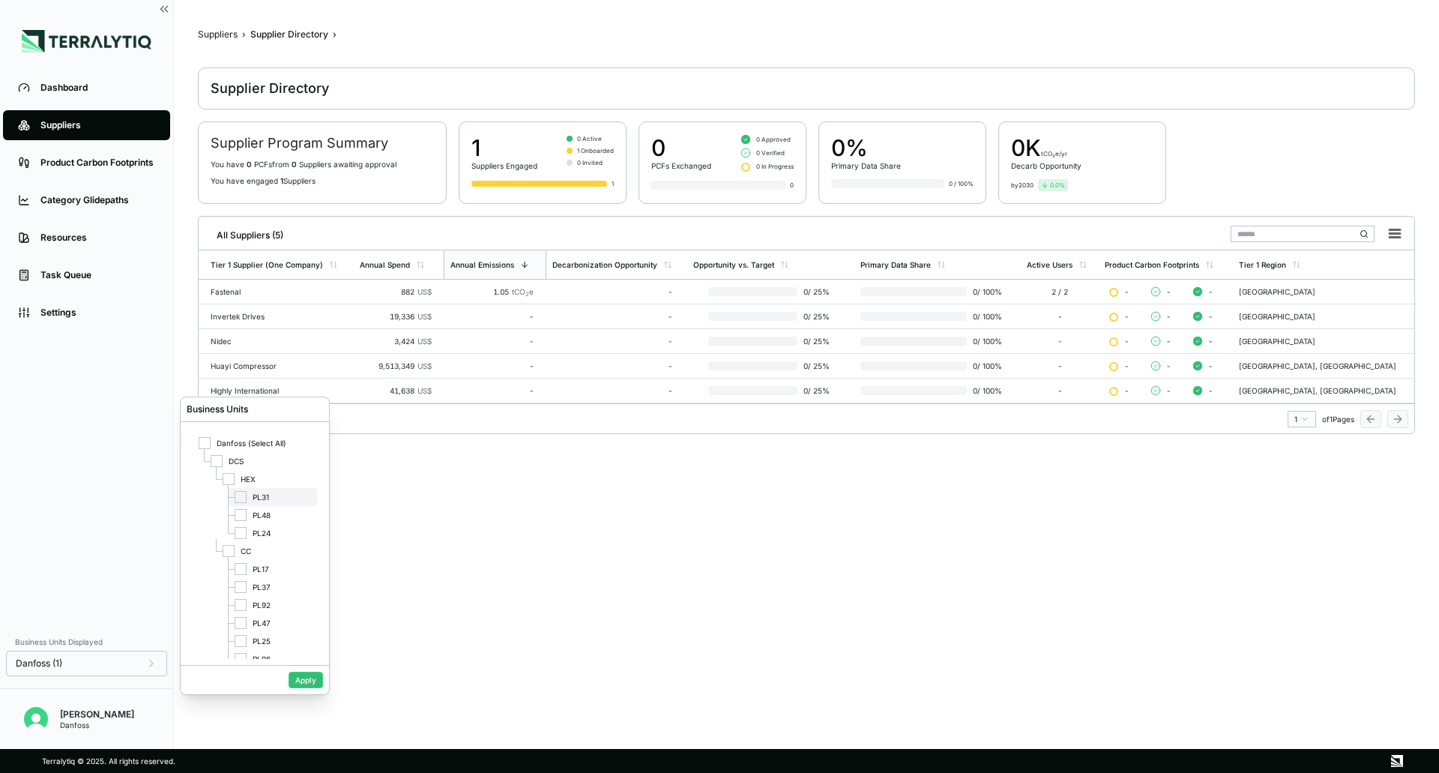
click at [258, 498] on span "PL31" at bounding box center [261, 496] width 16 height 9
click at [299, 683] on button "Apply" at bounding box center [306, 680] width 34 height 16
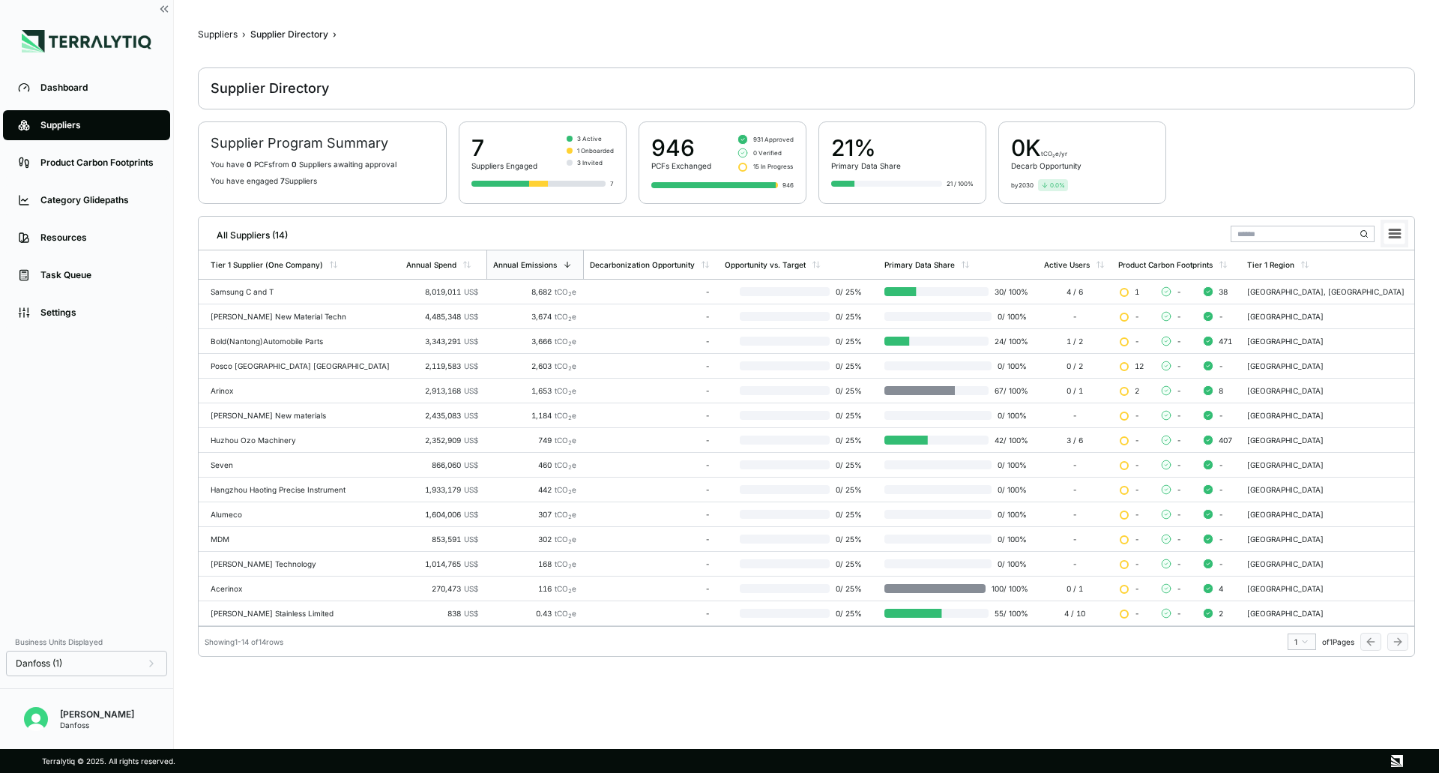
click at [1399, 232] on rect at bounding box center [1394, 233] width 21 height 21
click at [1390, 280] on li "Download XLSX" at bounding box center [1361, 278] width 84 height 15
click at [150, 663] on icon at bounding box center [151, 663] width 12 height 12
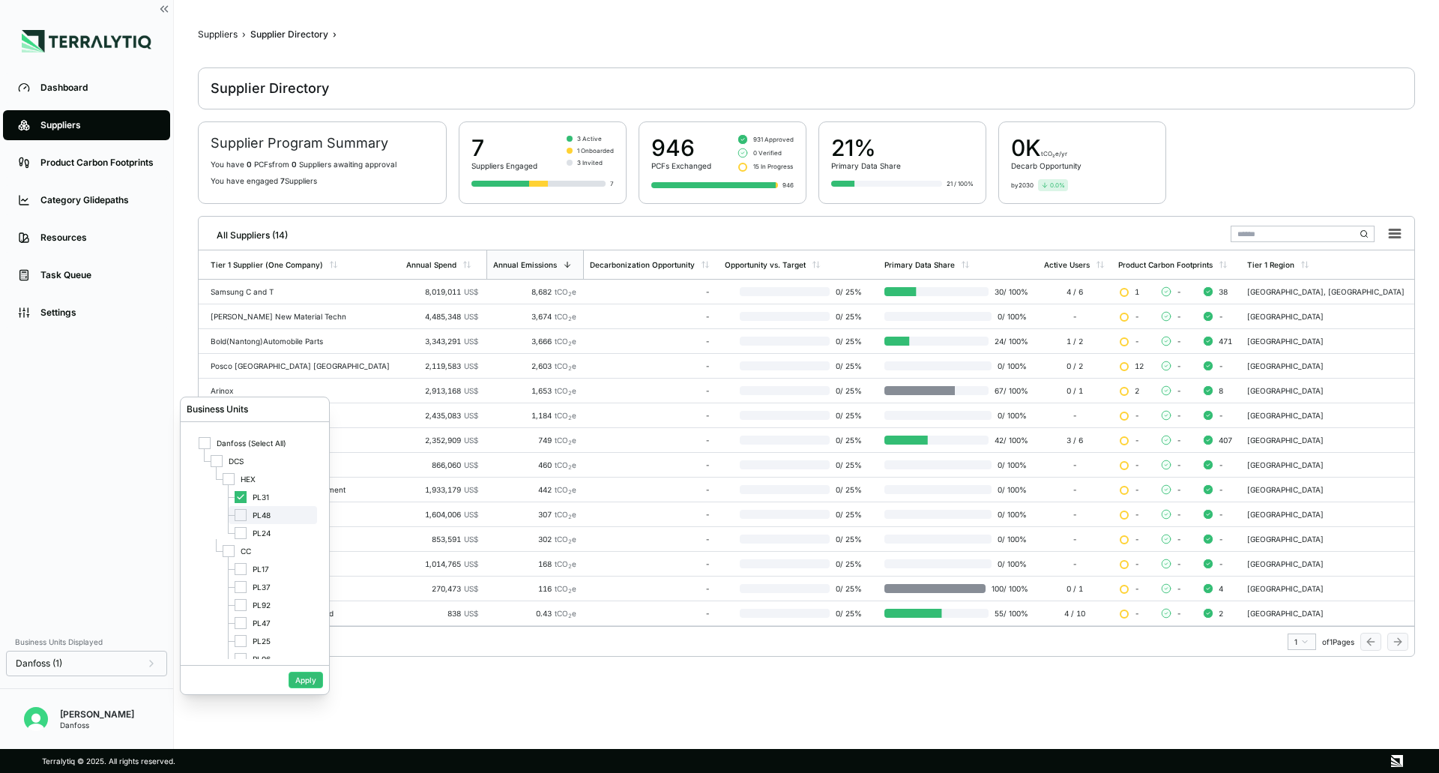
click at [241, 513] on div at bounding box center [241, 515] width 12 height 12
click at [243, 496] on icon at bounding box center [240, 496] width 9 height 9
click at [305, 676] on button "Apply" at bounding box center [306, 680] width 34 height 16
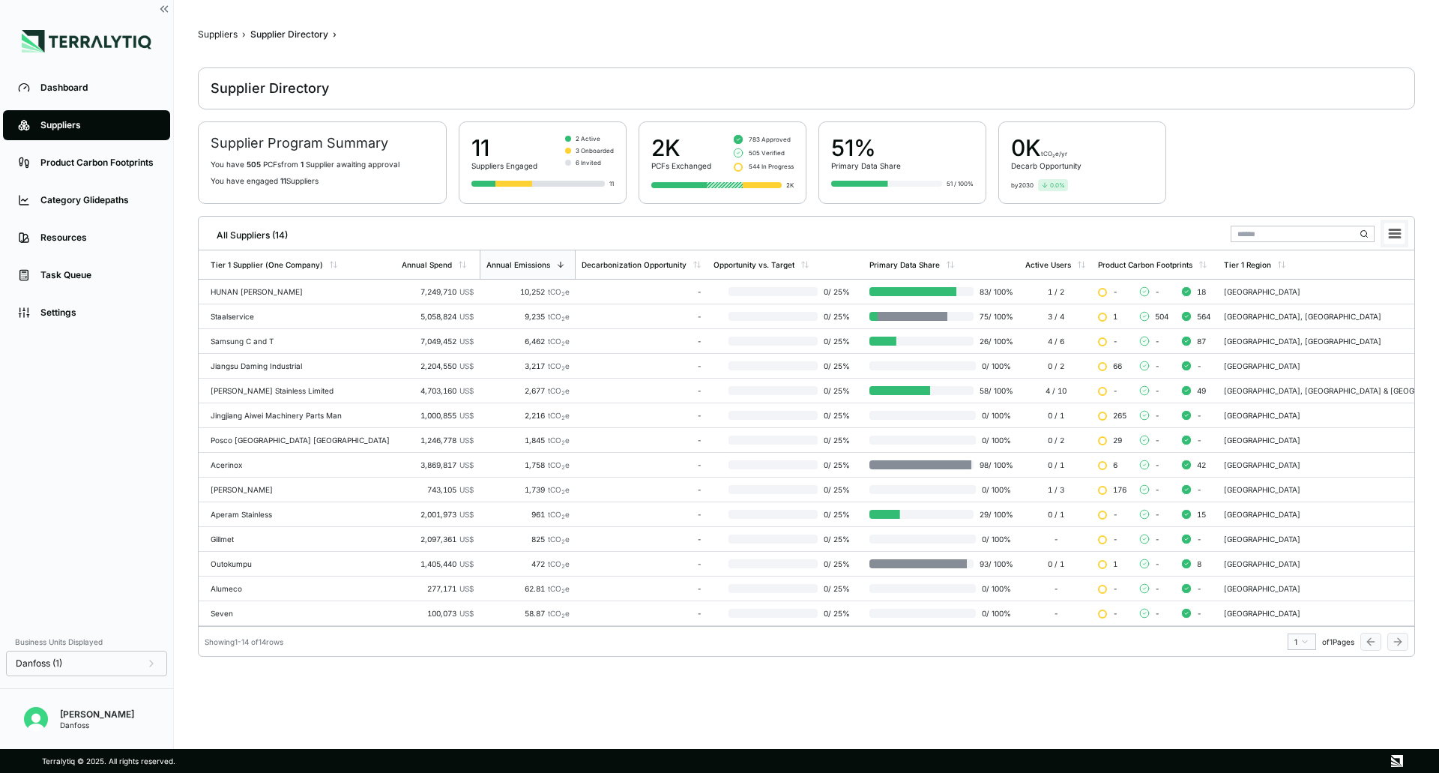
click at [1399, 231] on icon at bounding box center [1395, 233] width 10 height 7
click at [1377, 275] on li "Download XLSX" at bounding box center [1361, 278] width 84 height 15
click at [150, 669] on icon at bounding box center [151, 663] width 12 height 12
click at [243, 534] on div at bounding box center [241, 533] width 12 height 12
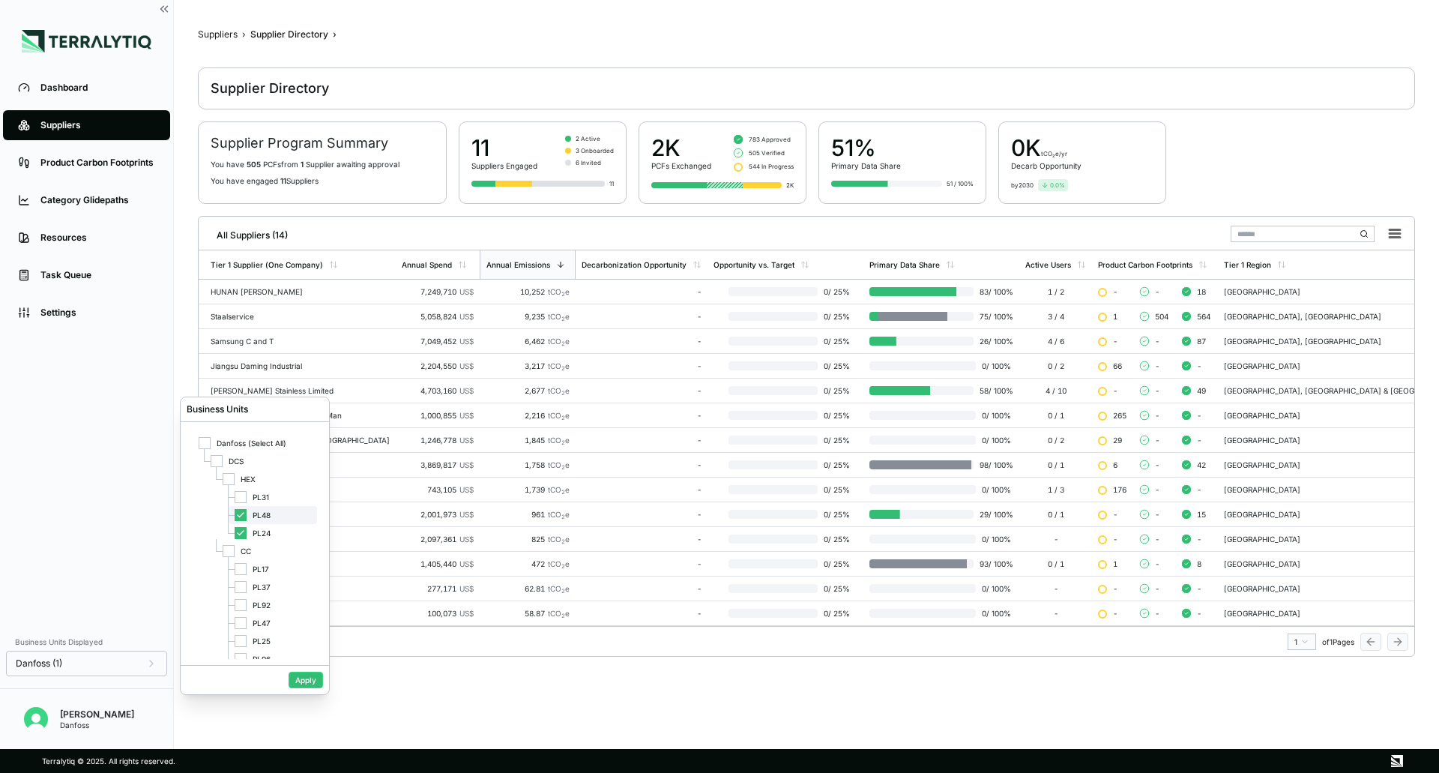
click at [244, 519] on icon at bounding box center [240, 514] width 9 height 9
drag, startPoint x: 308, startPoint y: 678, endPoint x: 320, endPoint y: 677, distance: 12.0
click at [308, 677] on button "Apply" at bounding box center [306, 680] width 34 height 16
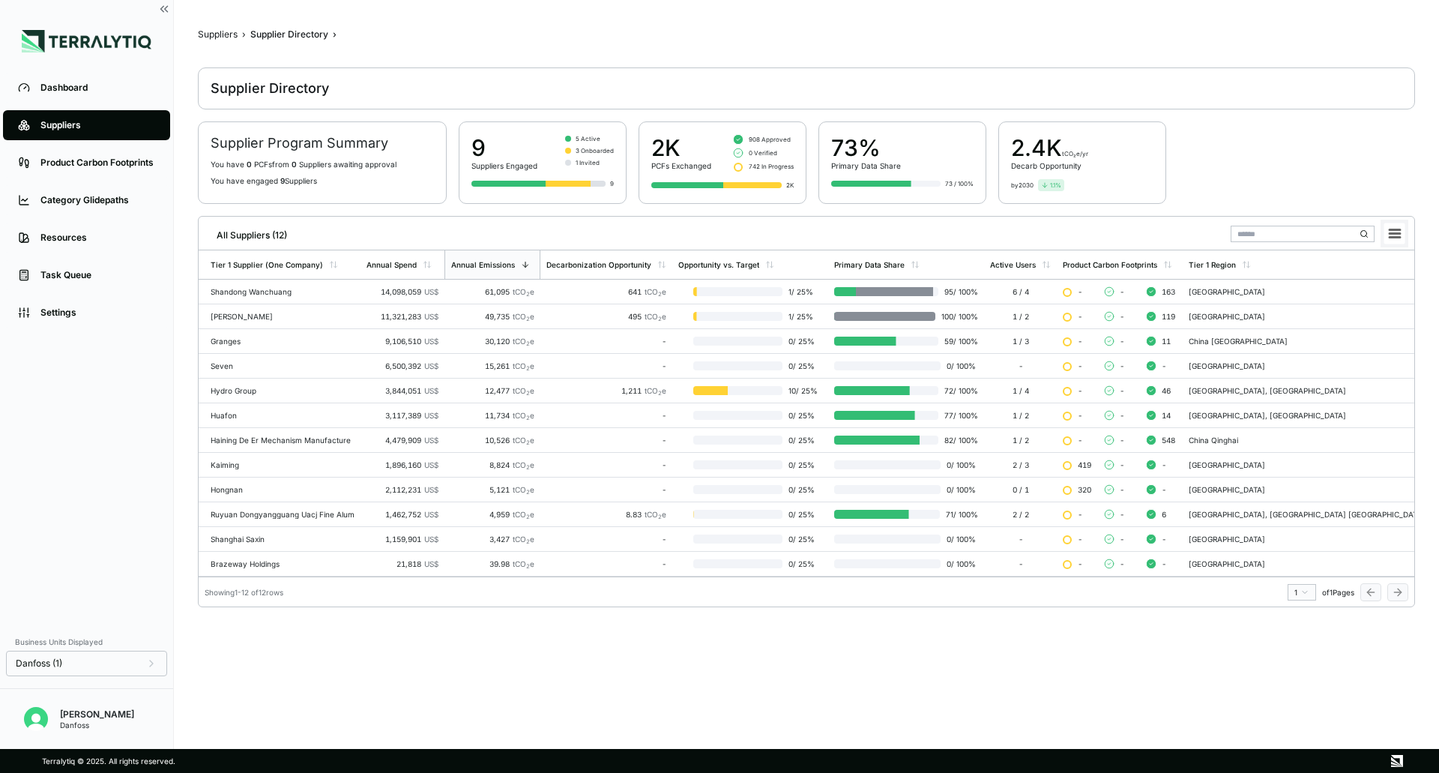
click at [1399, 238] on icon at bounding box center [1395, 233] width 10 height 7
click at [1346, 276] on li "Download XLSX" at bounding box center [1361, 278] width 84 height 15
click at [153, 669] on icon at bounding box center [151, 663] width 12 height 12
